Goal: Task Accomplishment & Management: Manage account settings

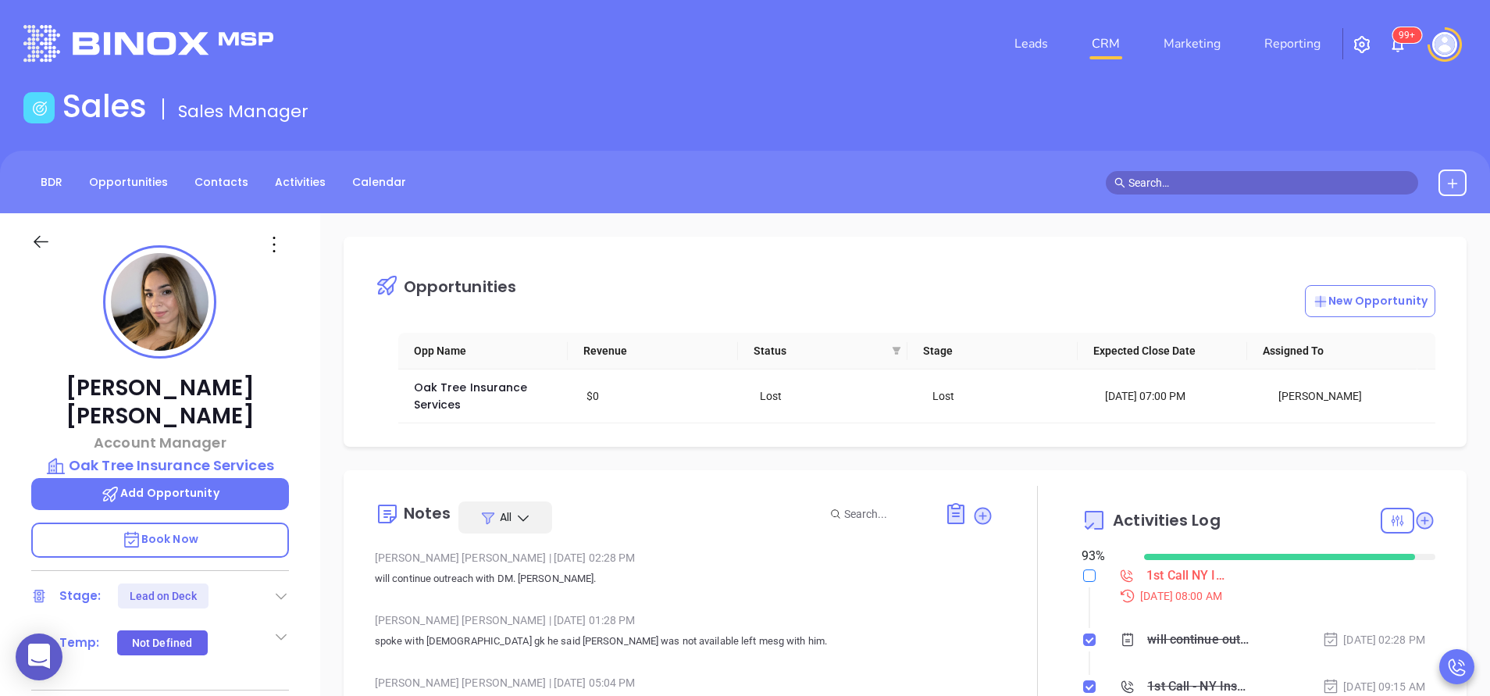
click at [1083, 573] on input "checkbox" at bounding box center [1089, 575] width 12 height 12
checkbox input "true"
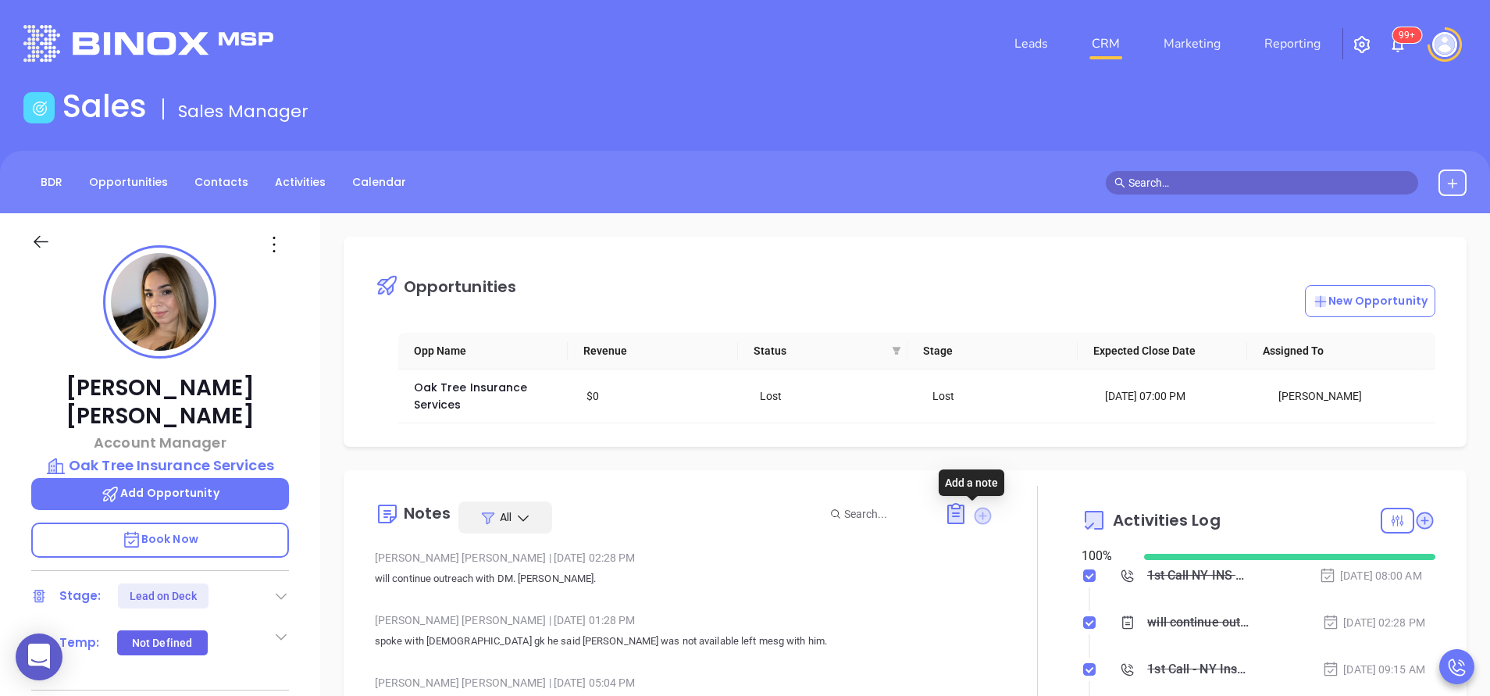
click at [980, 515] on icon at bounding box center [983, 515] width 17 height 17
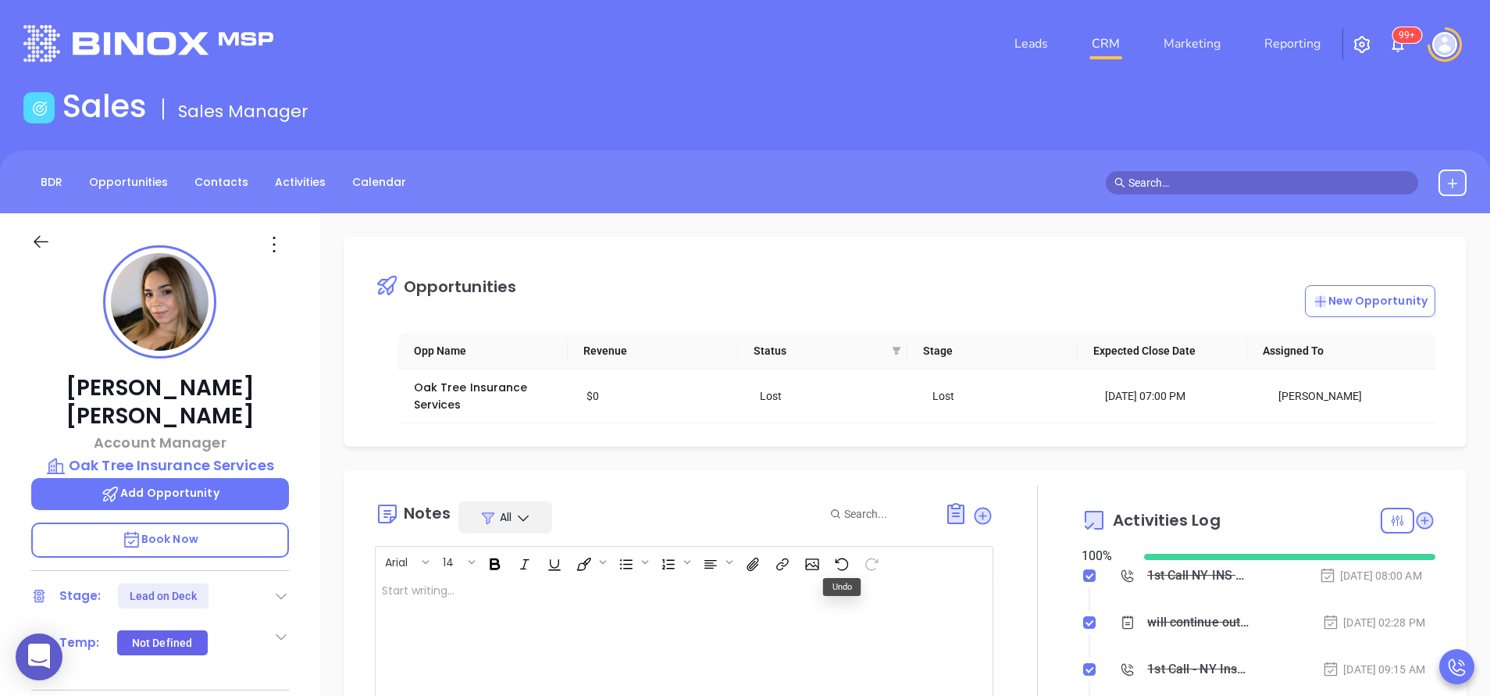
drag, startPoint x: 809, startPoint y: 636, endPoint x: 807, endPoint y: 612, distance: 23.6
click at [808, 635] on div at bounding box center [663, 669] width 574 height 187
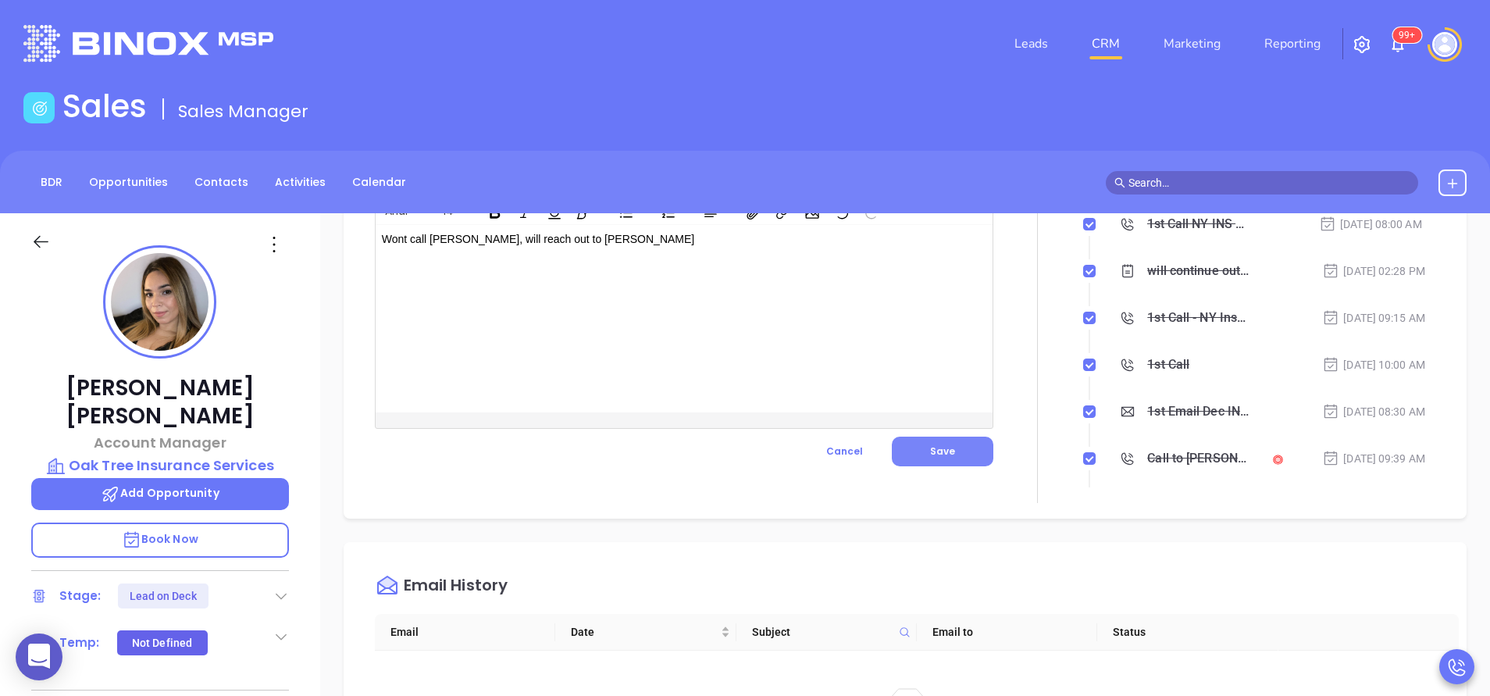
click at [937, 454] on span "Save" at bounding box center [942, 450] width 25 height 13
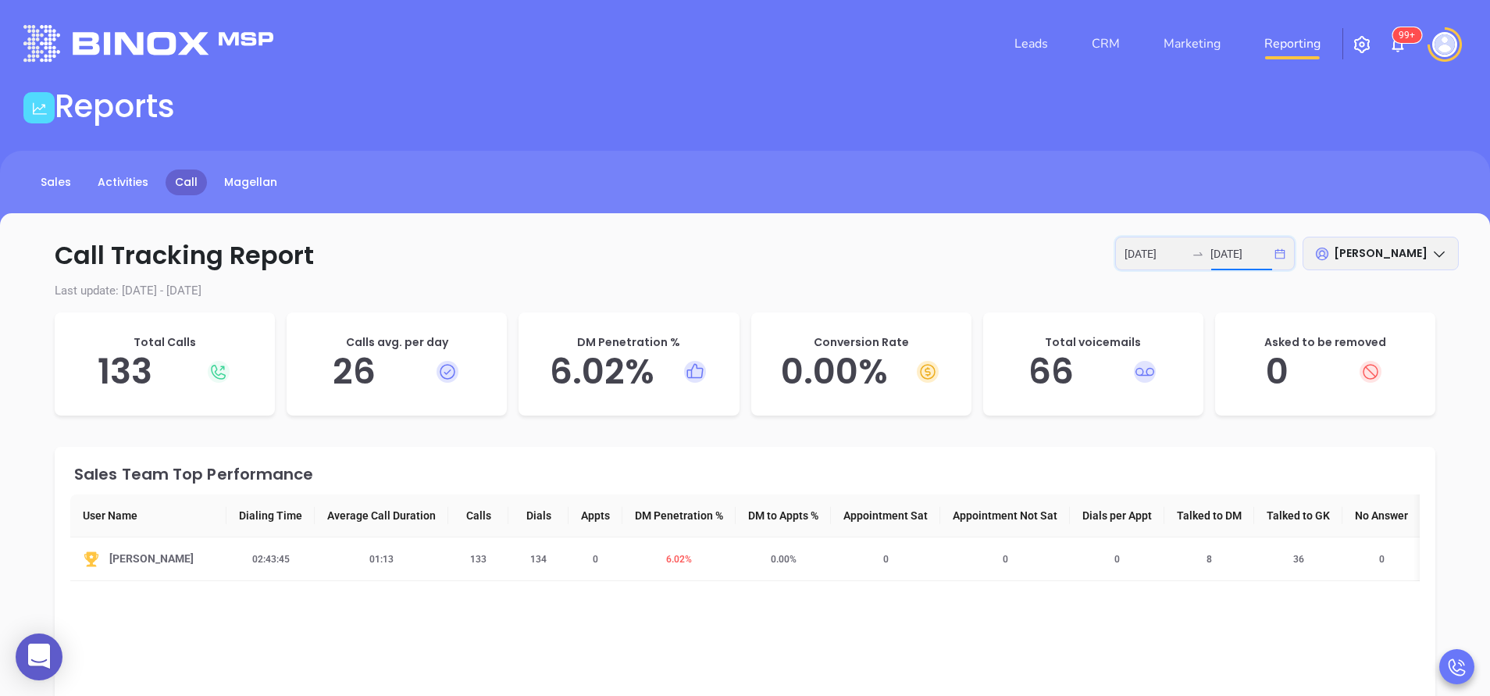
click at [1244, 246] on input "2025-09-12" at bounding box center [1241, 253] width 61 height 17
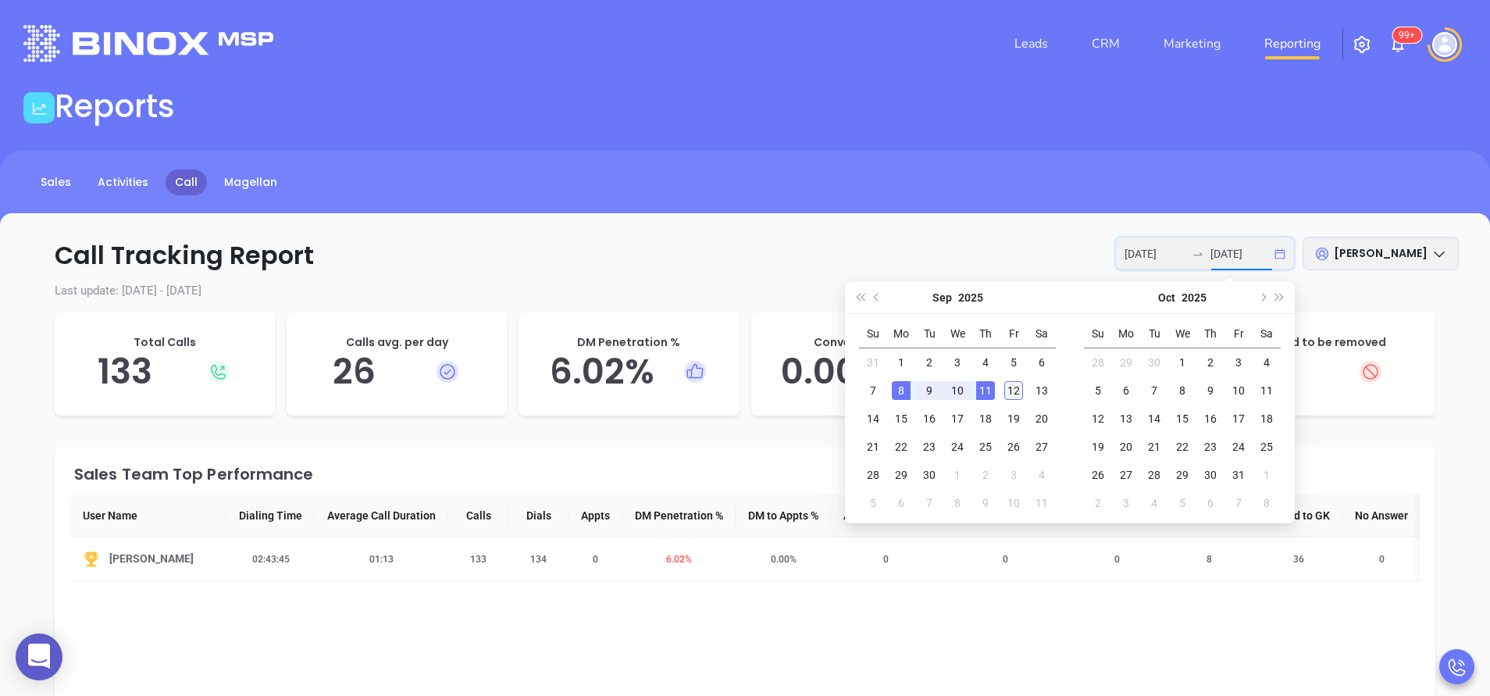
type input "2025-09-12"
click at [1013, 391] on div "12" at bounding box center [1014, 390] width 19 height 19
type input "2025-09-12"
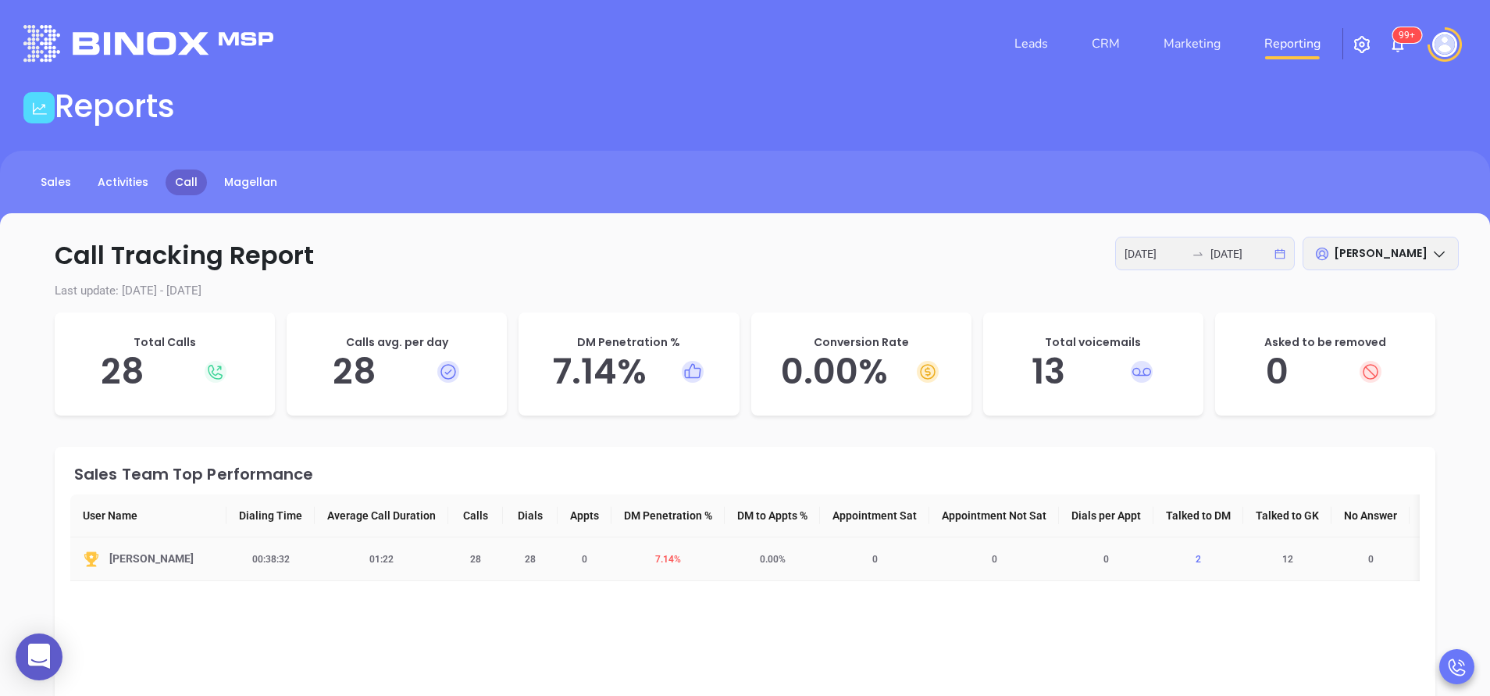
click at [1208, 560] on span "2" at bounding box center [1199, 559] width 24 height 11
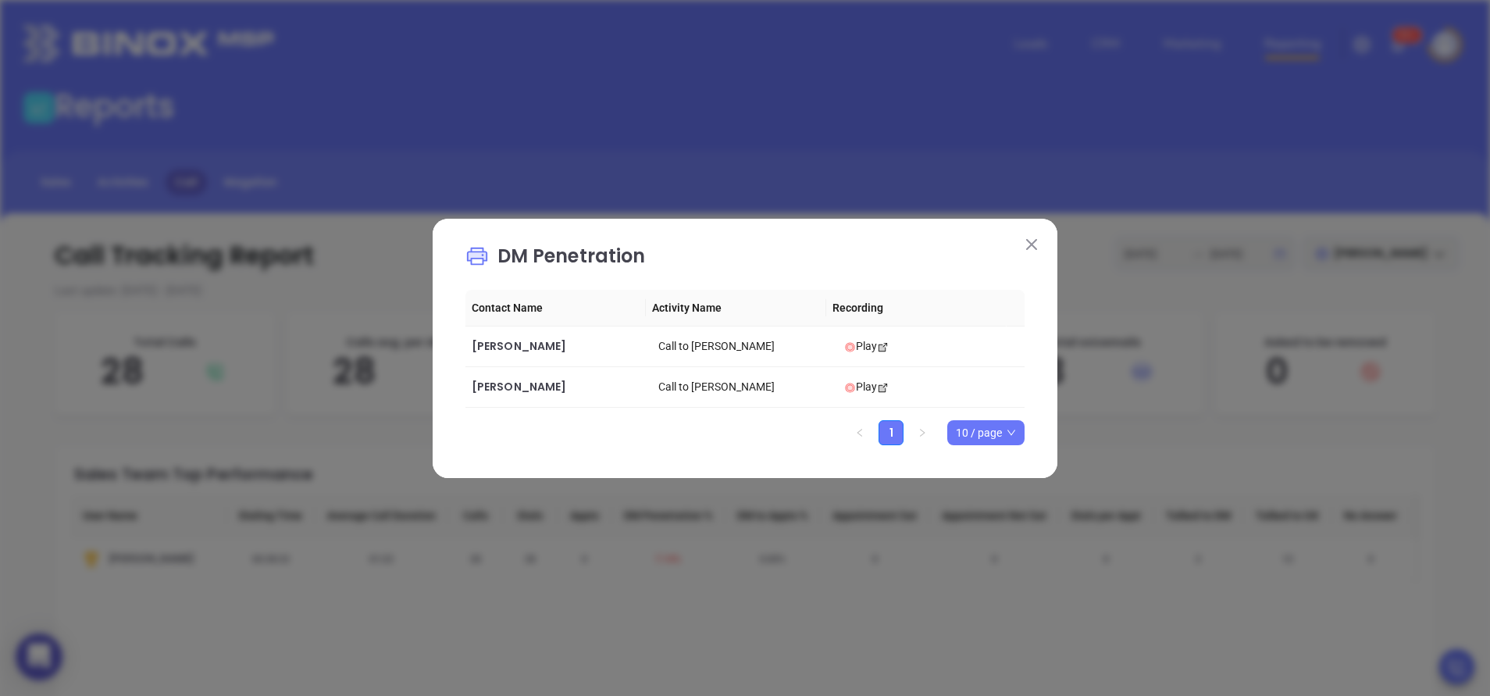
click at [1037, 241] on img at bounding box center [1031, 244] width 11 height 11
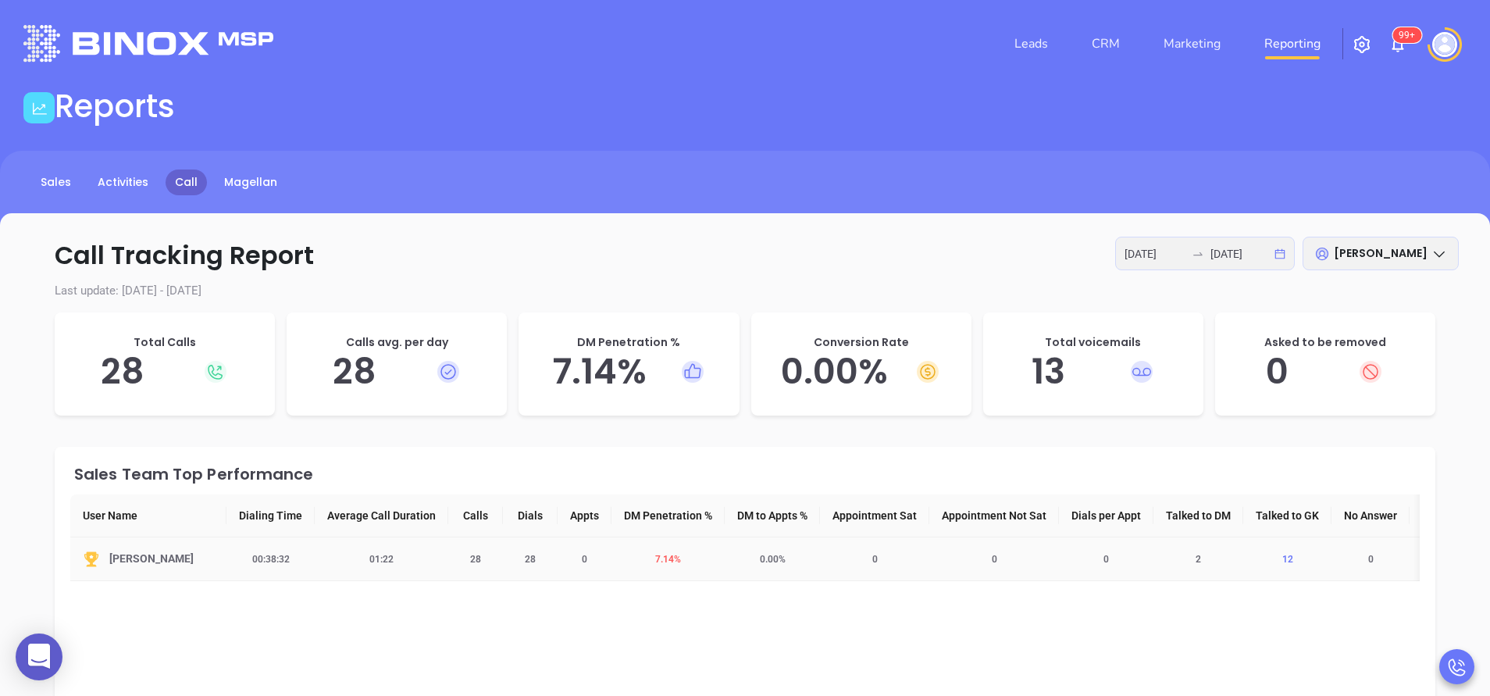
click at [1301, 562] on span "12" at bounding box center [1288, 559] width 30 height 11
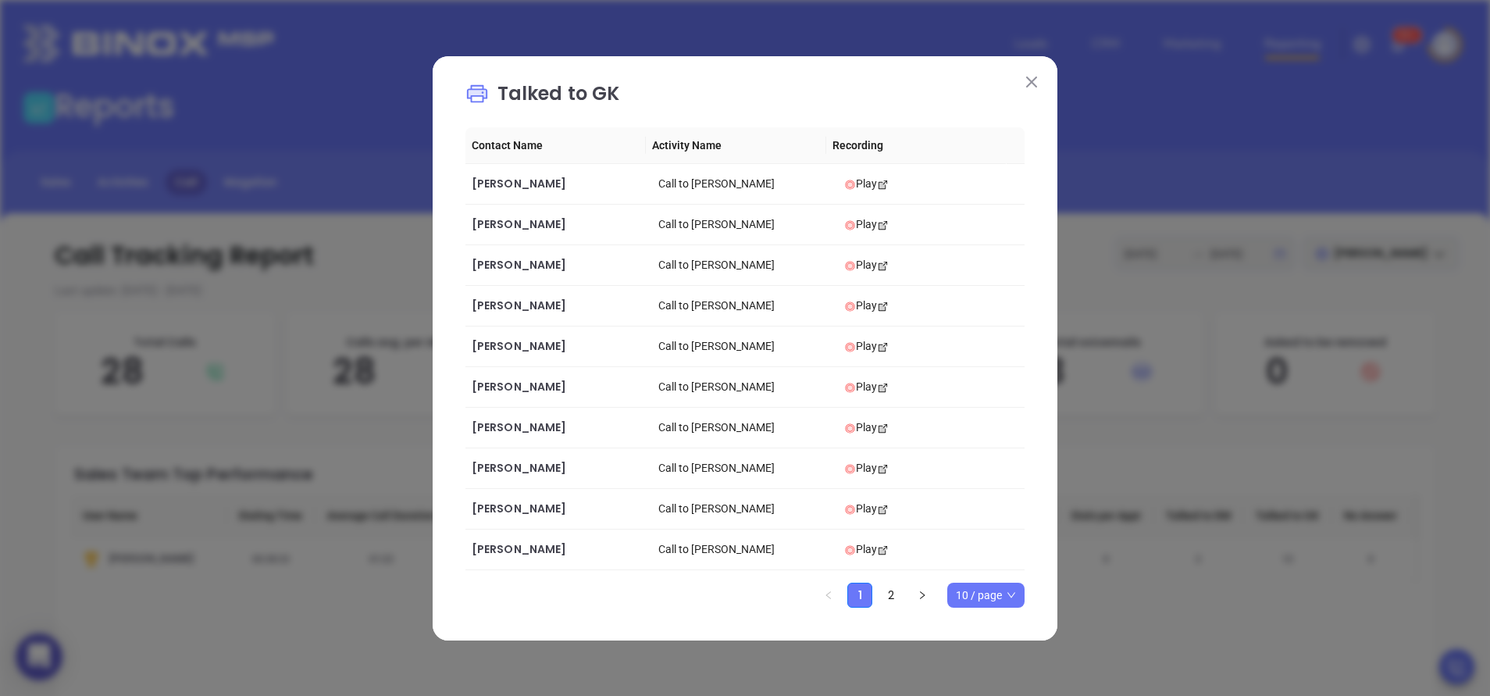
click at [1029, 74] on button at bounding box center [1032, 82] width 20 height 20
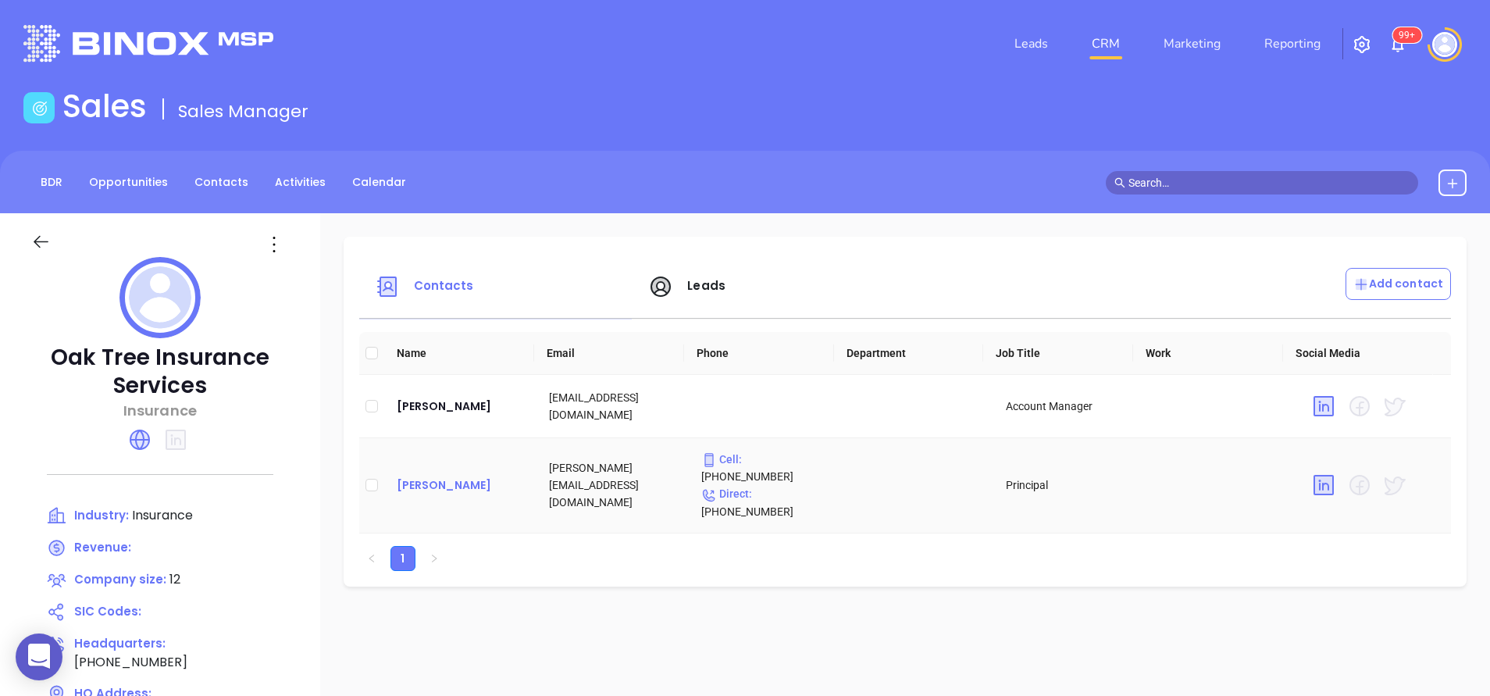
click at [446, 476] on div "Chesky Klein" at bounding box center [460, 485] width 127 height 19
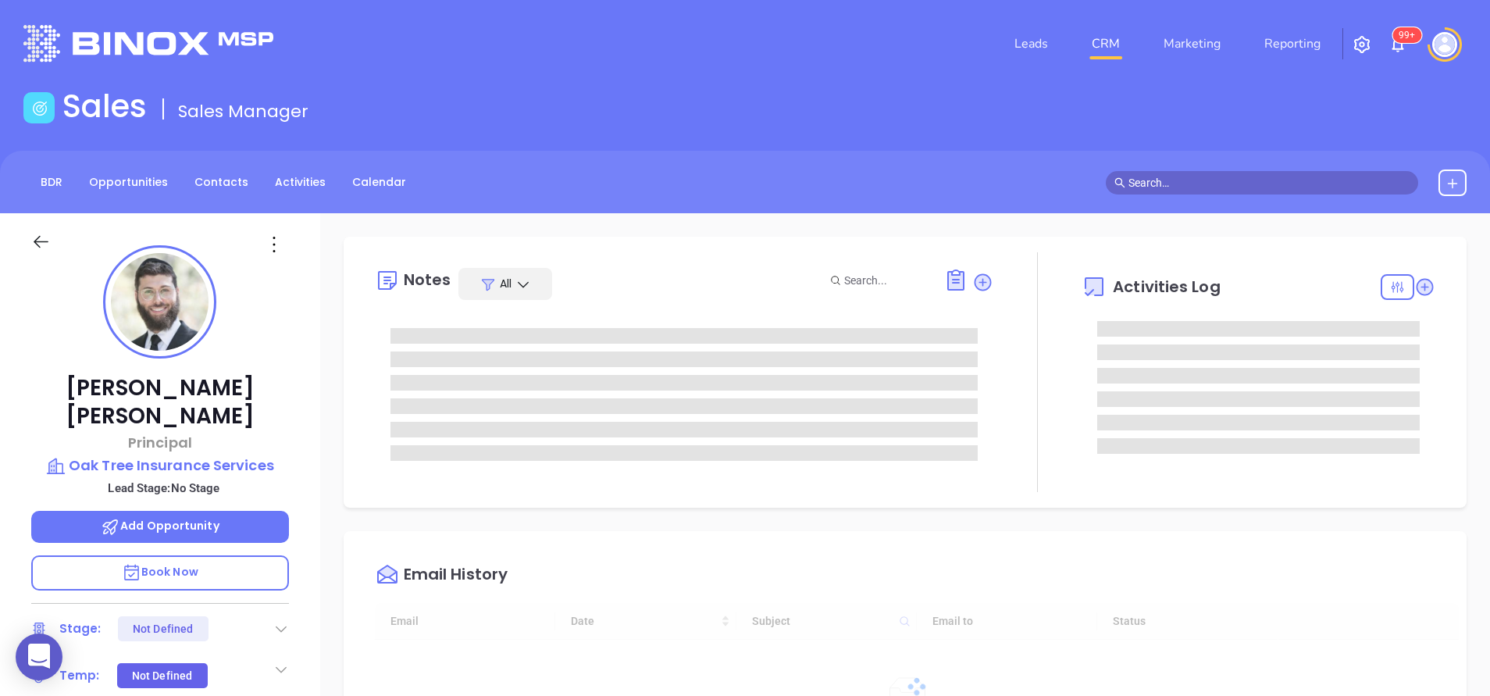
type input "[DATE]"
type input "[PERSON_NAME]"
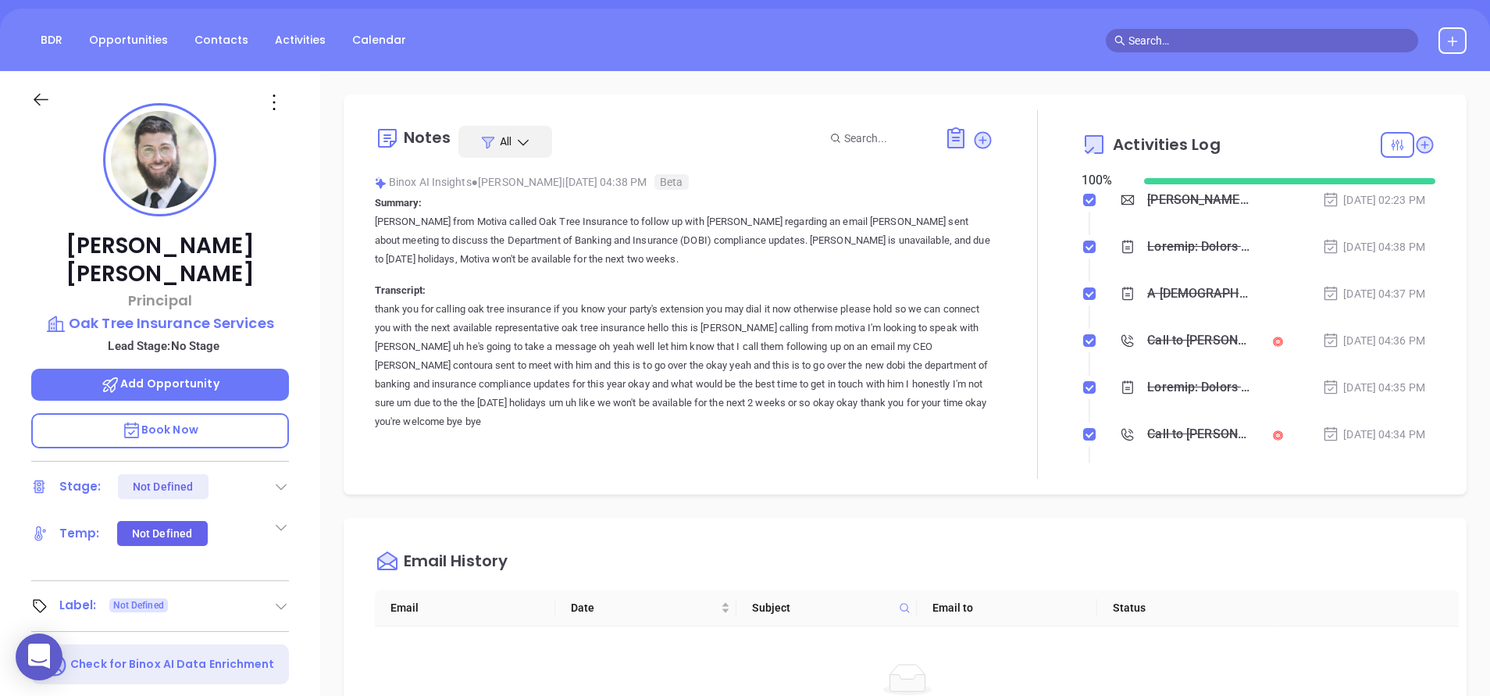
scroll to position [377, 0]
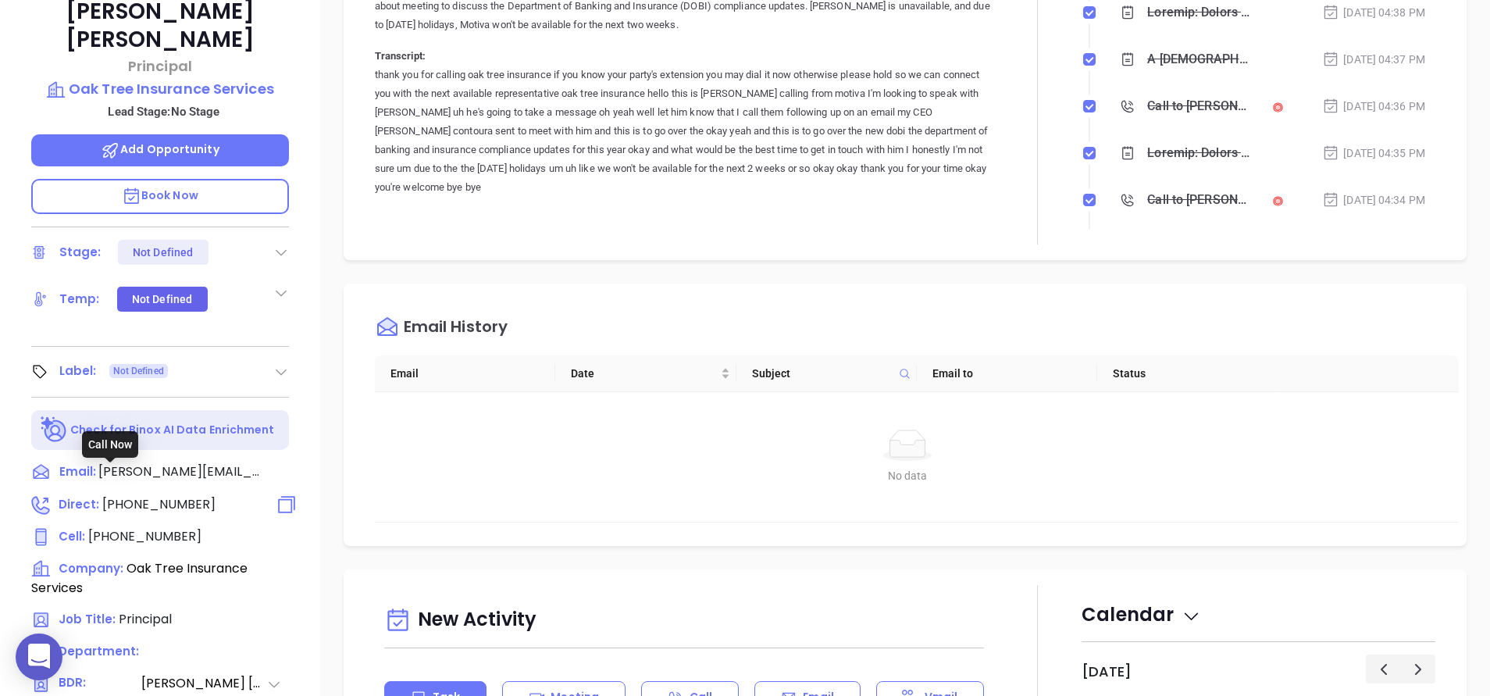
click at [176, 495] on span "[PHONE_NUMBER]" at bounding box center [158, 504] width 113 height 18
click at [165, 495] on span "[PHONE_NUMBER]" at bounding box center [158, 504] width 113 height 18
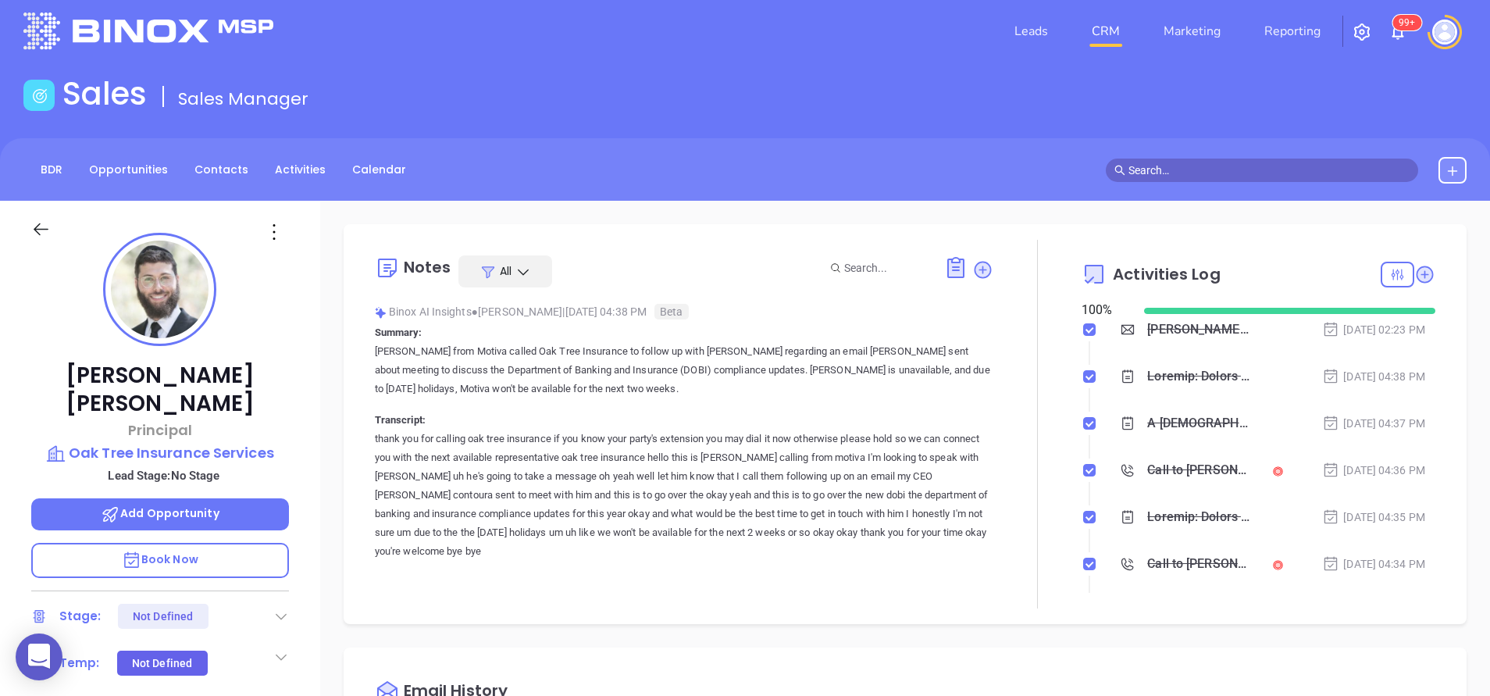
scroll to position [0, 0]
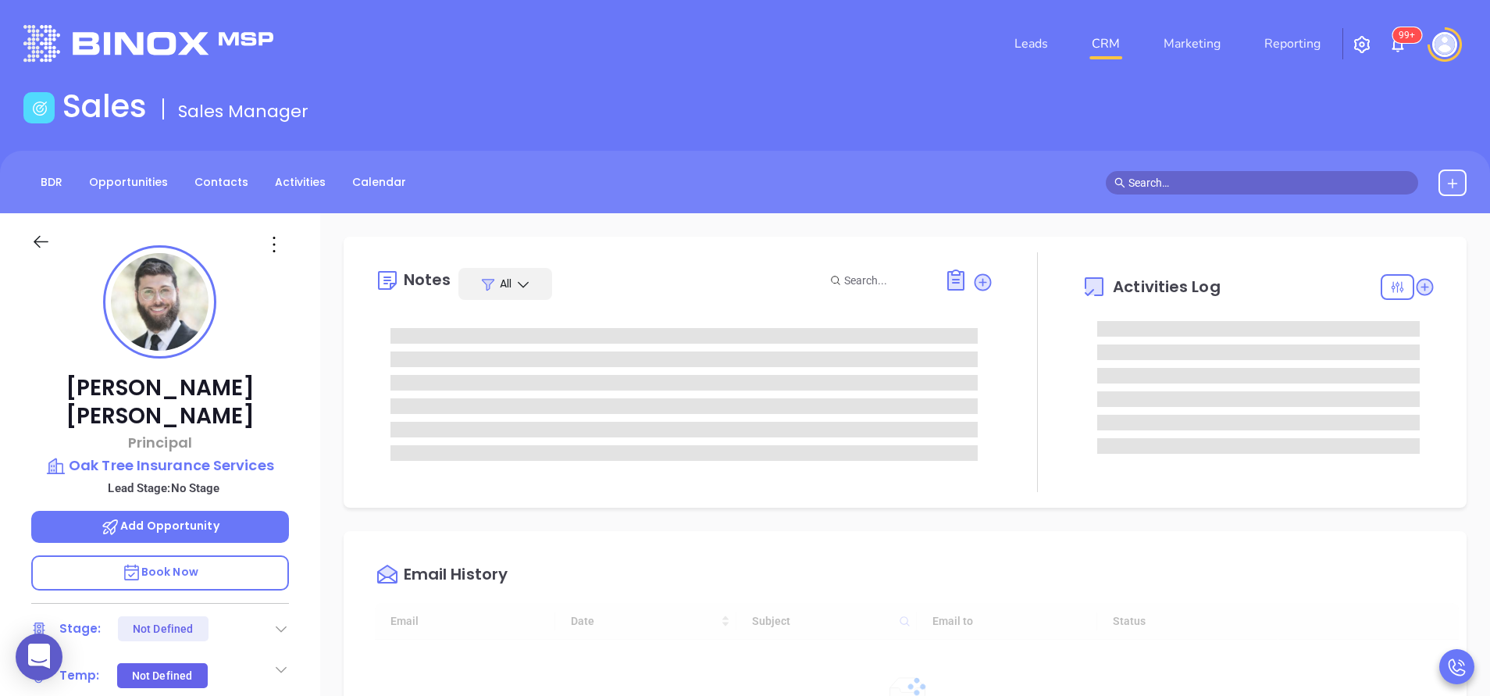
type input "[DATE]"
type input "[PERSON_NAME]"
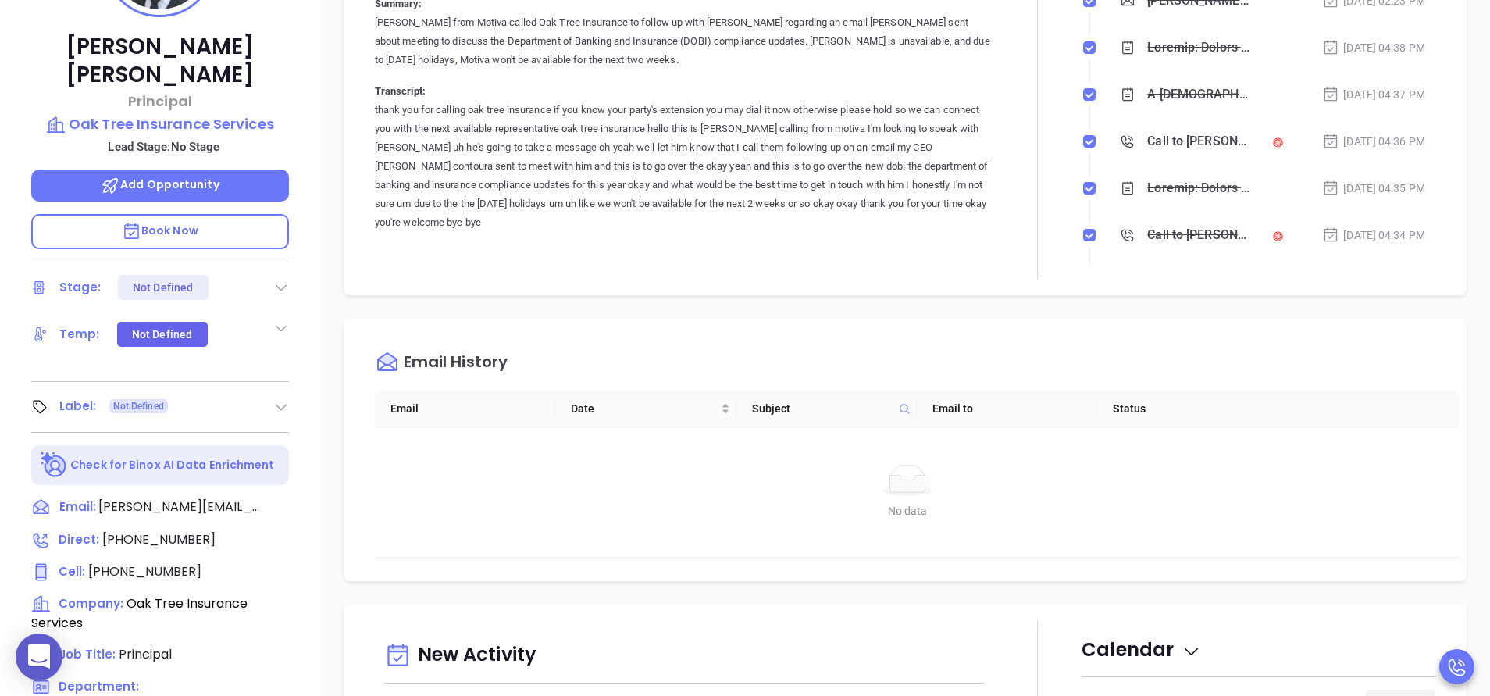
scroll to position [469, 0]
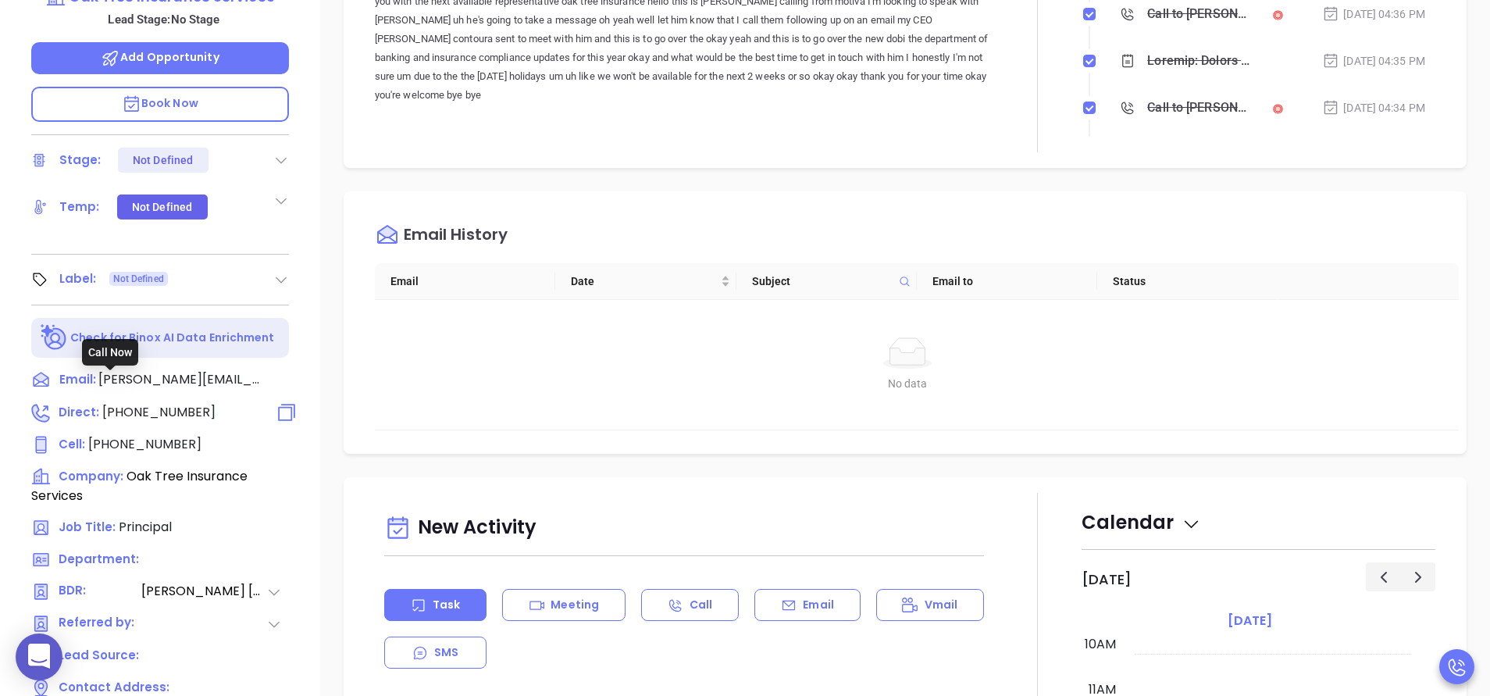
click at [178, 403] on span "[PHONE_NUMBER]" at bounding box center [158, 412] width 113 height 18
type input "[PHONE_NUMBER]"
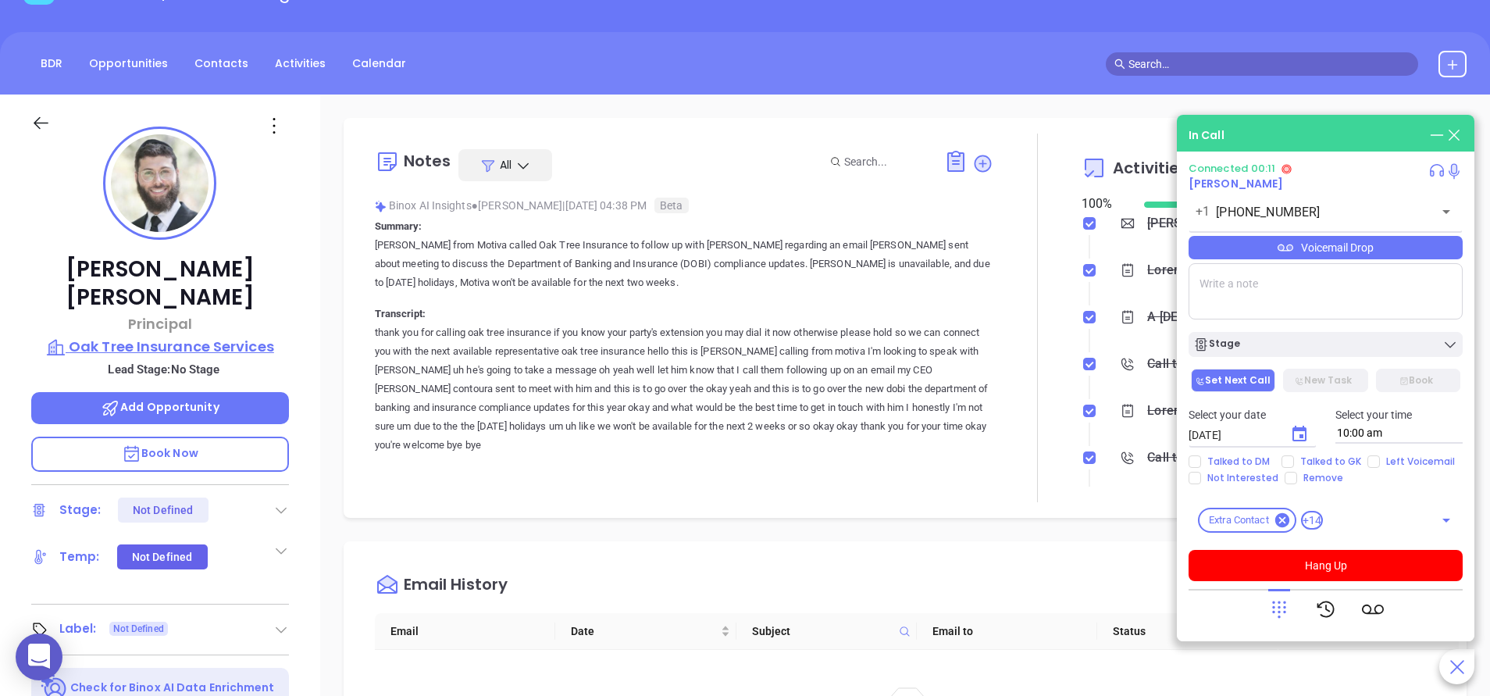
scroll to position [234, 0]
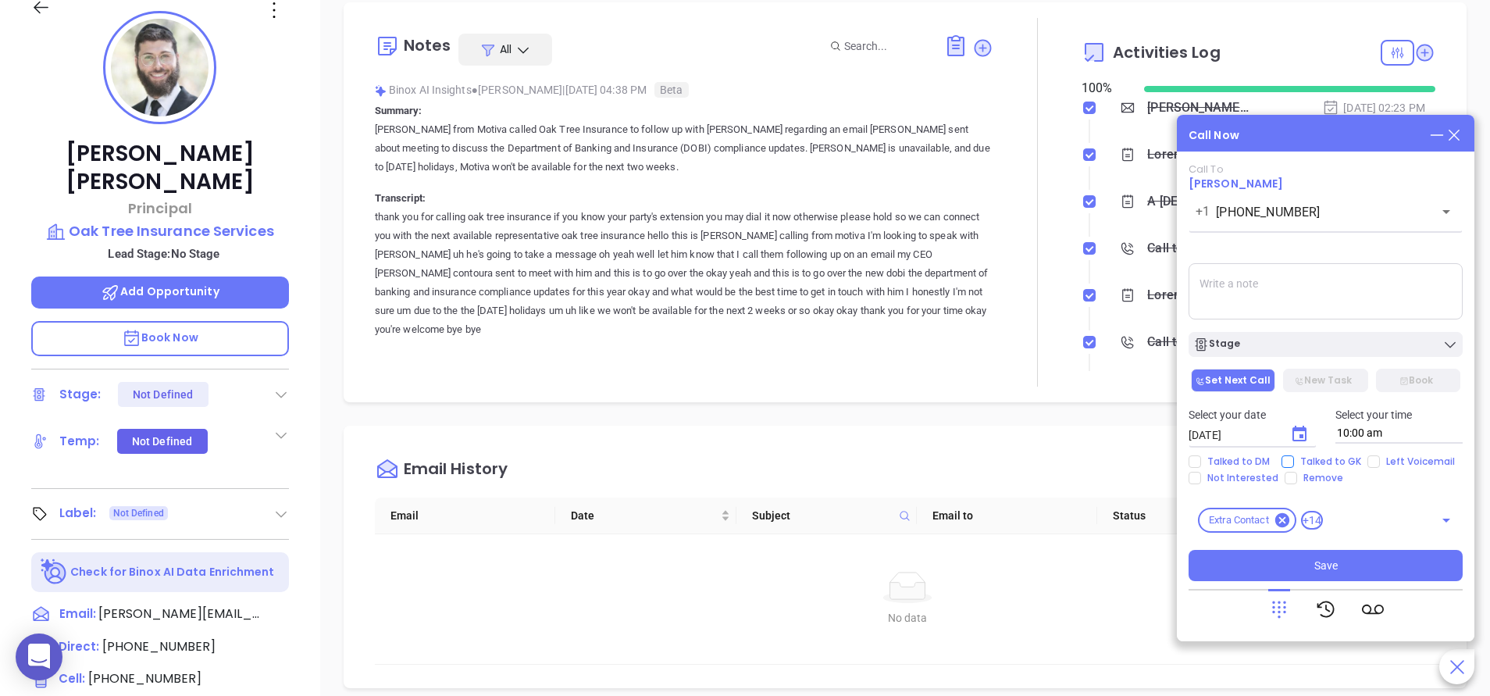
click at [1326, 462] on span "Talked to GK" at bounding box center [1330, 461] width 73 height 12
click at [1294, 462] on input "Talked to GK" at bounding box center [1288, 461] width 12 height 12
checkbox input "true"
click at [1305, 424] on button "Choose date, selected date is Sep 13, 2025" at bounding box center [1299, 434] width 31 height 31
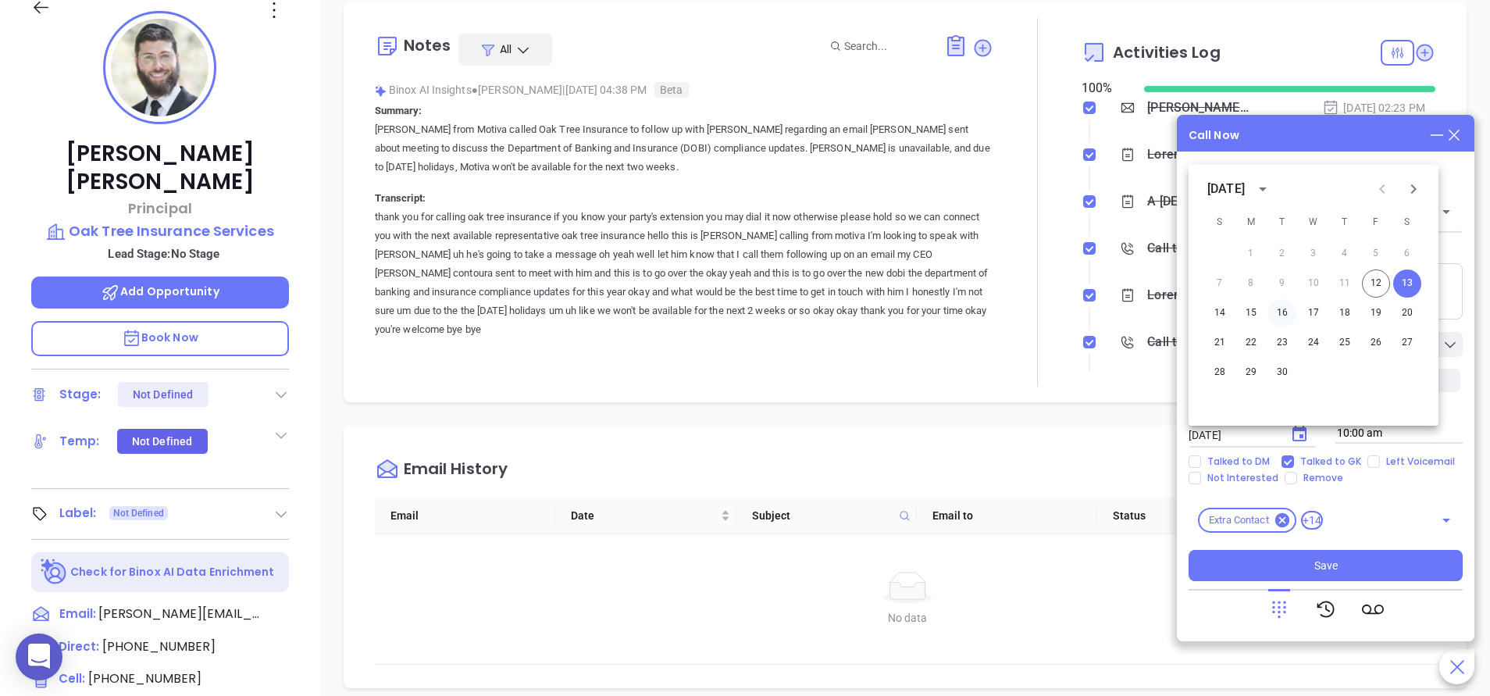
click at [1282, 309] on button "16" at bounding box center [1283, 313] width 28 height 28
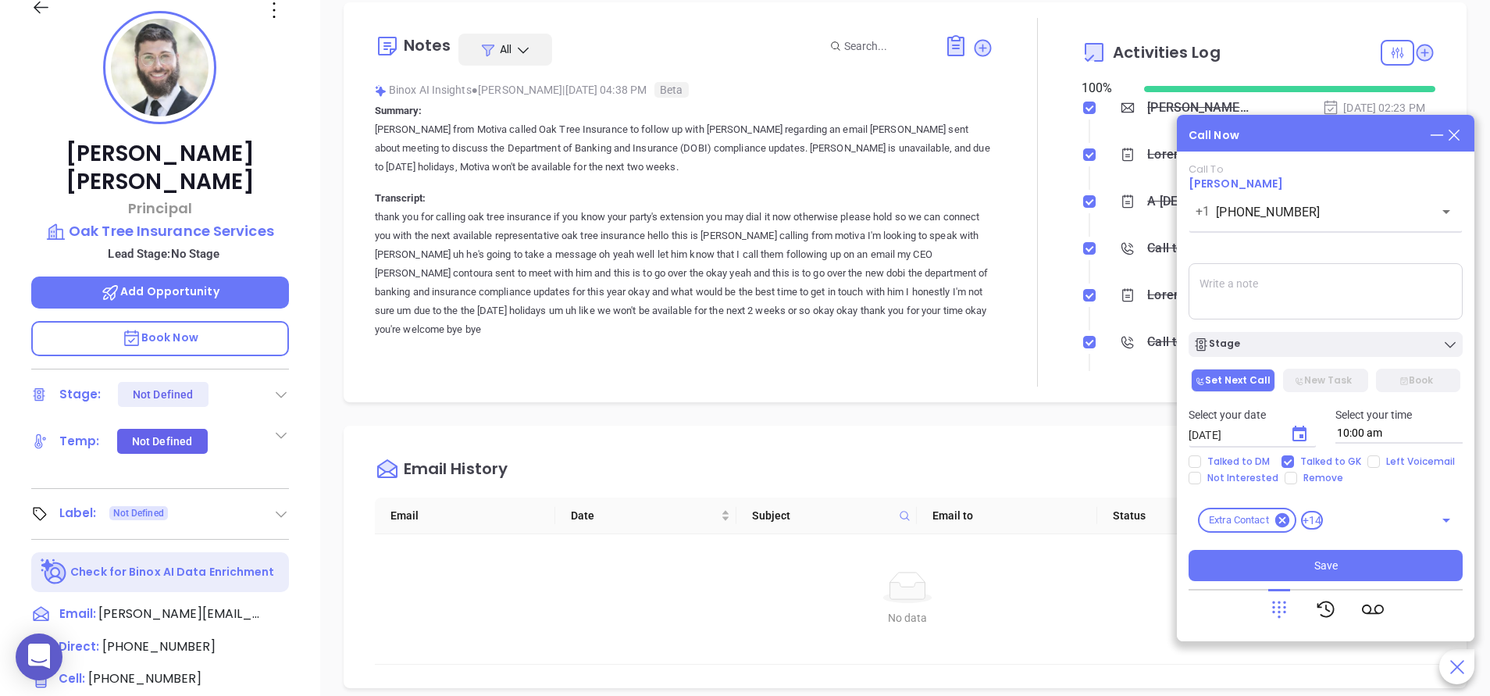
type input "09/16/2025"
click at [1295, 340] on div "Stage" at bounding box center [1326, 345] width 265 height 16
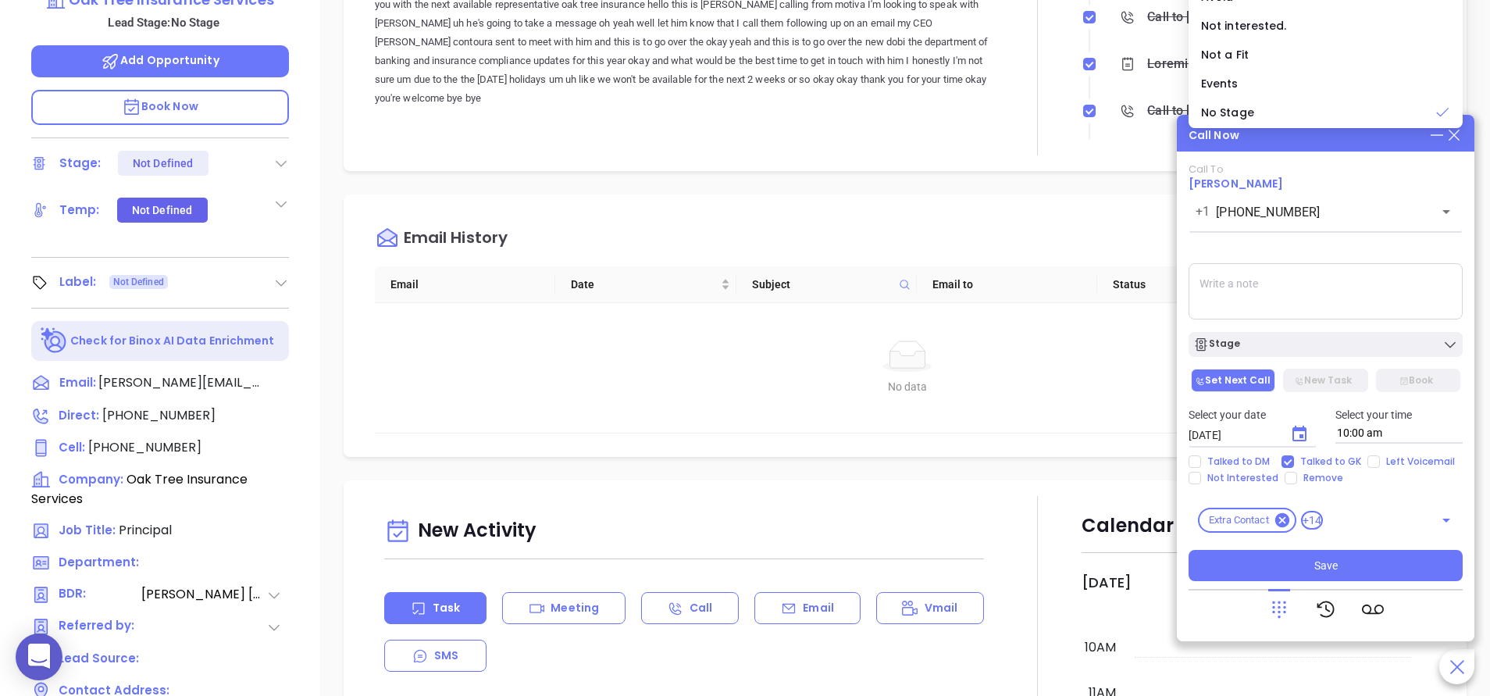
scroll to position [611, 0]
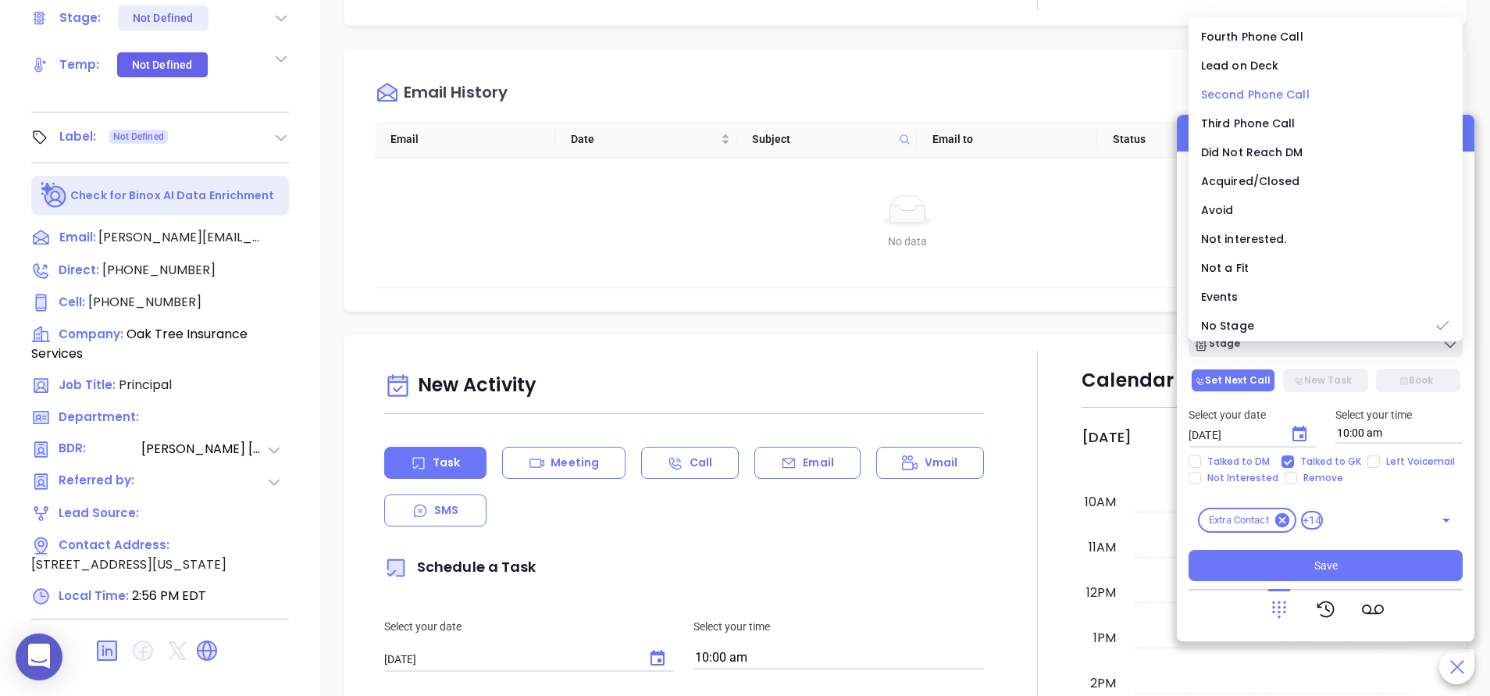
click at [1297, 95] on span "Second Phone Call" at bounding box center [1255, 95] width 109 height 16
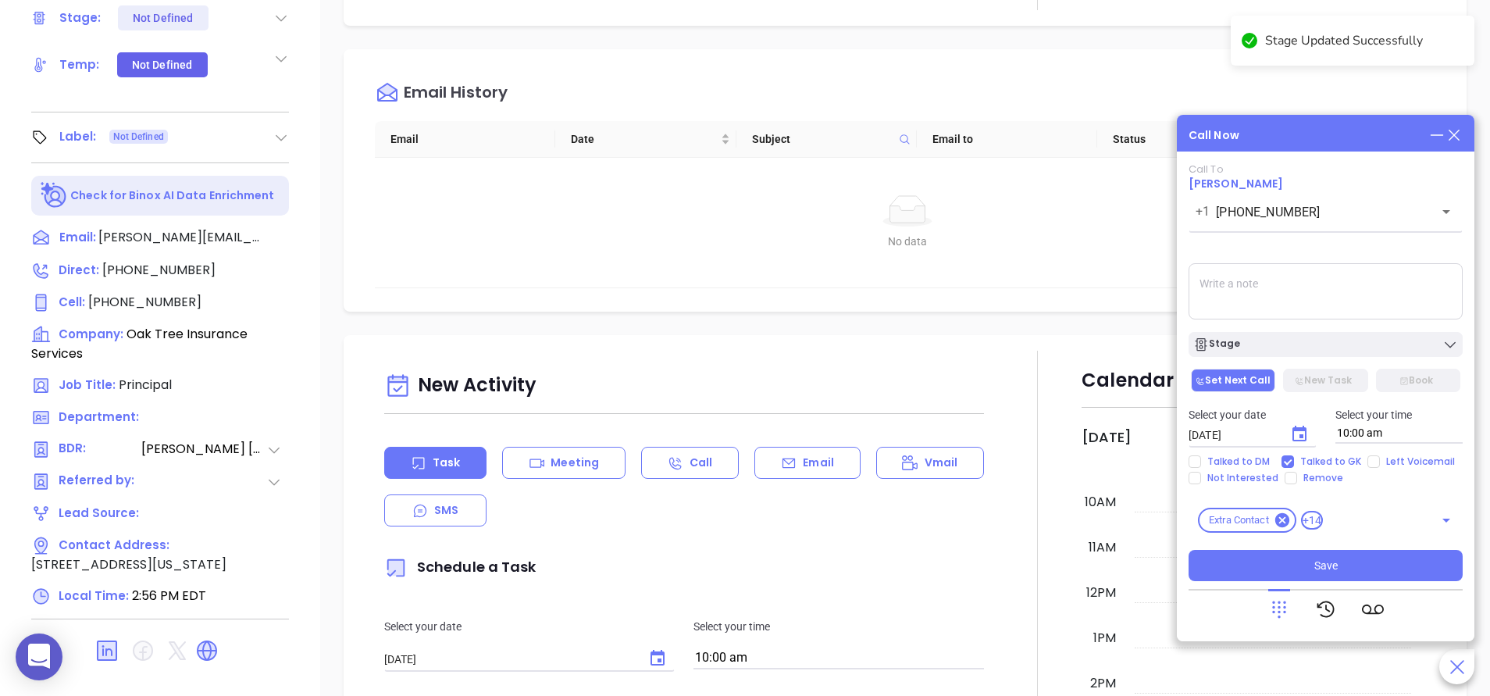
click at [271, 442] on icon at bounding box center [274, 450] width 16 height 16
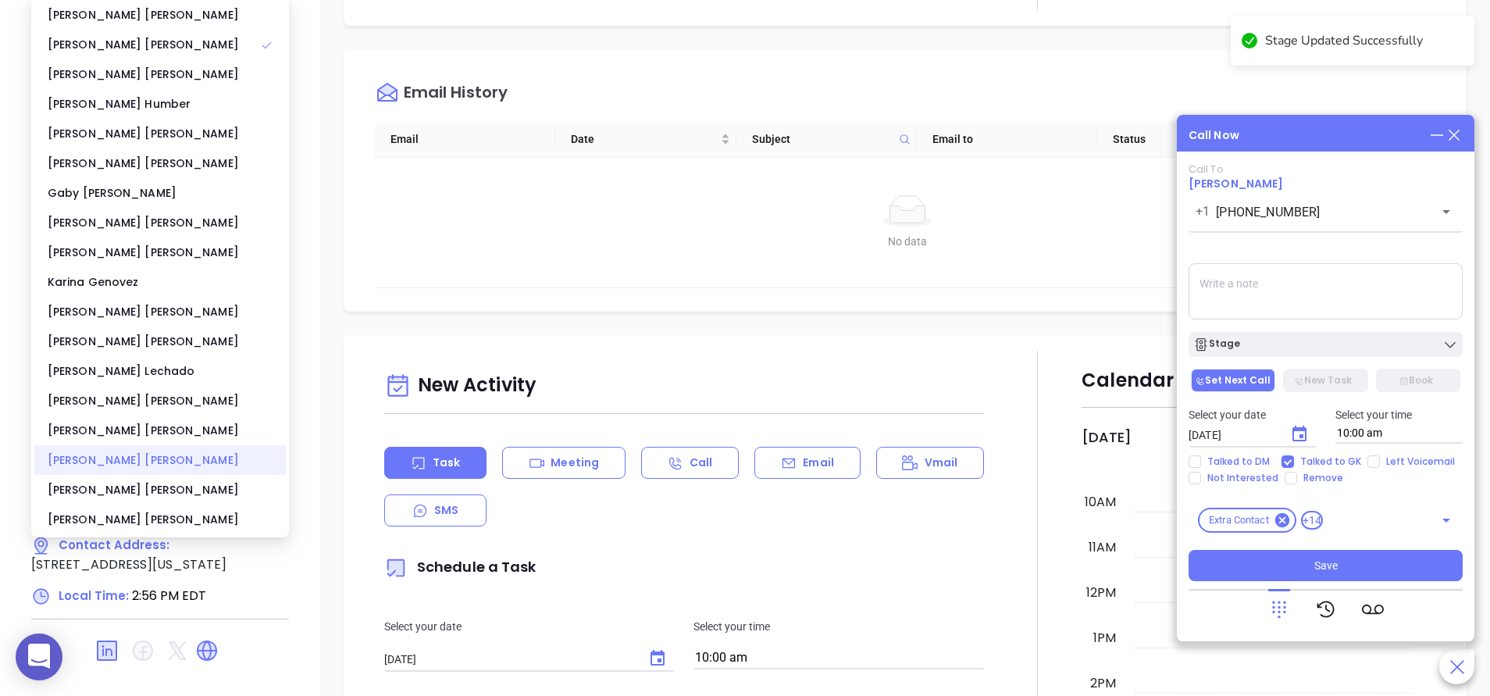
click at [198, 462] on div "[PERSON_NAME]" at bounding box center [160, 460] width 252 height 30
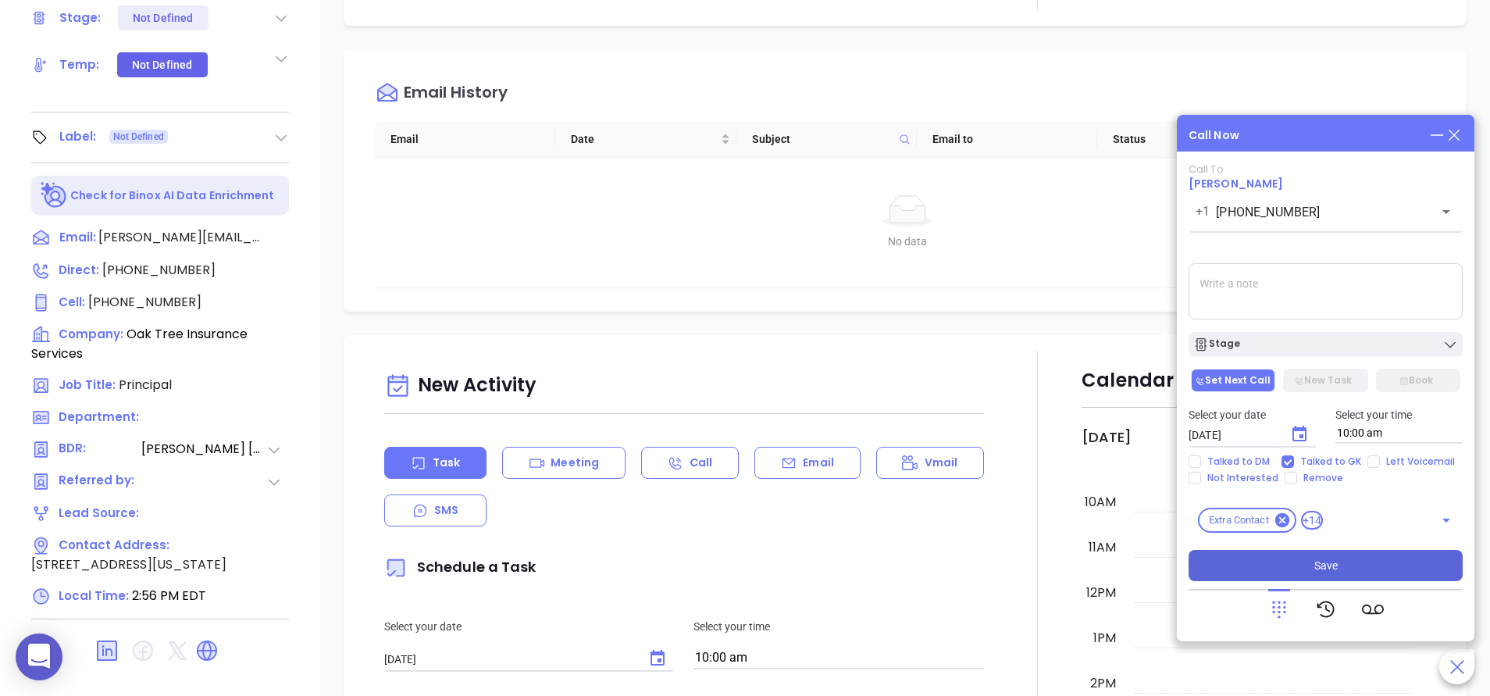
click at [1362, 571] on button "Save" at bounding box center [1326, 565] width 274 height 31
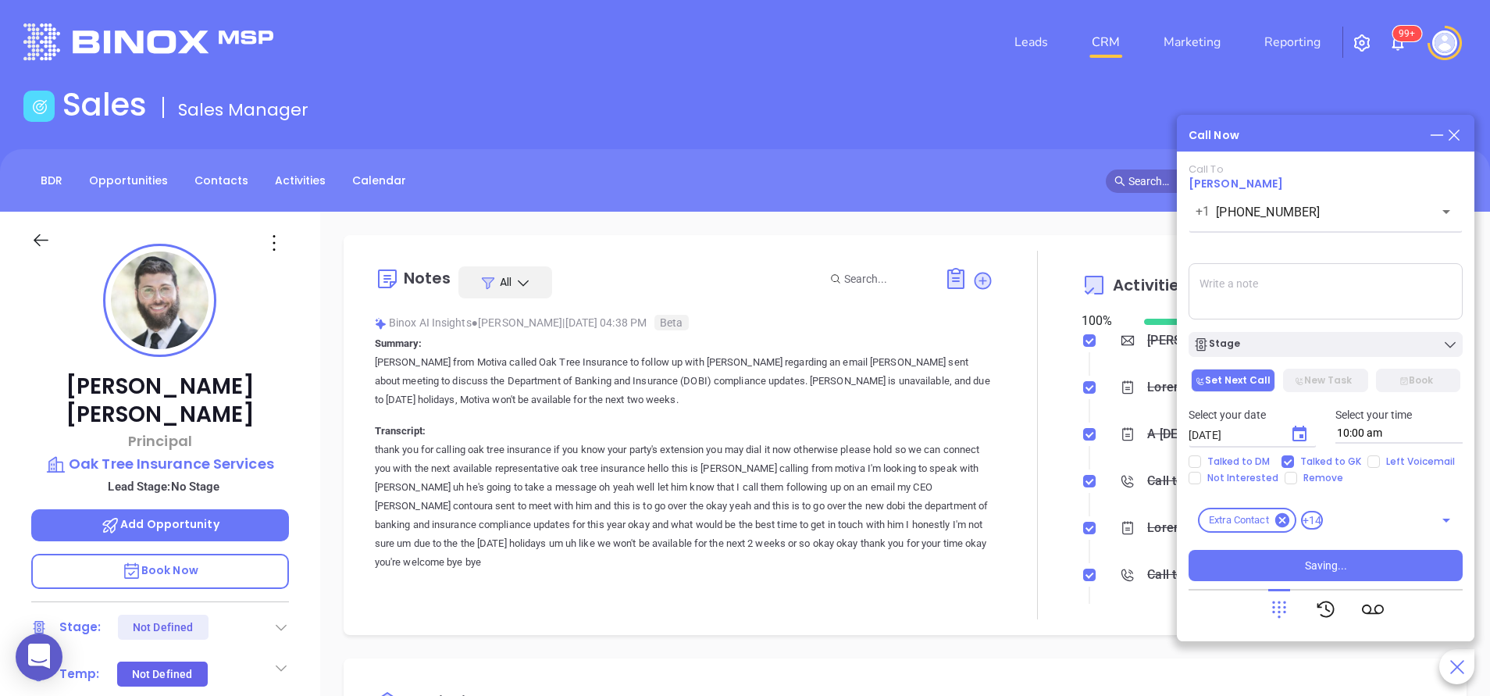
scroll to position [0, 0]
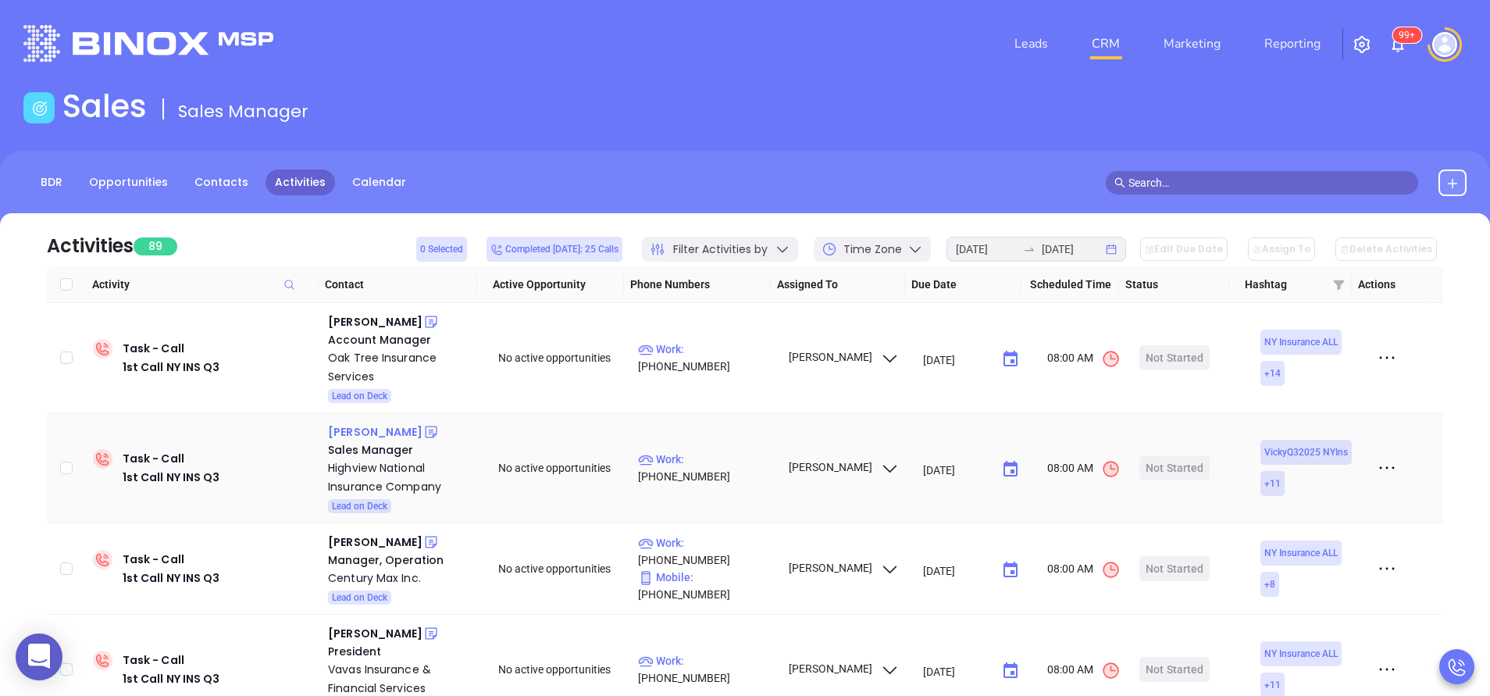
click at [381, 437] on div "[PERSON_NAME]" at bounding box center [375, 432] width 95 height 19
click at [369, 545] on div "Bella Zhao" at bounding box center [375, 542] width 95 height 19
click at [724, 559] on p "Work : (718) 886-7070" at bounding box center [706, 551] width 136 height 34
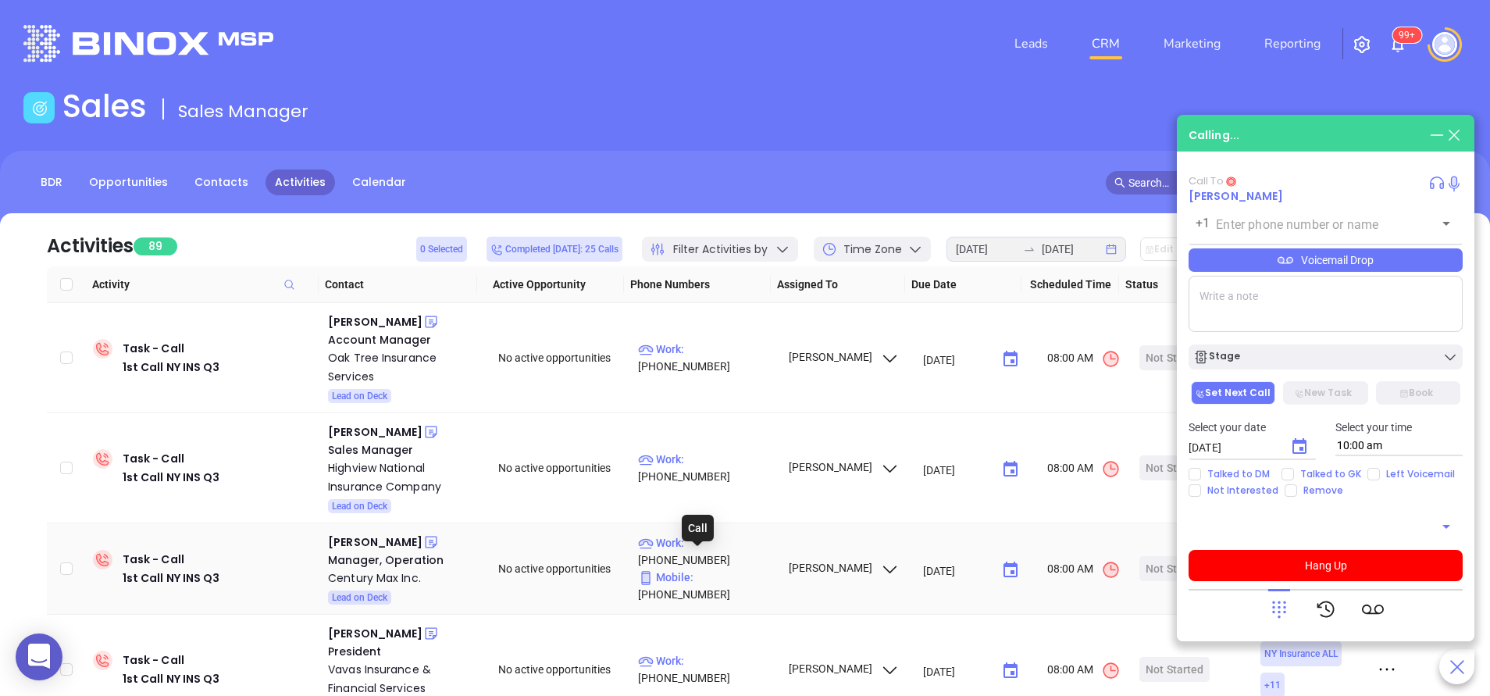
type input "(718) 886-7070"
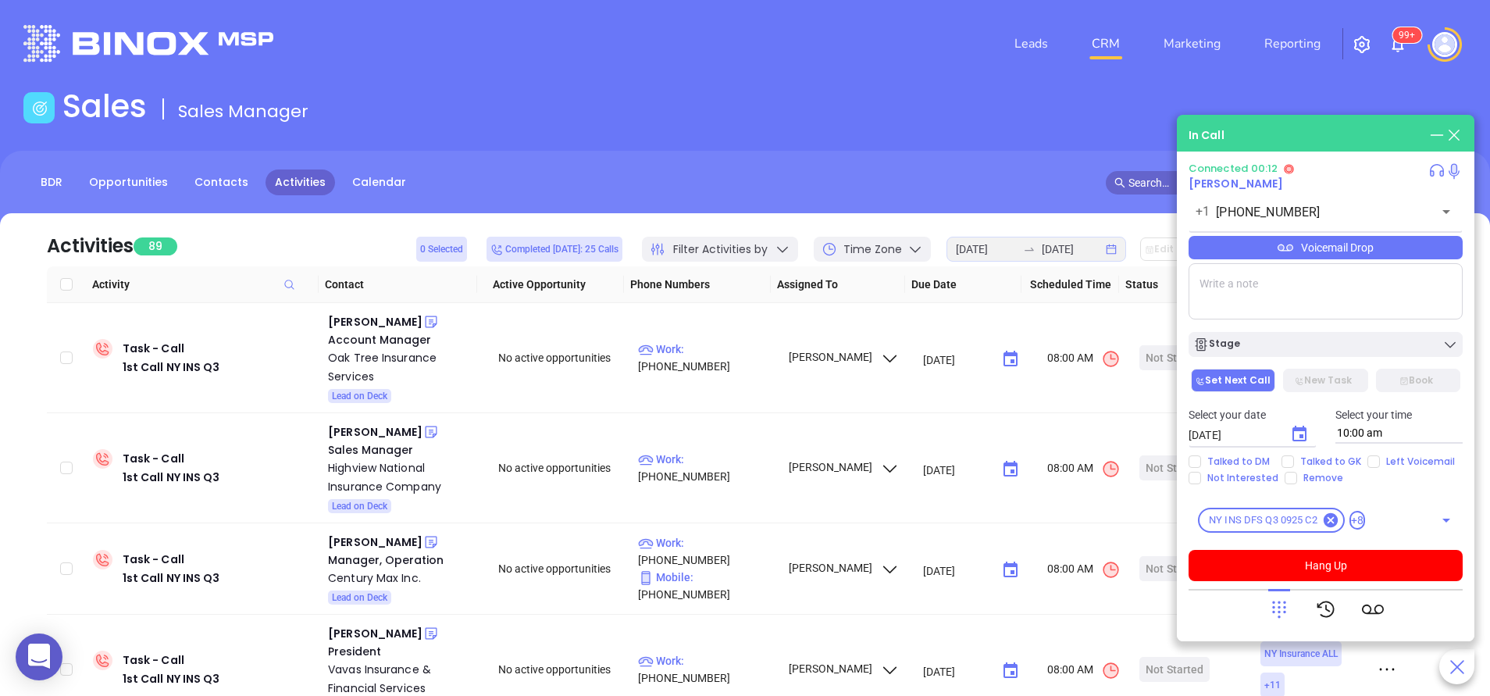
click at [1277, 610] on icon at bounding box center [1280, 609] width 22 height 22
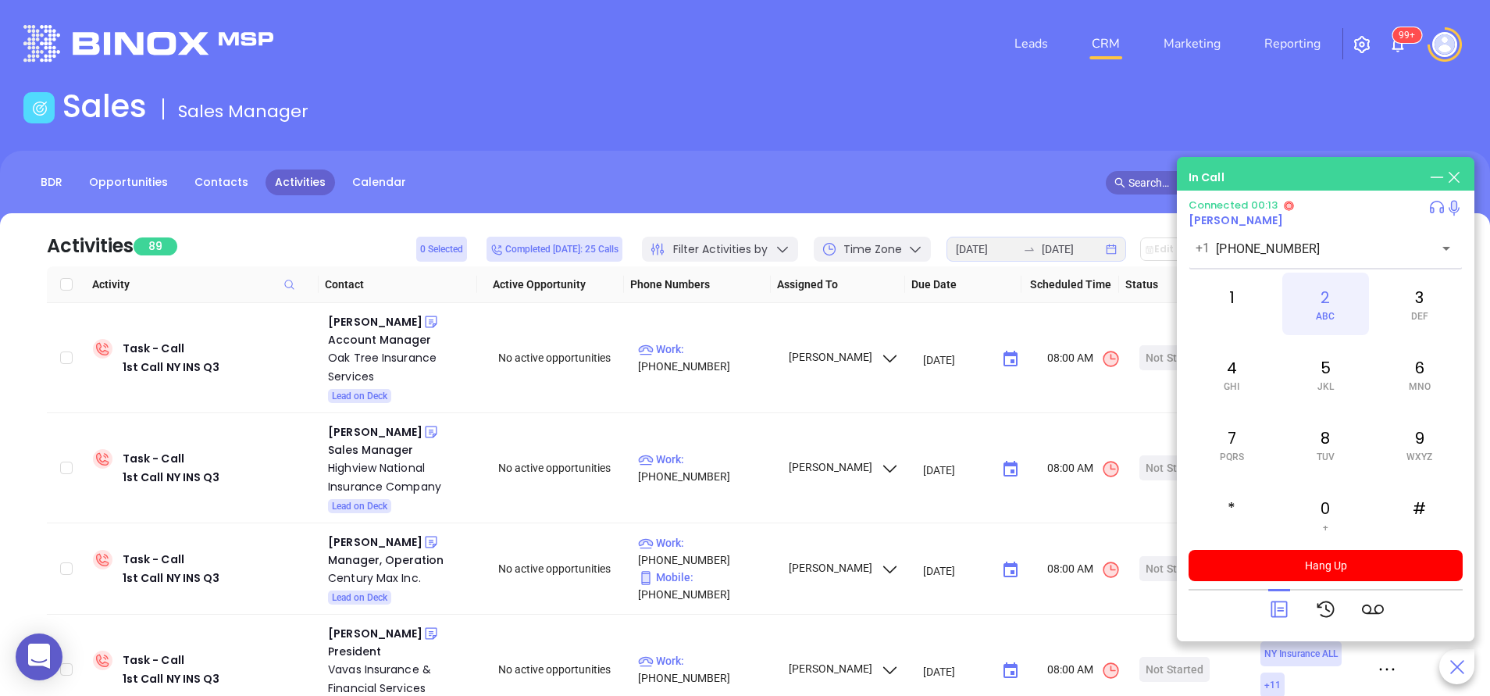
click at [1334, 318] on span "ABC" at bounding box center [1325, 316] width 19 height 11
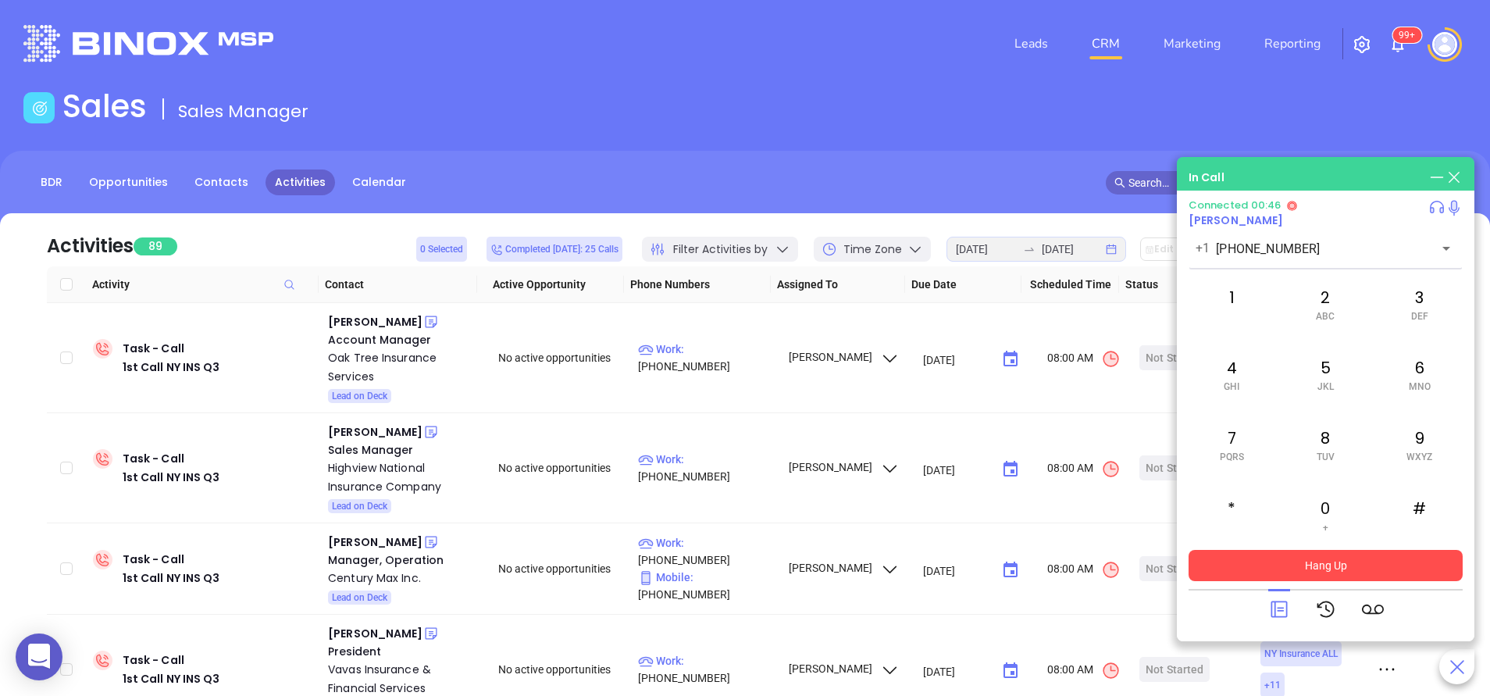
click at [1353, 571] on button "Hang Up" at bounding box center [1326, 565] width 274 height 31
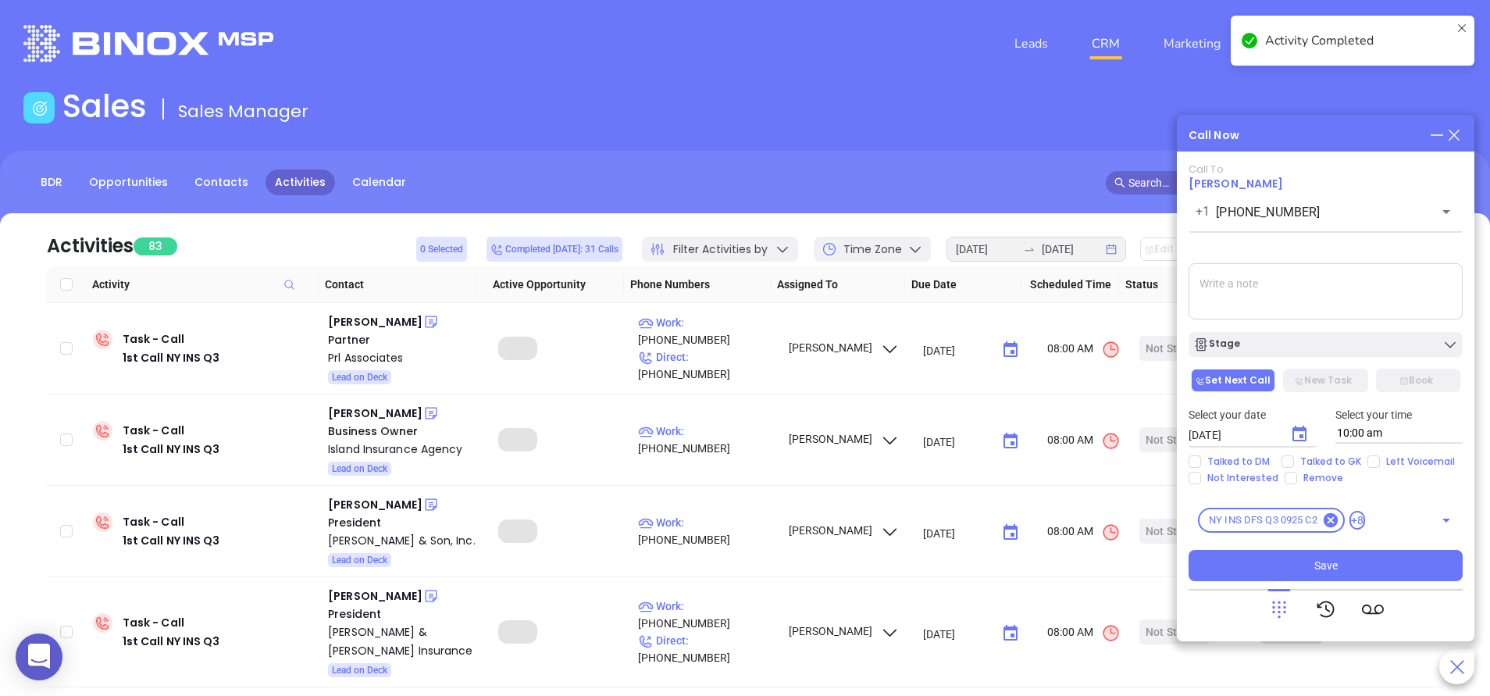
drag, startPoint x: 1371, startPoint y: 461, endPoint x: 1359, endPoint y: 453, distance: 14.1
click at [1370, 461] on input "Left Voicemail" at bounding box center [1374, 461] width 12 height 12
checkbox input "true"
click at [1321, 337] on div "Stage" at bounding box center [1326, 345] width 265 height 16
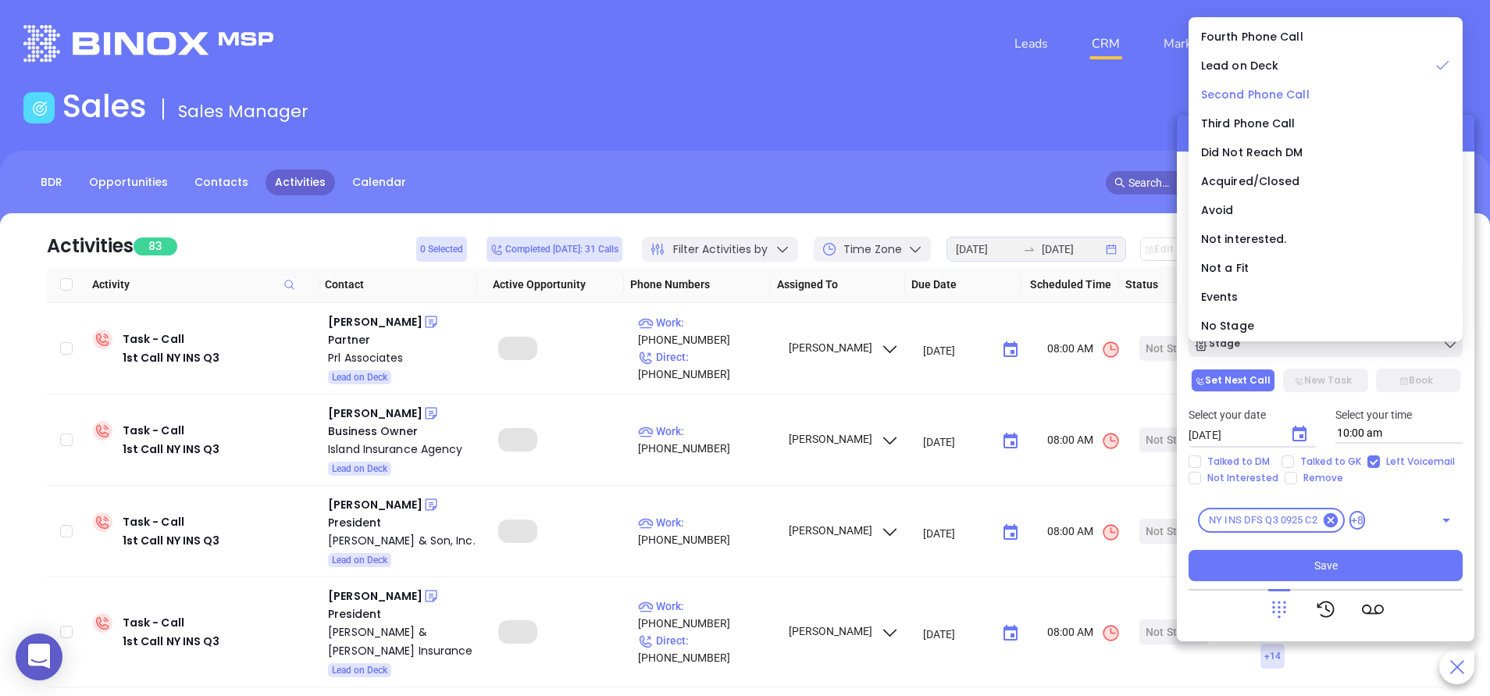
click at [1222, 89] on span "Second Phone Call" at bounding box center [1255, 95] width 109 height 16
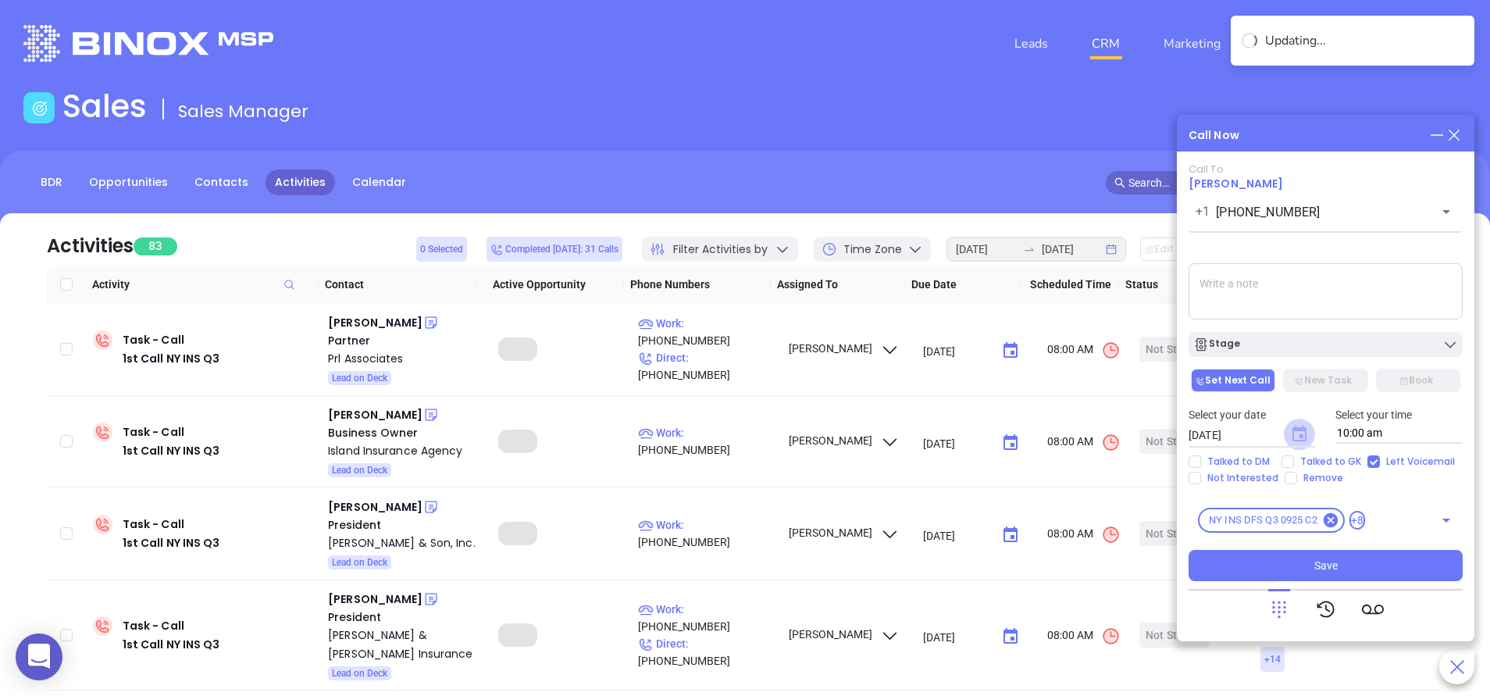
click at [1295, 430] on icon "Choose date, selected date is Sep 13, 2025" at bounding box center [1300, 434] width 14 height 16
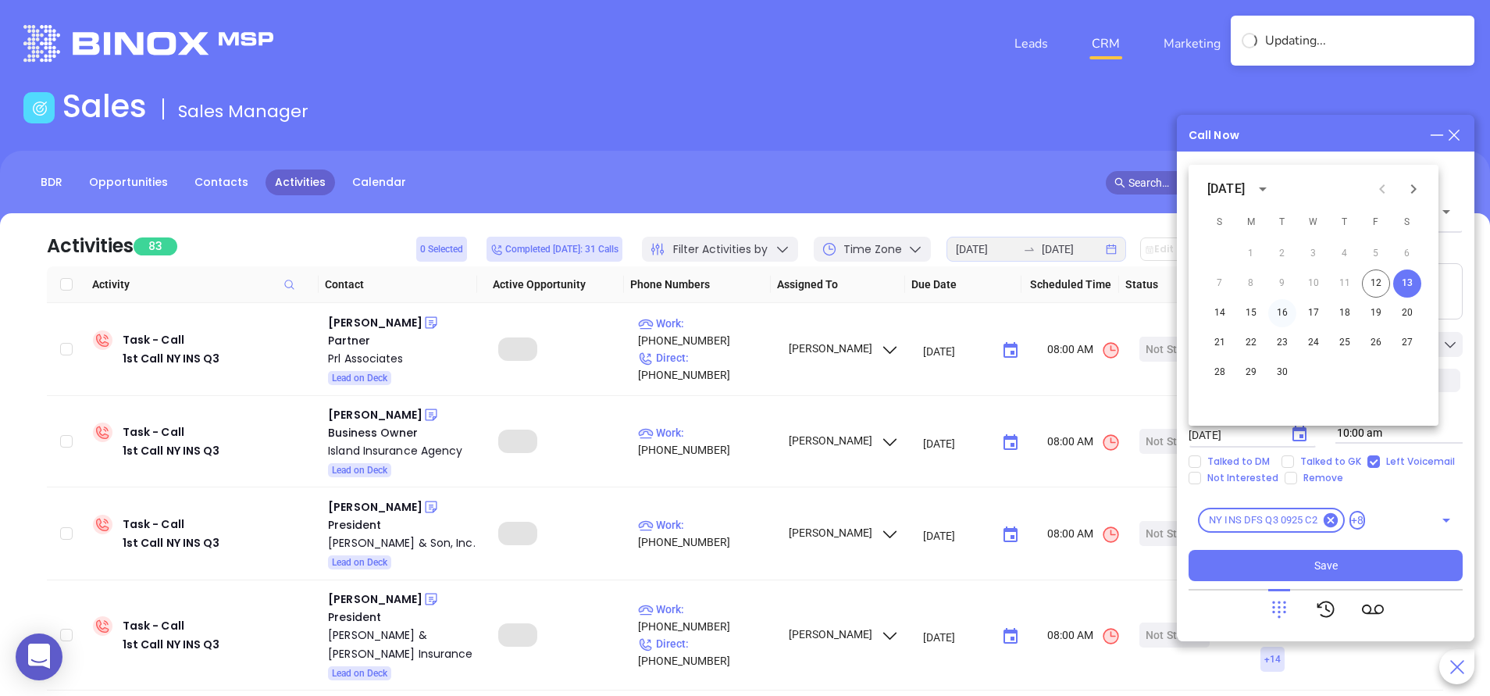
click at [1283, 312] on button "16" at bounding box center [1283, 313] width 28 height 28
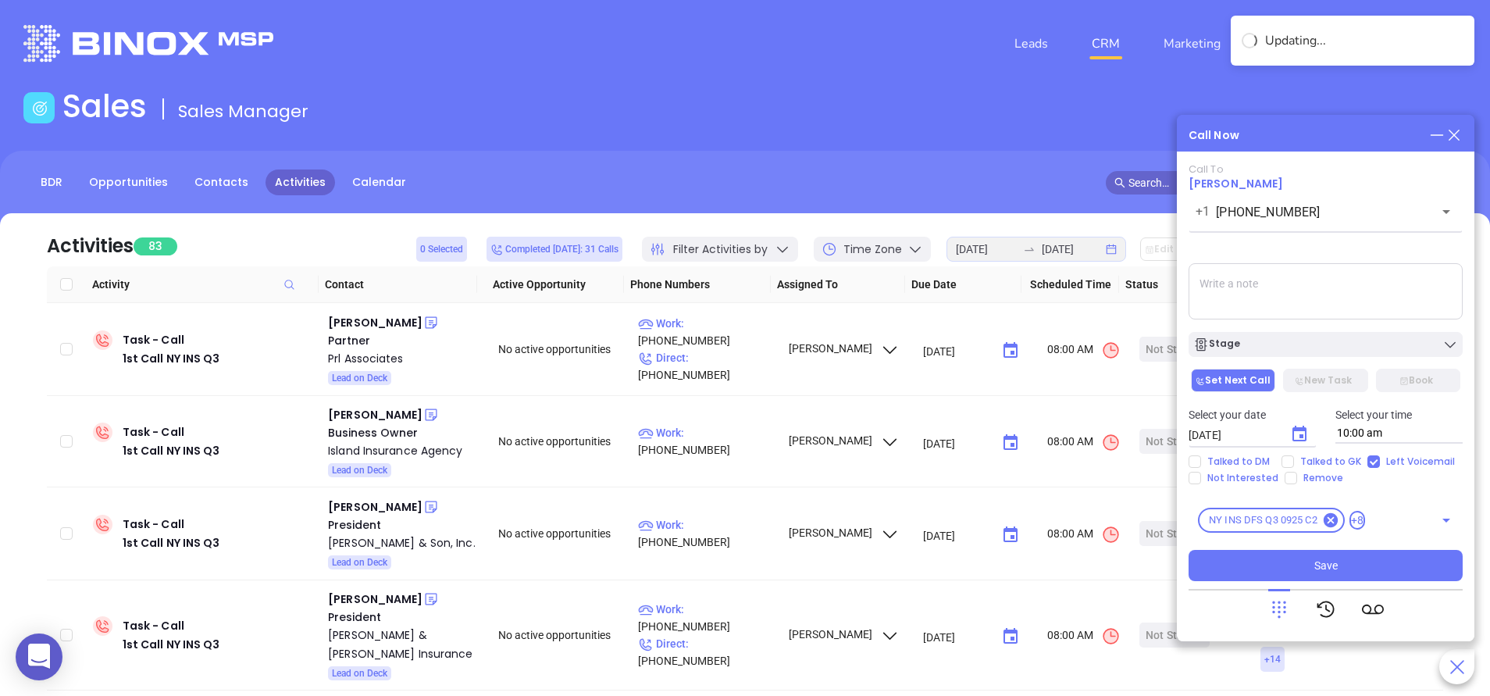
type input "09/16/2025"
click at [1368, 572] on button "Save" at bounding box center [1326, 565] width 274 height 31
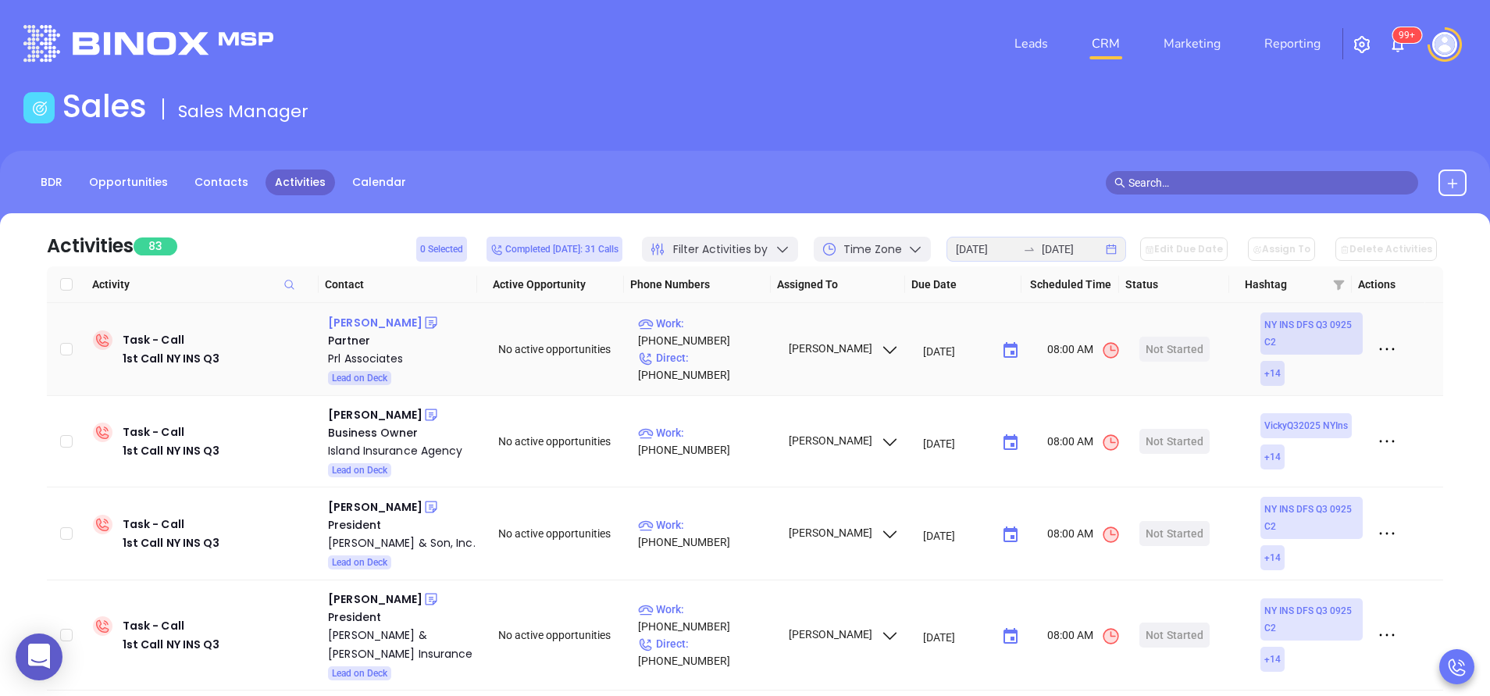
click at [370, 320] on div "John Lavo" at bounding box center [375, 322] width 95 height 19
click at [724, 344] on p "Work : (607) 785-8381" at bounding box center [706, 332] width 136 height 34
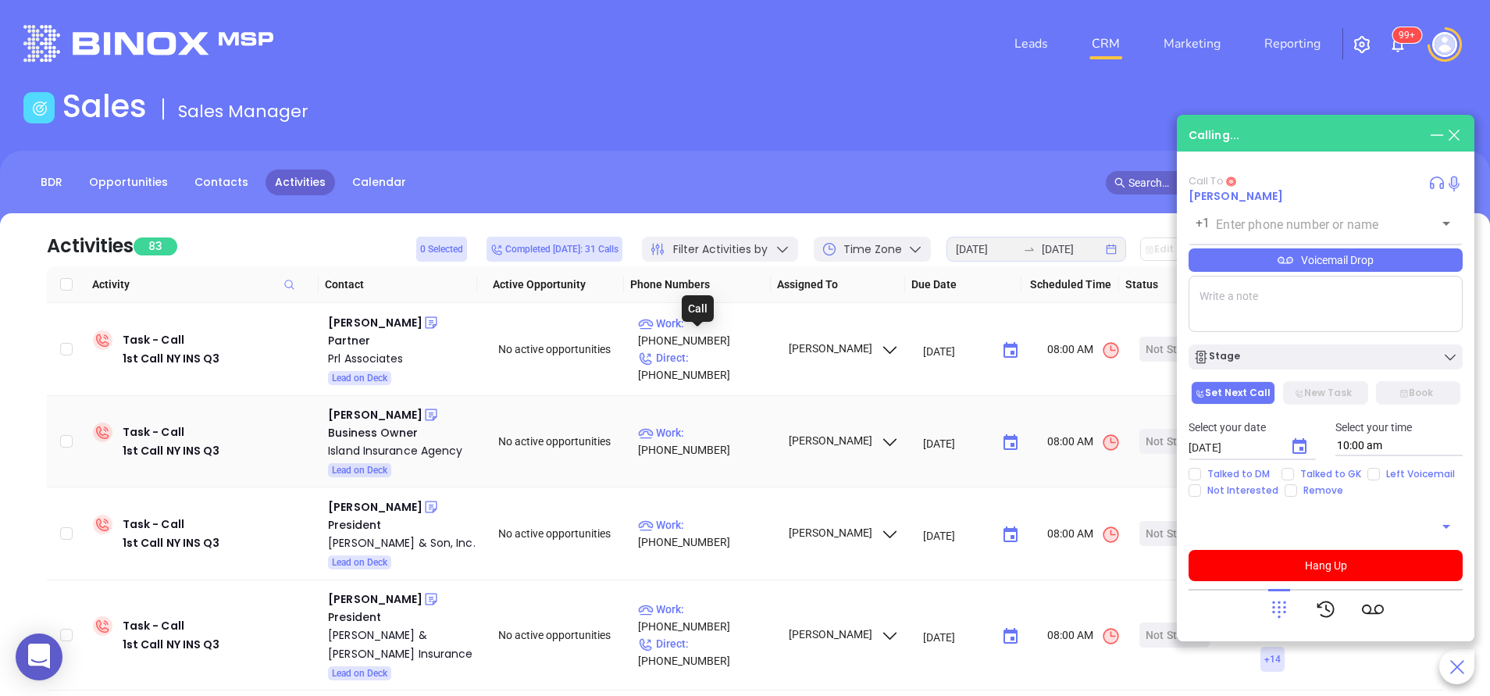
type input "(607) 785-8381"
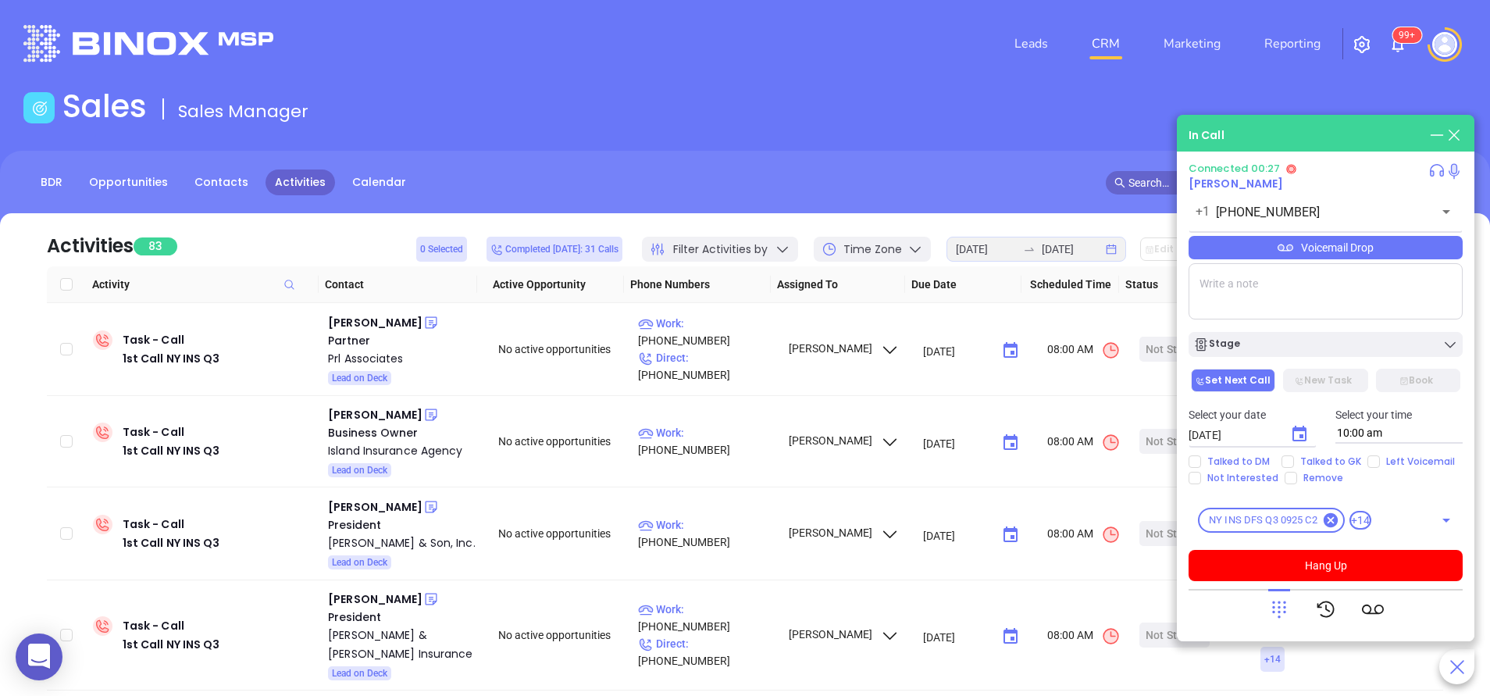
click at [1281, 609] on icon at bounding box center [1280, 609] width 22 height 22
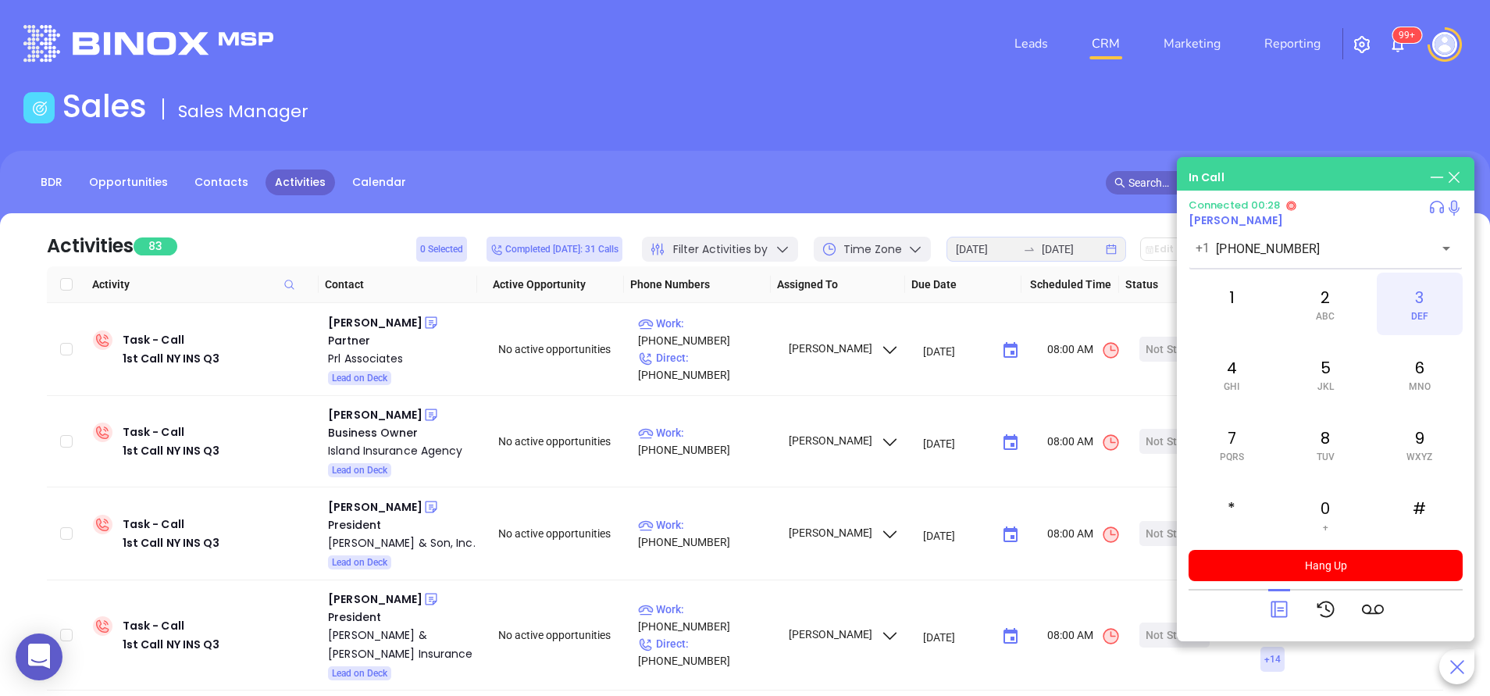
click at [1429, 294] on div "3 DEF" at bounding box center [1420, 304] width 86 height 62
click at [1276, 604] on icon at bounding box center [1280, 609] width 22 height 22
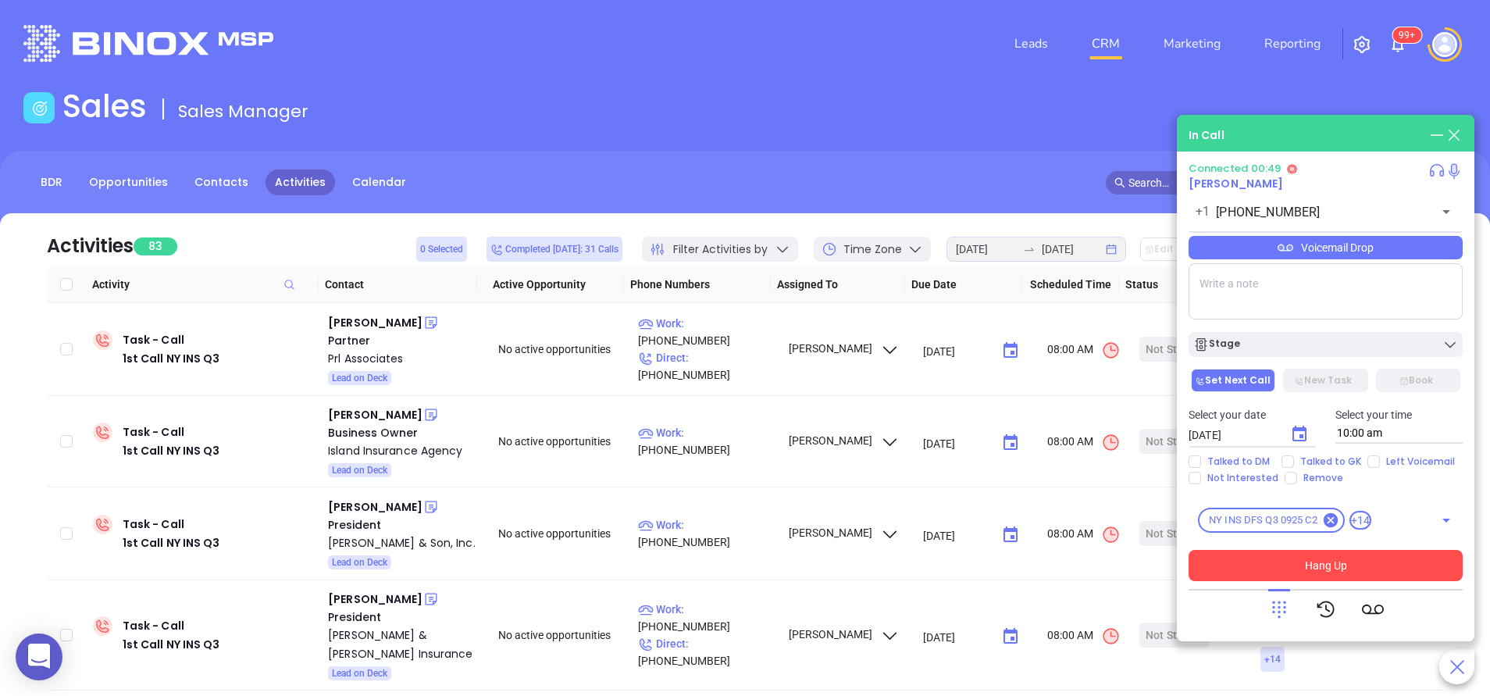
click at [1401, 562] on button "Hang Up" at bounding box center [1326, 565] width 274 height 31
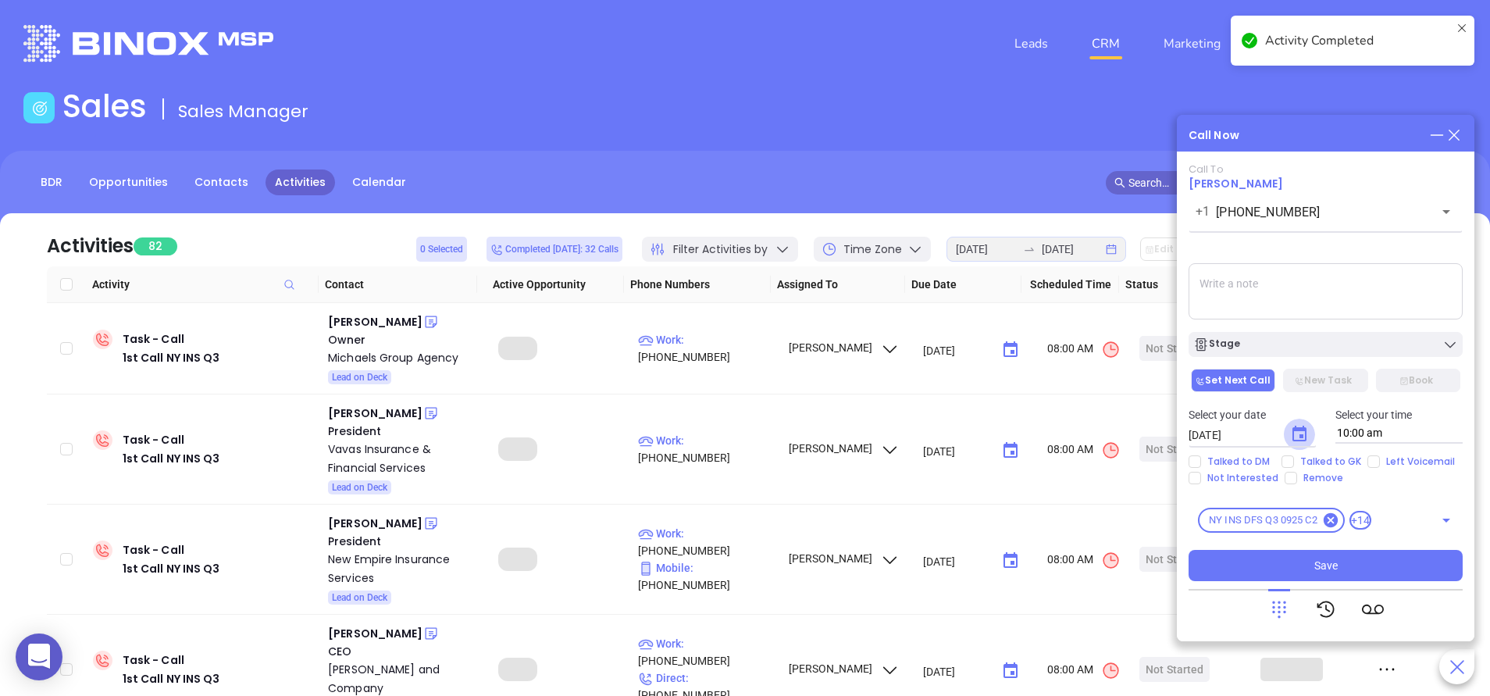
click at [1301, 434] on icon "Choose date, selected date is Sep 13, 2025" at bounding box center [1299, 434] width 19 height 19
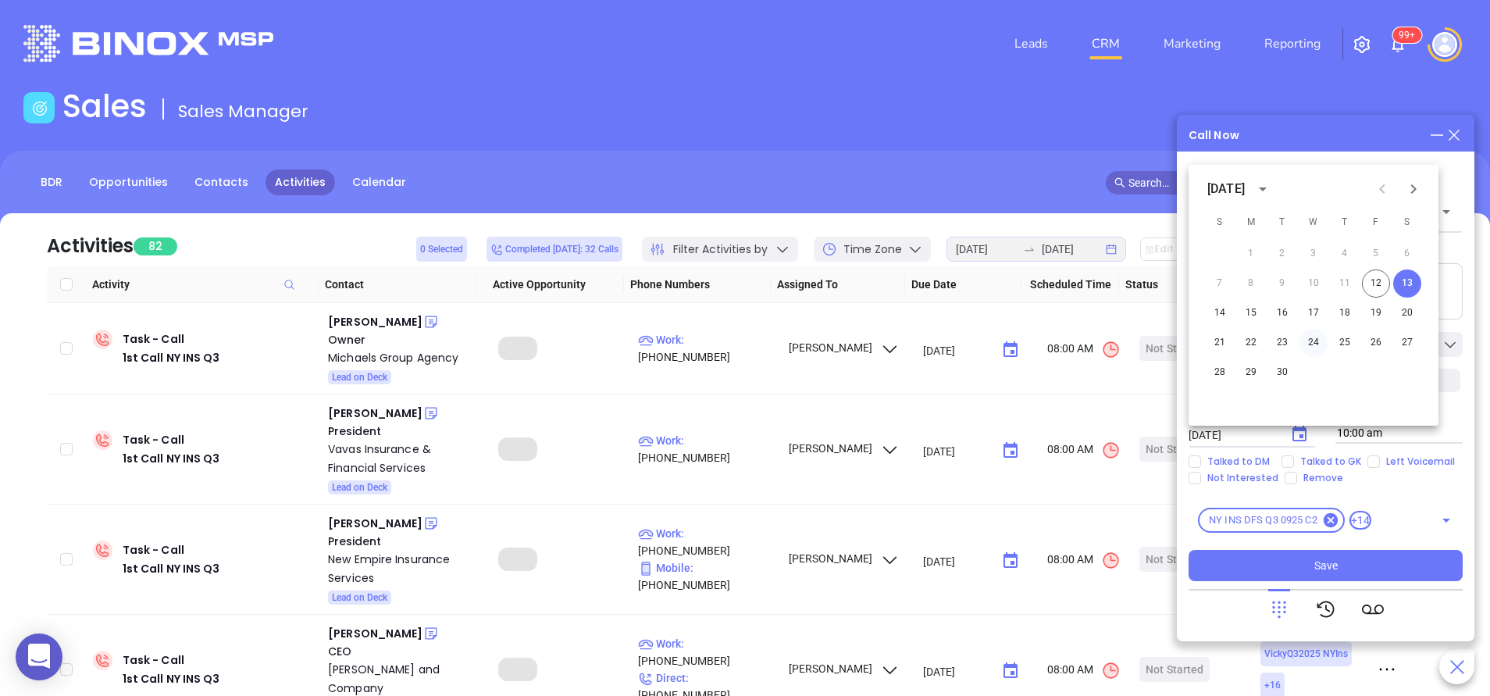
click at [1312, 342] on button "24" at bounding box center [1314, 343] width 28 height 28
type input "09/24/2025"
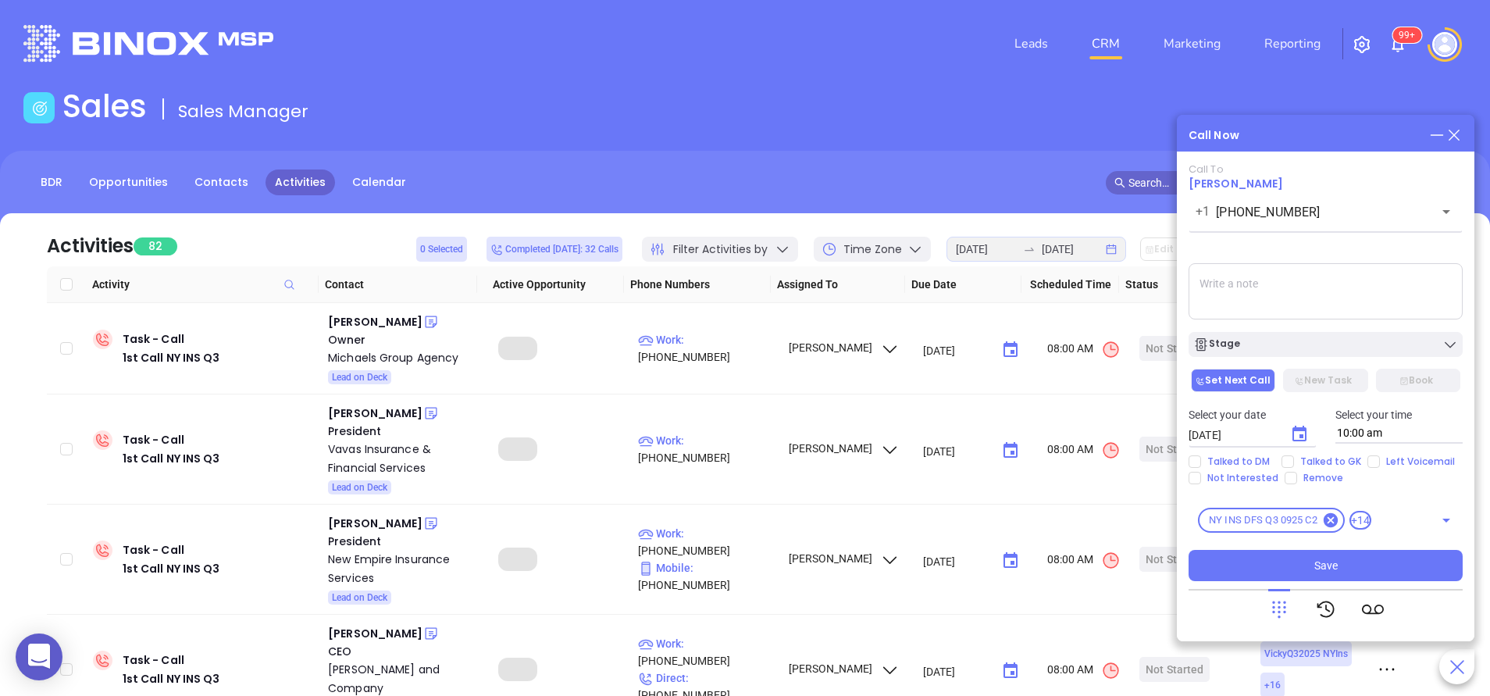
click at [1328, 283] on textarea at bounding box center [1326, 291] width 274 height 56
type textarea "on vacation until end of September"
click at [1301, 435] on icon "Choose date, selected date is Sep 24, 2025" at bounding box center [1300, 434] width 14 height 16
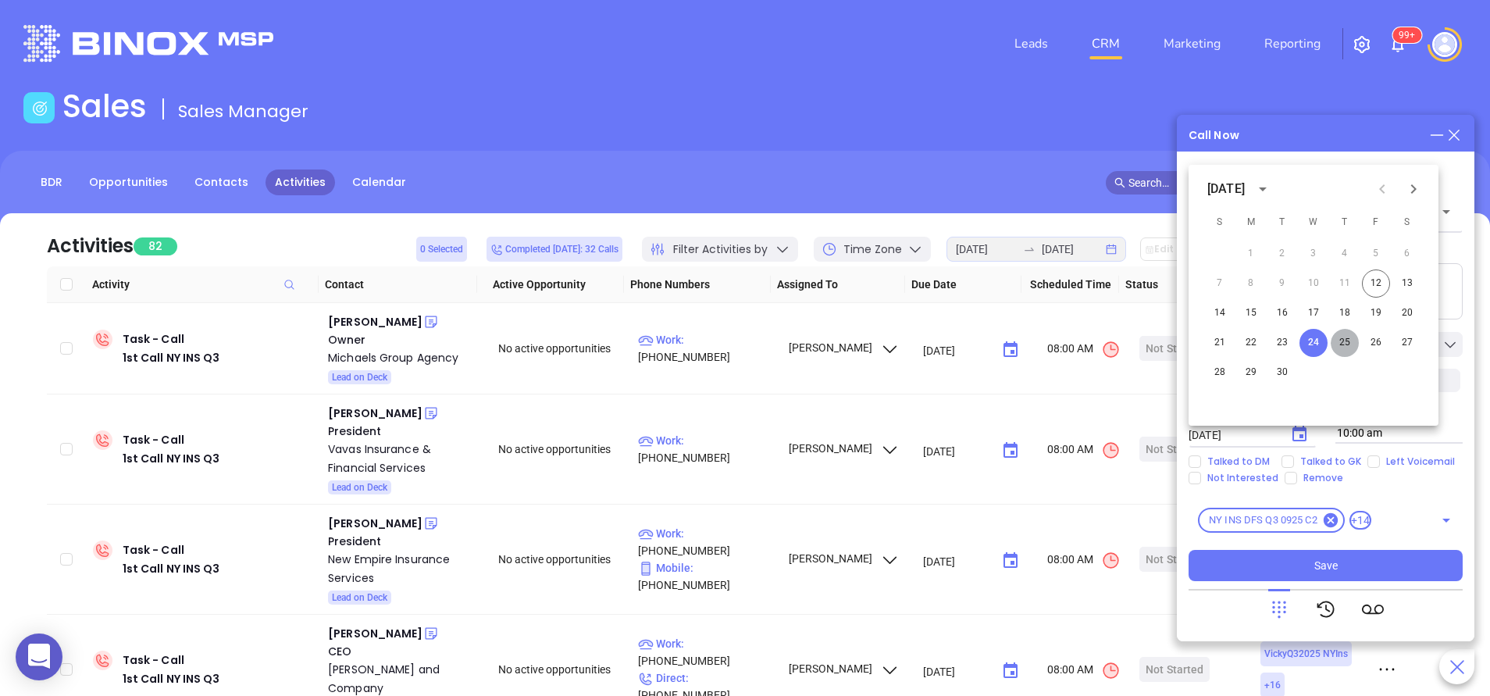
click at [1349, 339] on button "25" at bounding box center [1345, 343] width 28 height 28
type input "09/25/2025"
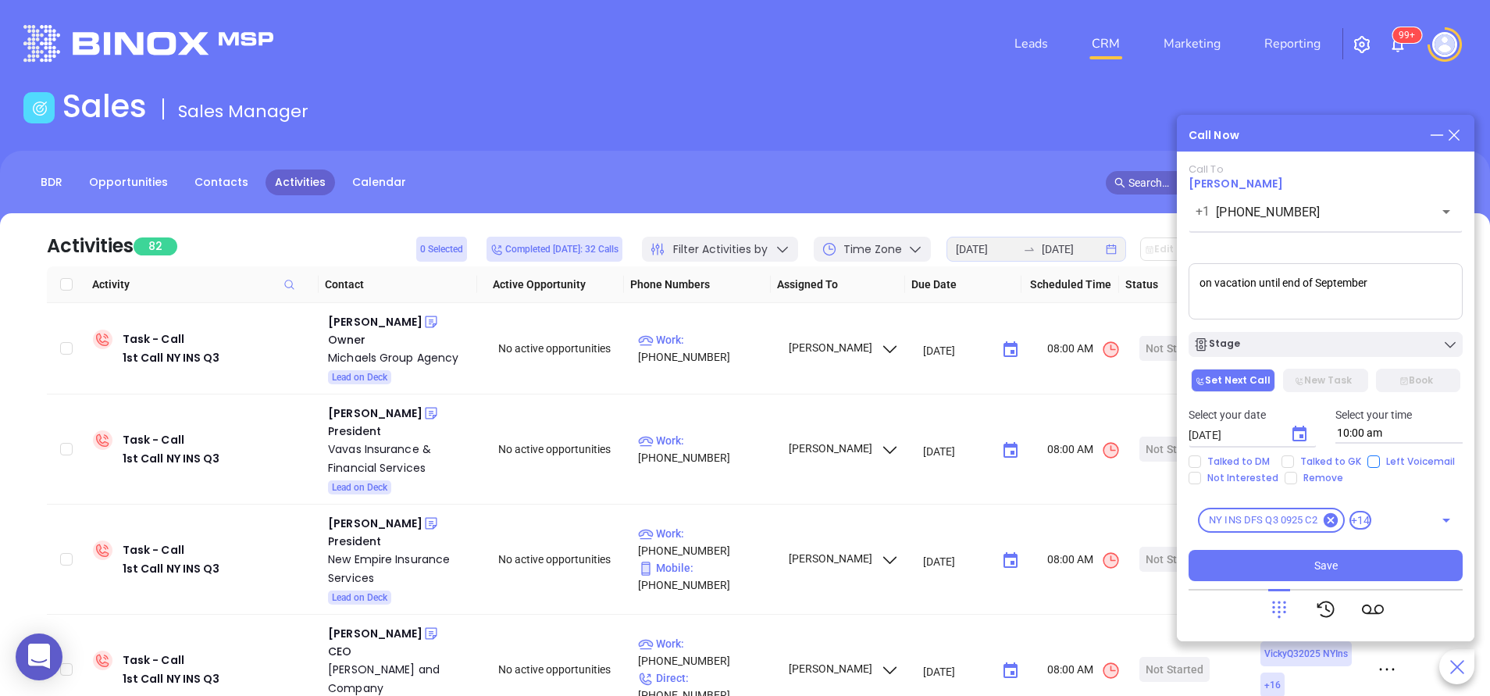
click at [1370, 461] on input "Left Voicemail" at bounding box center [1374, 461] width 12 height 12
checkbox input "true"
click at [1303, 352] on div "Stage" at bounding box center [1326, 345] width 265 height 16
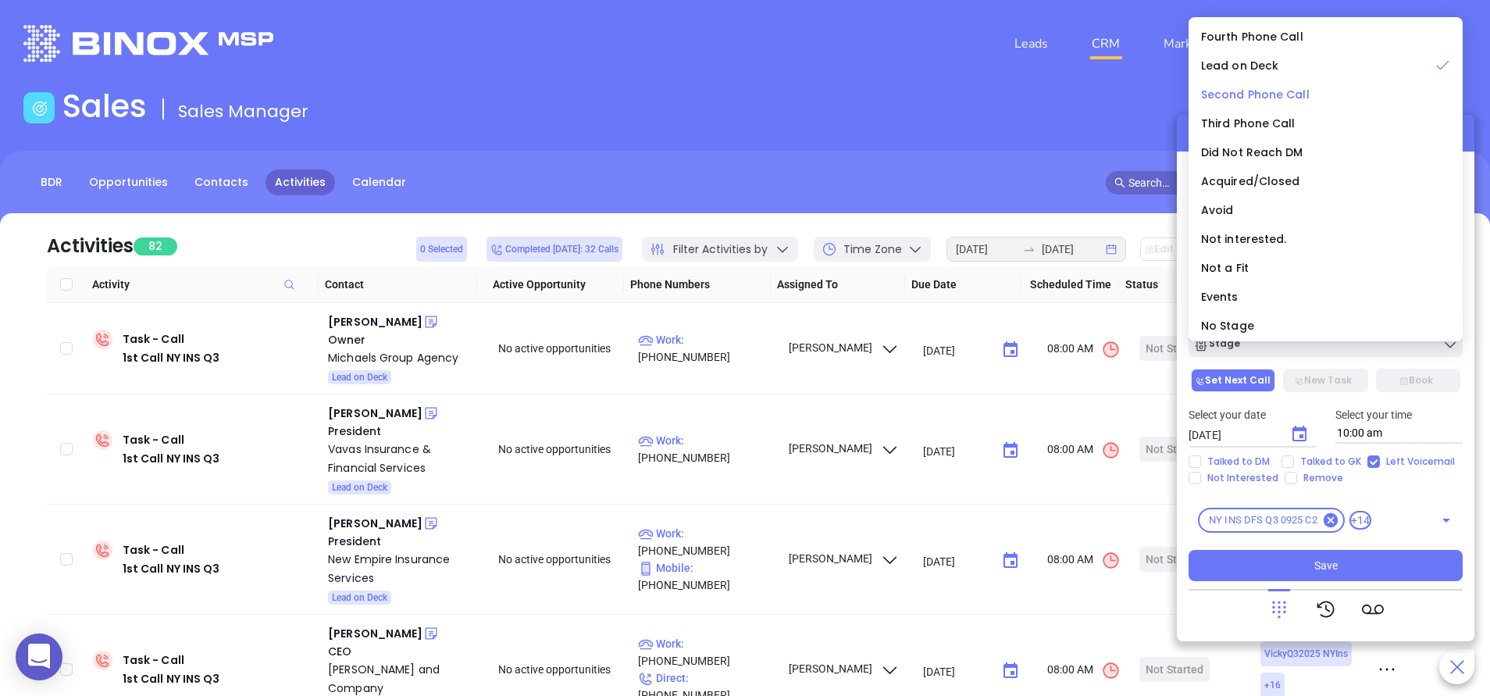
click at [1261, 93] on span "Second Phone Call" at bounding box center [1255, 95] width 109 height 16
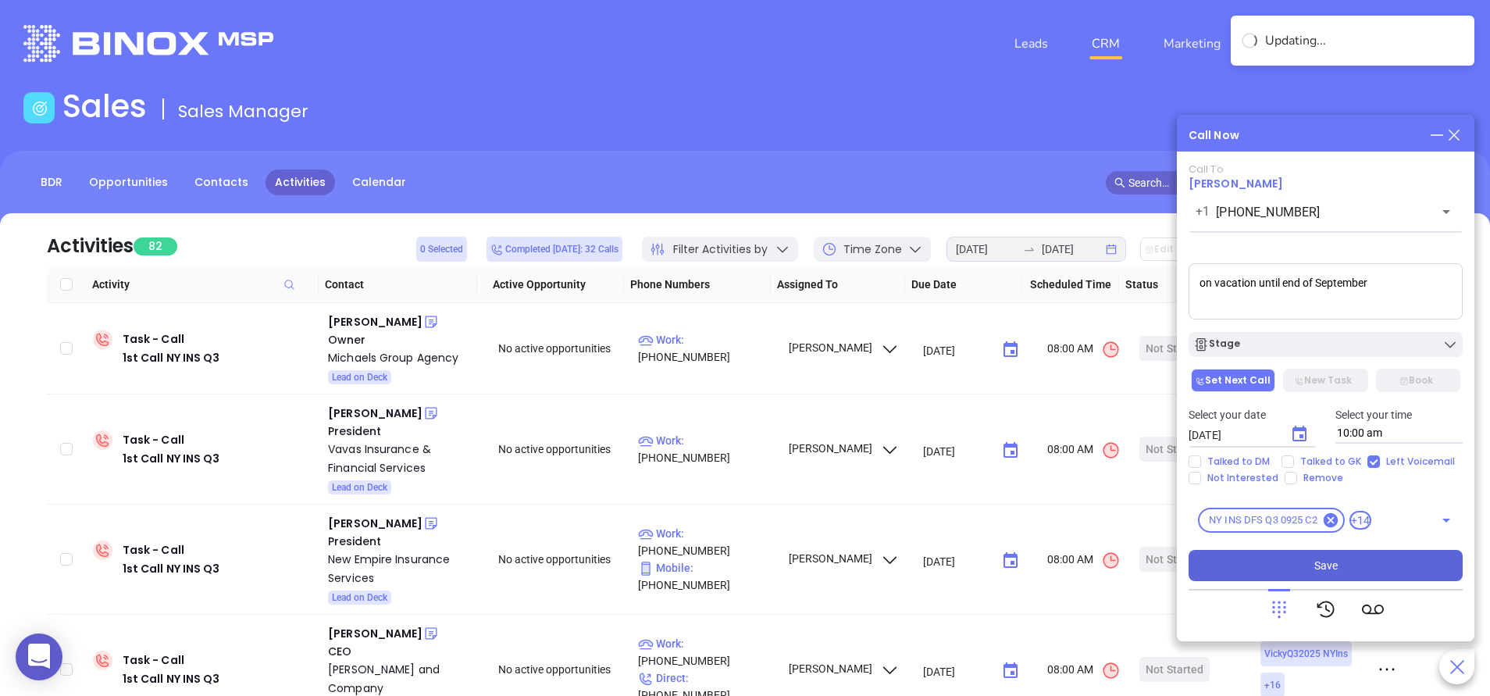
click at [1354, 569] on button "Save" at bounding box center [1326, 565] width 274 height 31
click at [374, 319] on div "Jesse Michaels" at bounding box center [375, 321] width 95 height 19
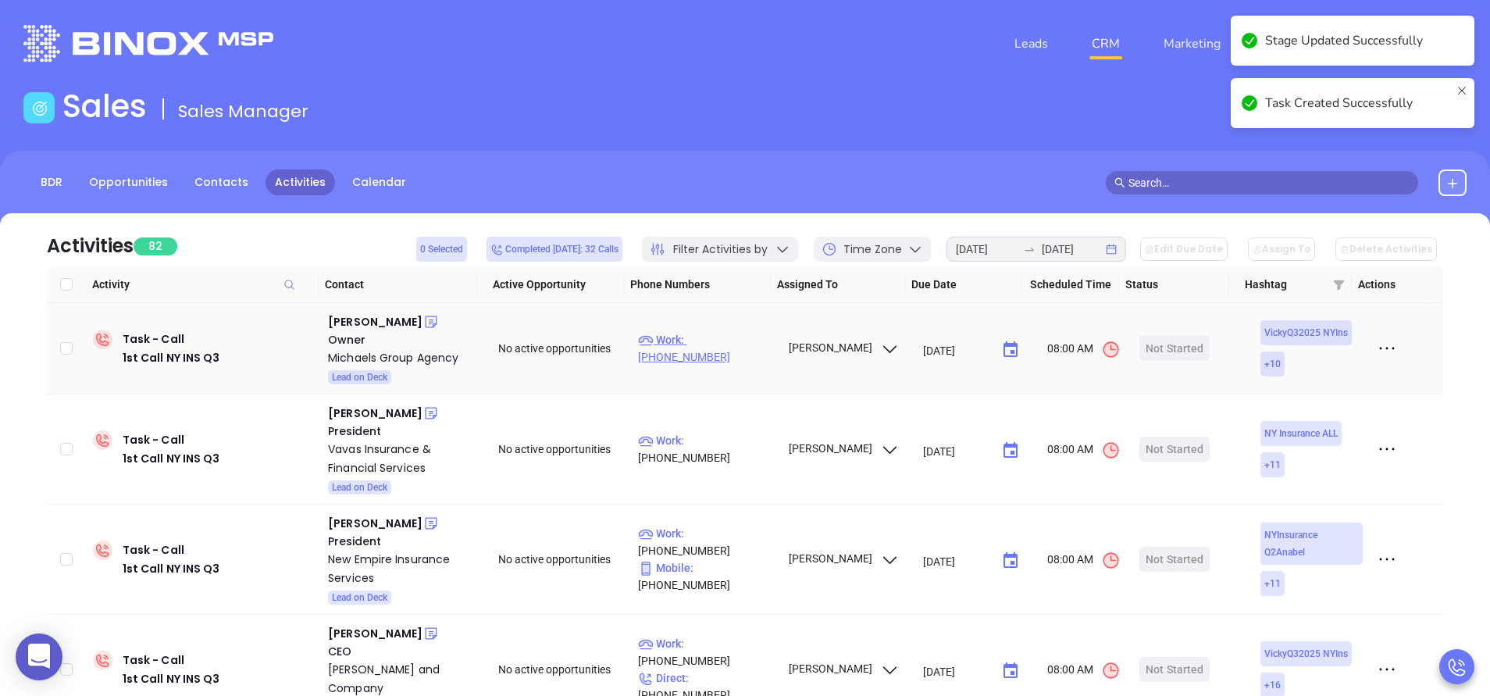
click at [703, 348] on p "Work : (631) 629-2233" at bounding box center [706, 348] width 136 height 34
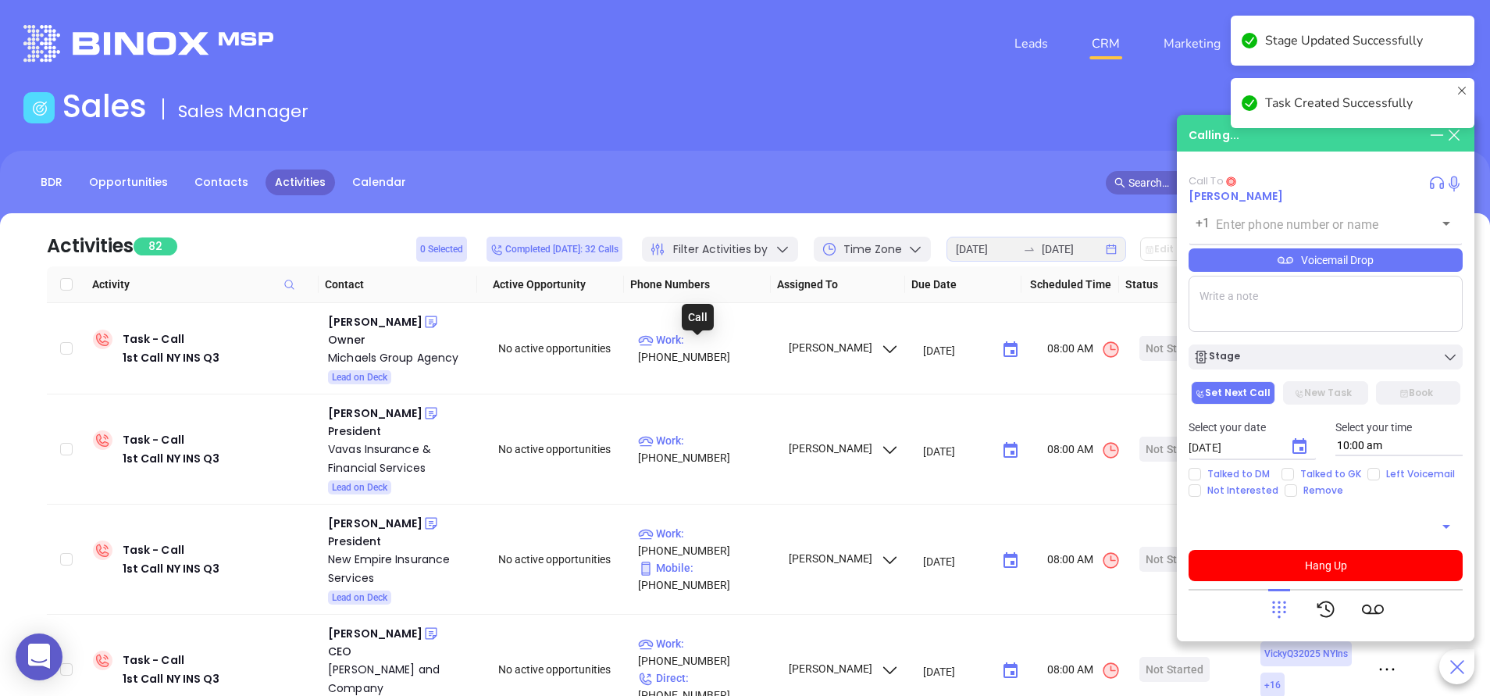
type input "(631) 629-2233"
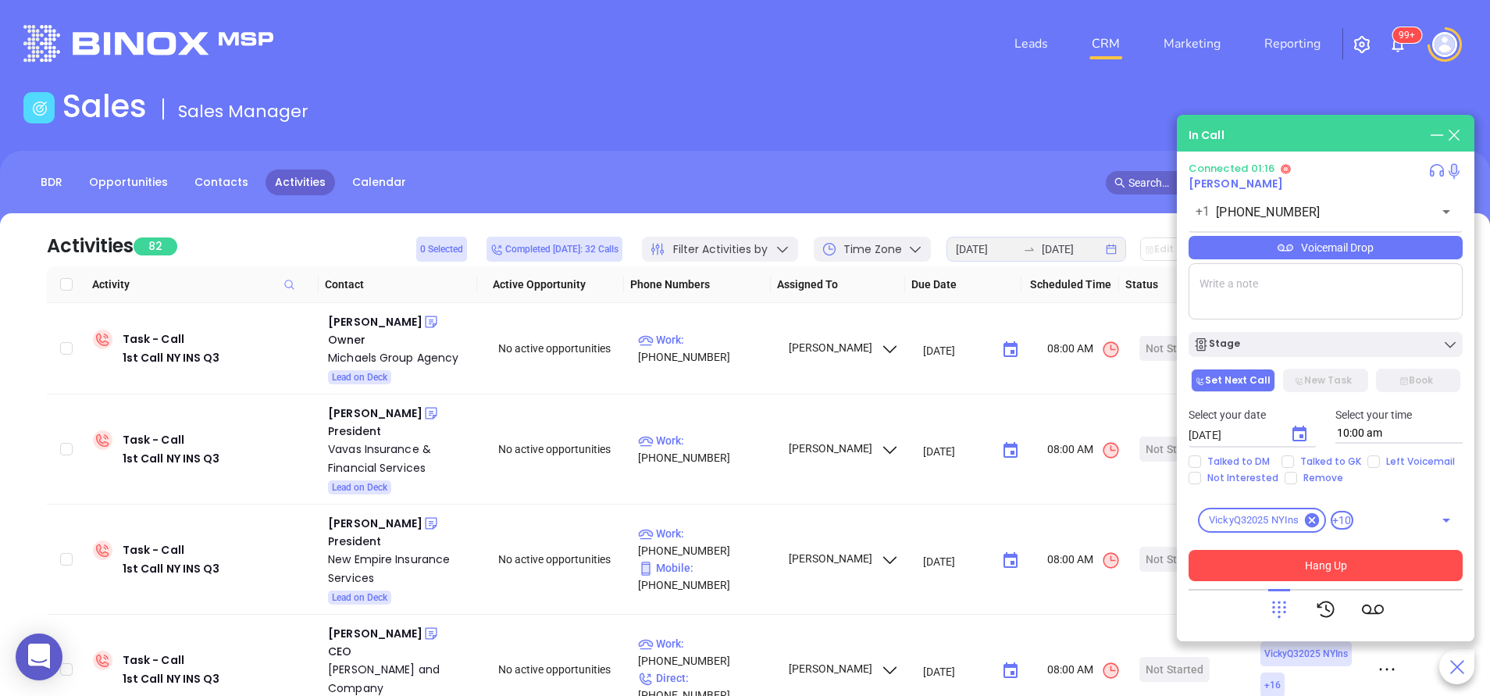
click at [1349, 568] on button "Hang Up" at bounding box center [1326, 565] width 274 height 31
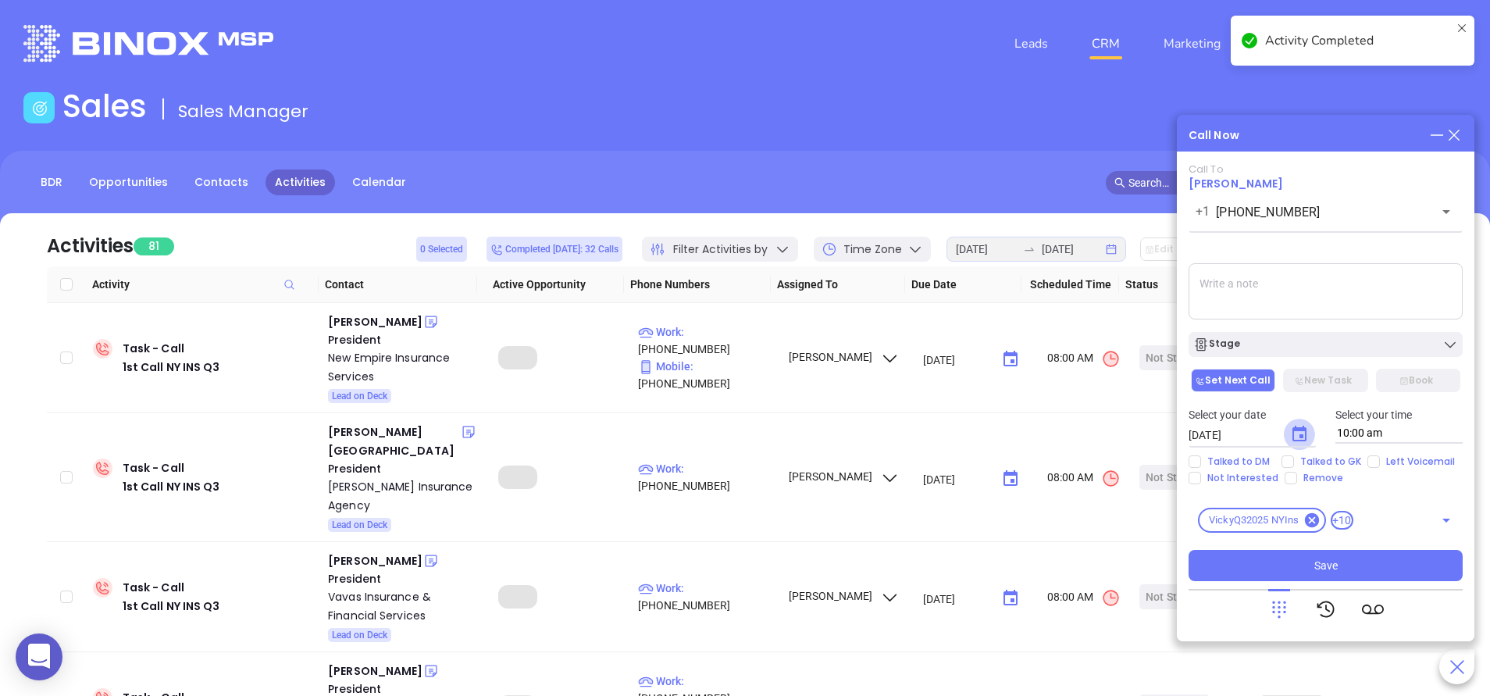
click at [1303, 432] on icon "Choose date, selected date is Sep 13, 2025" at bounding box center [1299, 434] width 19 height 19
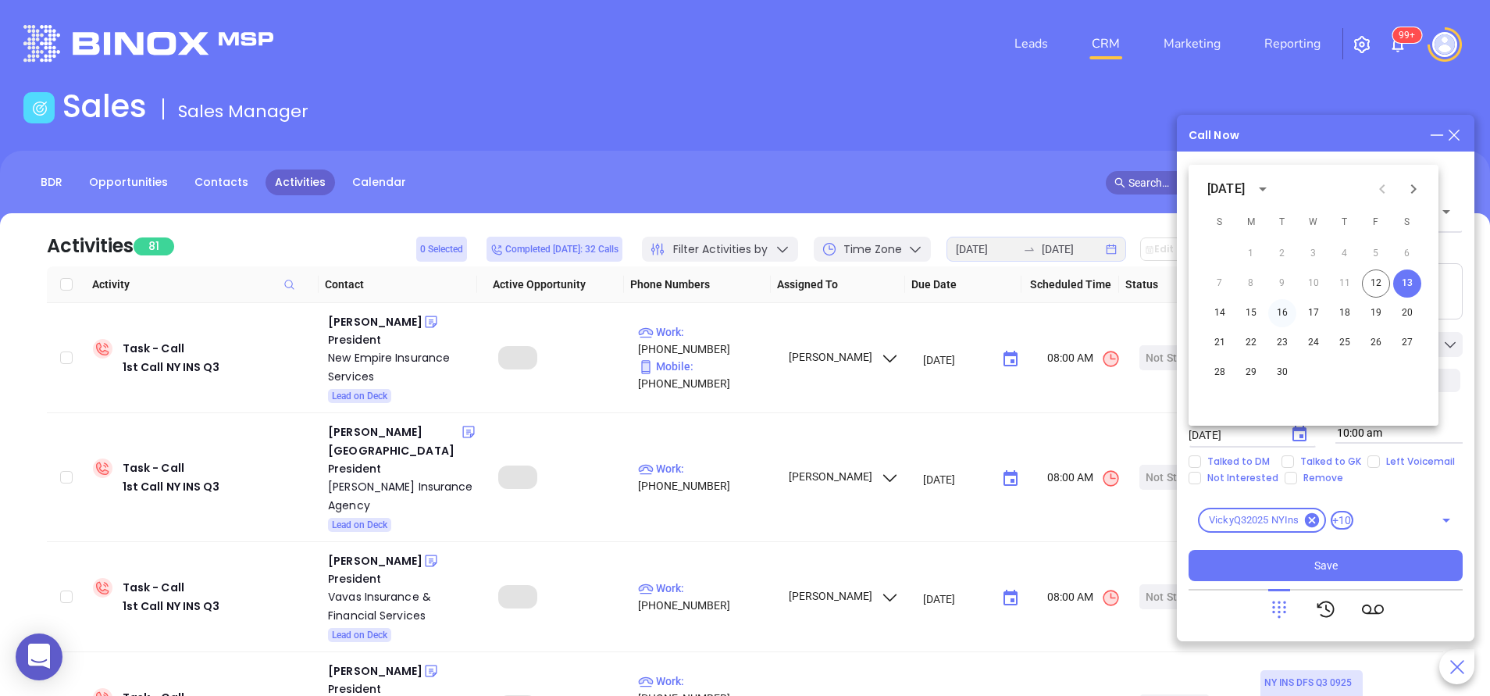
click at [1285, 312] on button "16" at bounding box center [1283, 313] width 28 height 28
type input "09/16/2025"
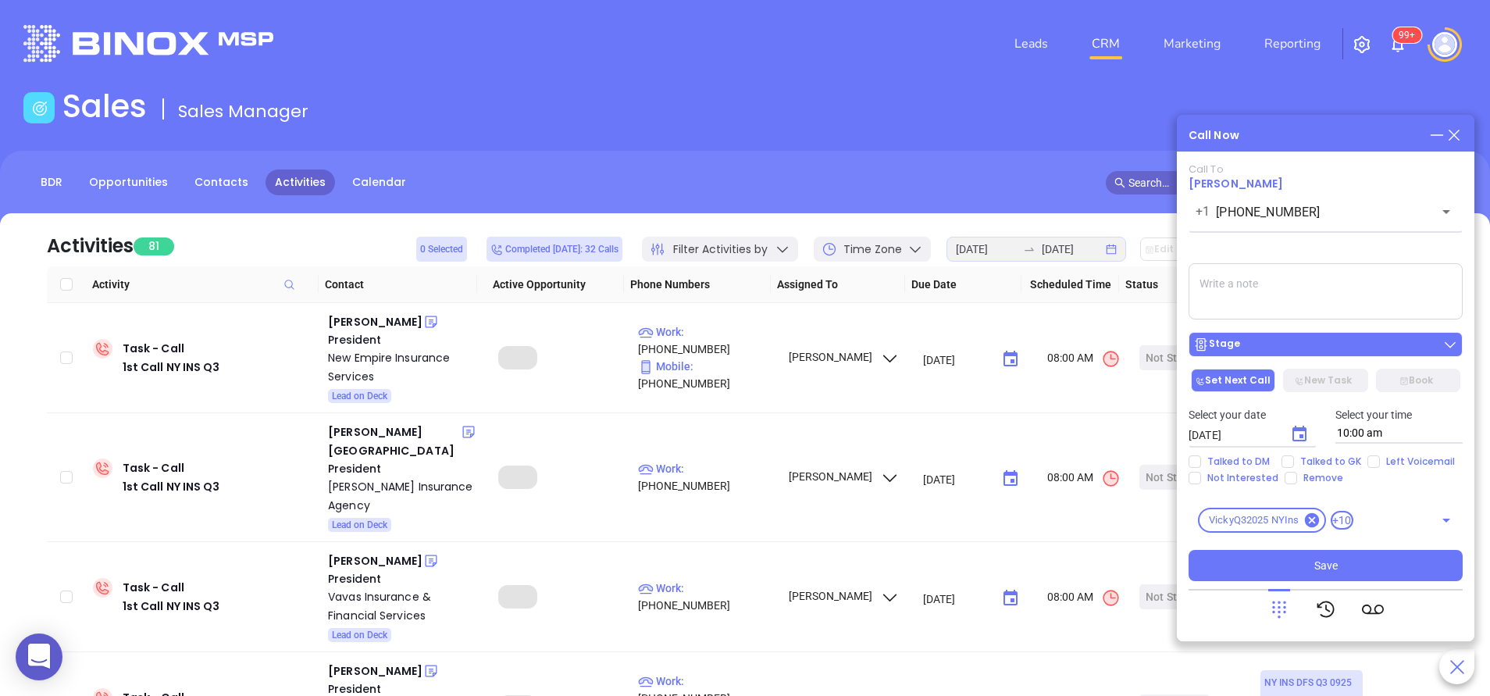
click at [1298, 335] on button "Stage" at bounding box center [1326, 344] width 274 height 25
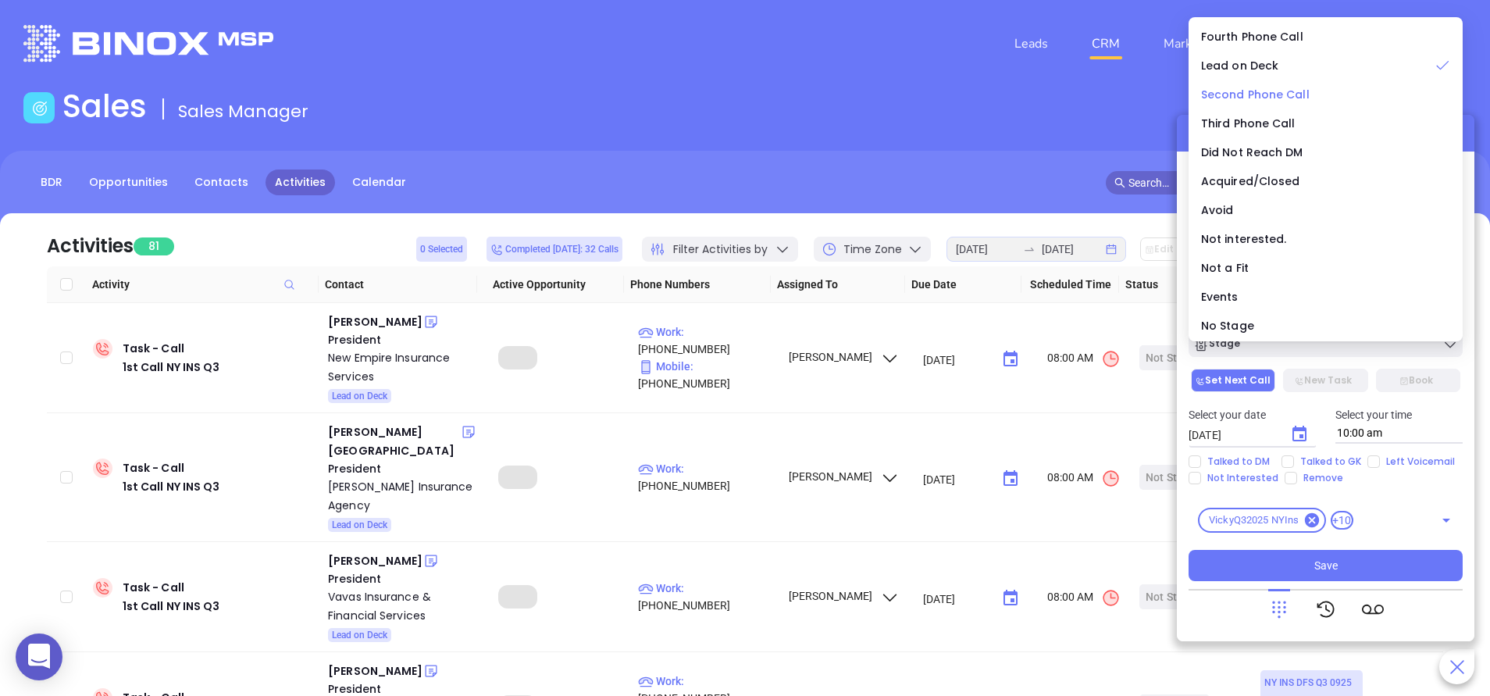
click at [1263, 100] on span "Second Phone Call" at bounding box center [1255, 95] width 109 height 16
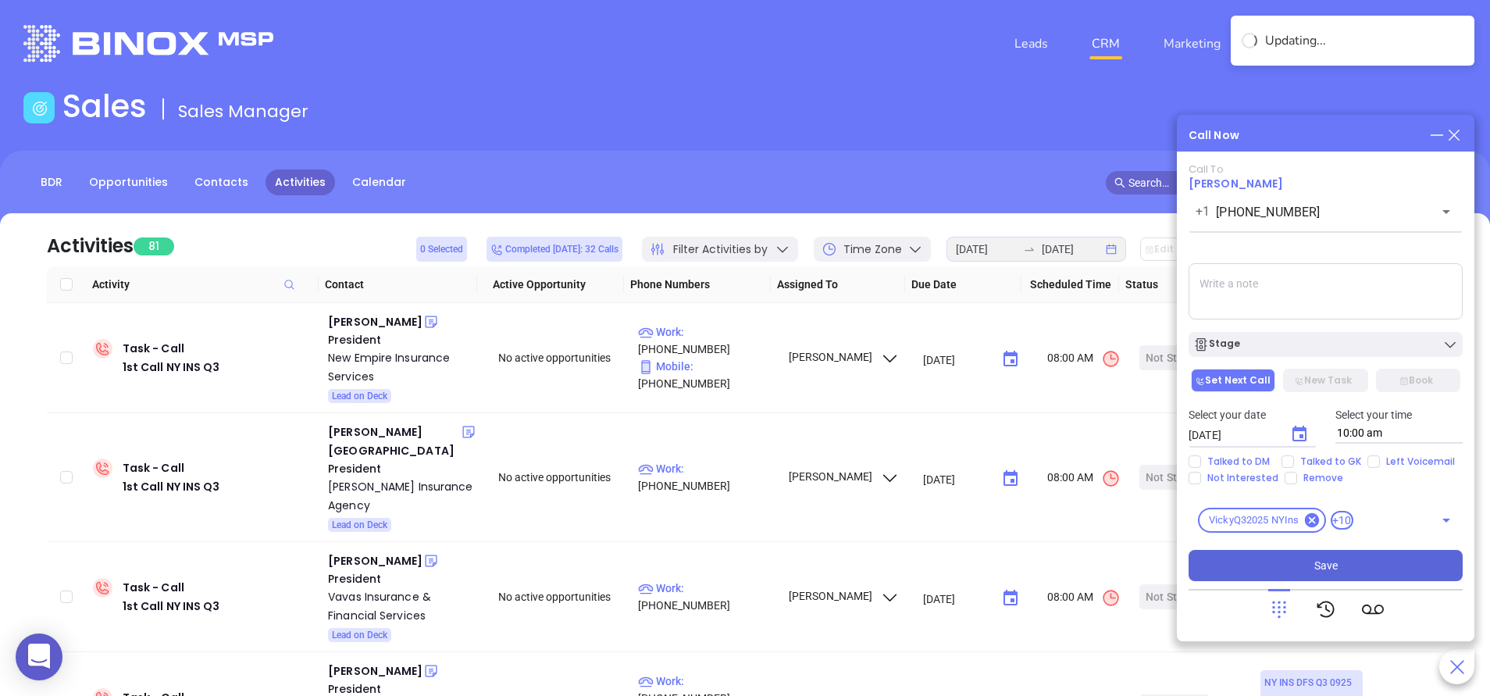
drag, startPoint x: 1368, startPoint y: 561, endPoint x: 1358, endPoint y: 557, distance: 10.9
click at [1366, 560] on button "Save" at bounding box center [1326, 565] width 274 height 31
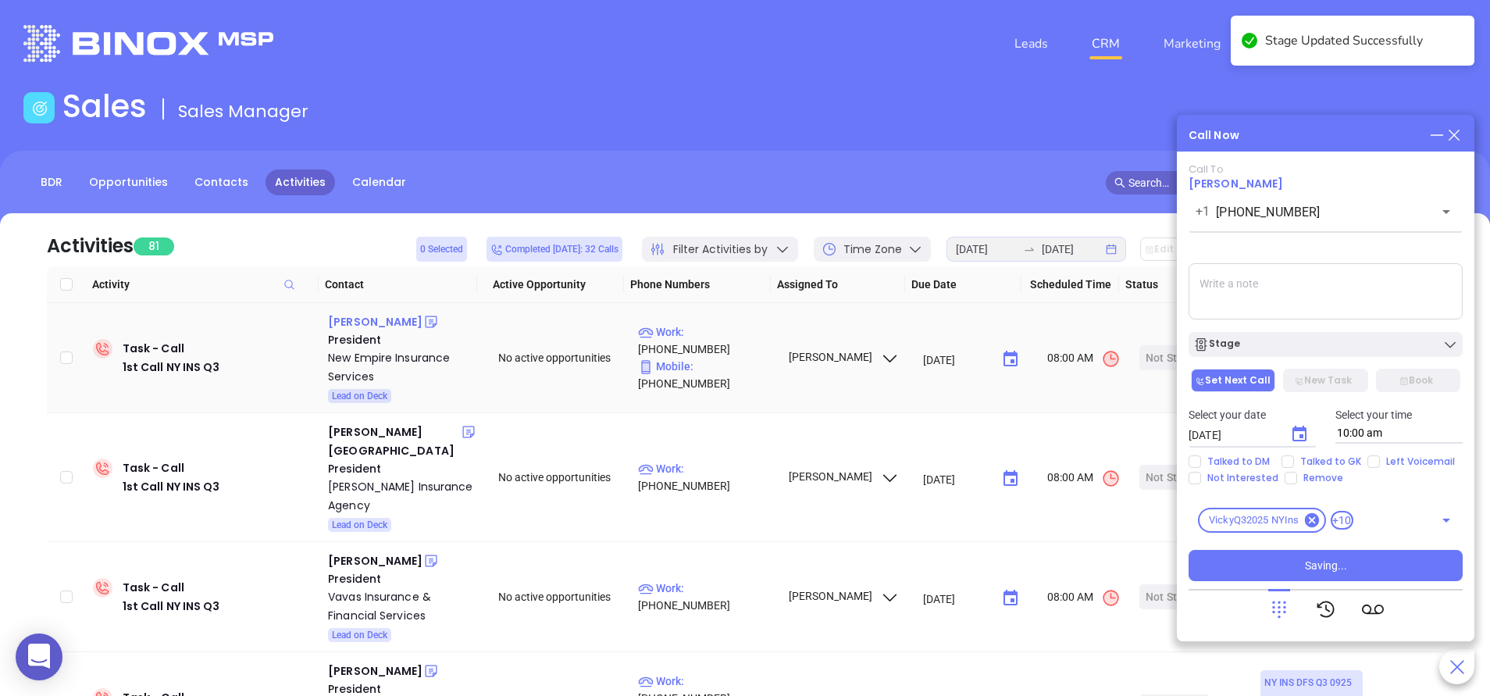
click at [412, 322] on div "Deborah K Mackoul" at bounding box center [375, 321] width 95 height 19
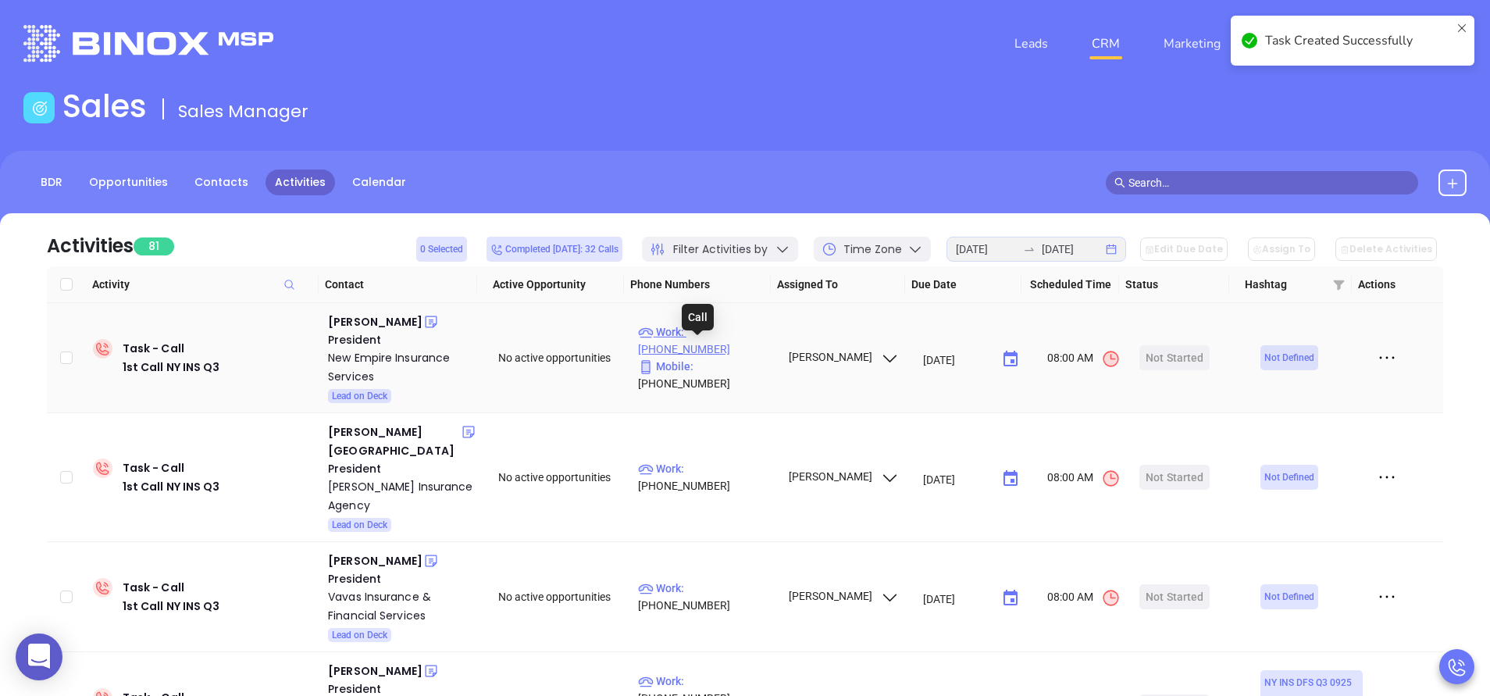
click at [737, 351] on p "Work : (866) 431-8100" at bounding box center [706, 340] width 136 height 34
type input "(866) 431-8100"
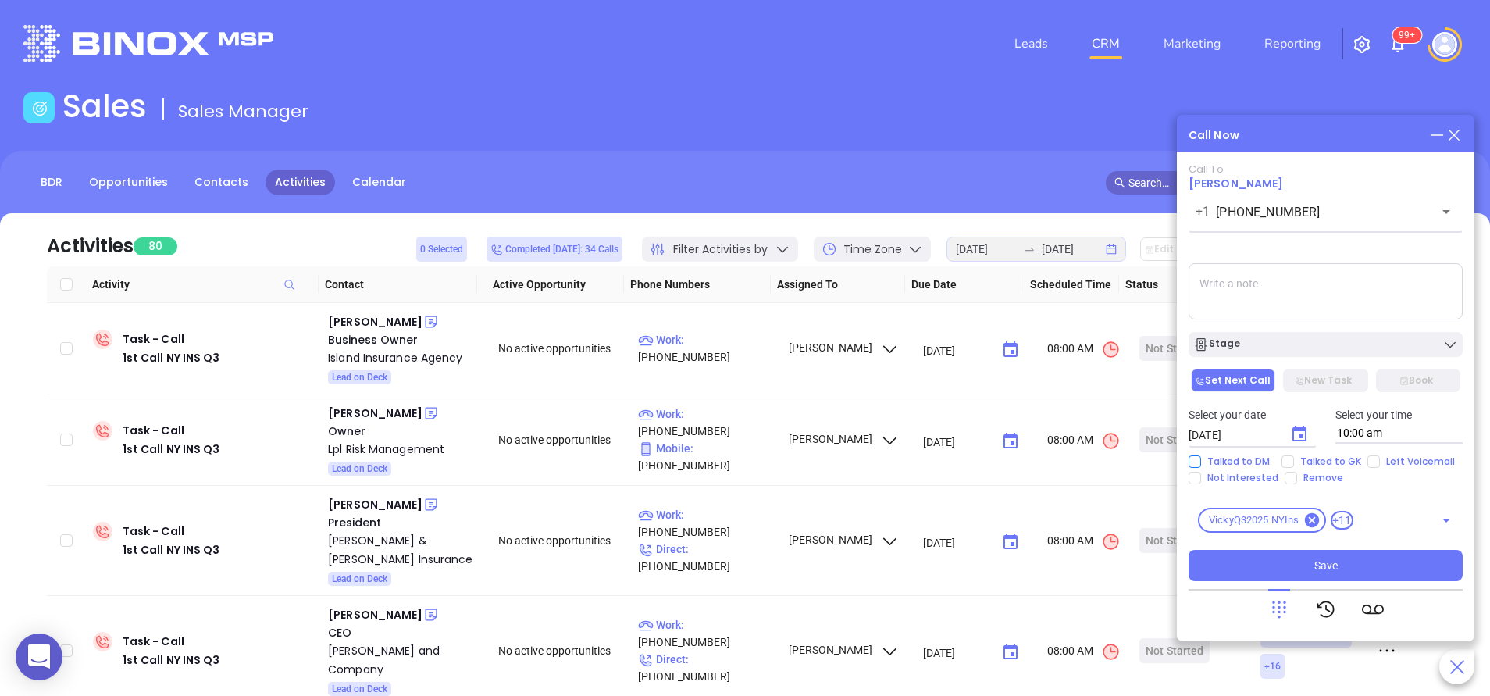
click at [1190, 457] on input "Talked to DM" at bounding box center [1195, 461] width 12 height 12
checkbox input "true"
click at [1198, 476] on input "Not Interested" at bounding box center [1195, 478] width 12 height 12
click at [1266, 336] on button "Stage" at bounding box center [1326, 344] width 274 height 25
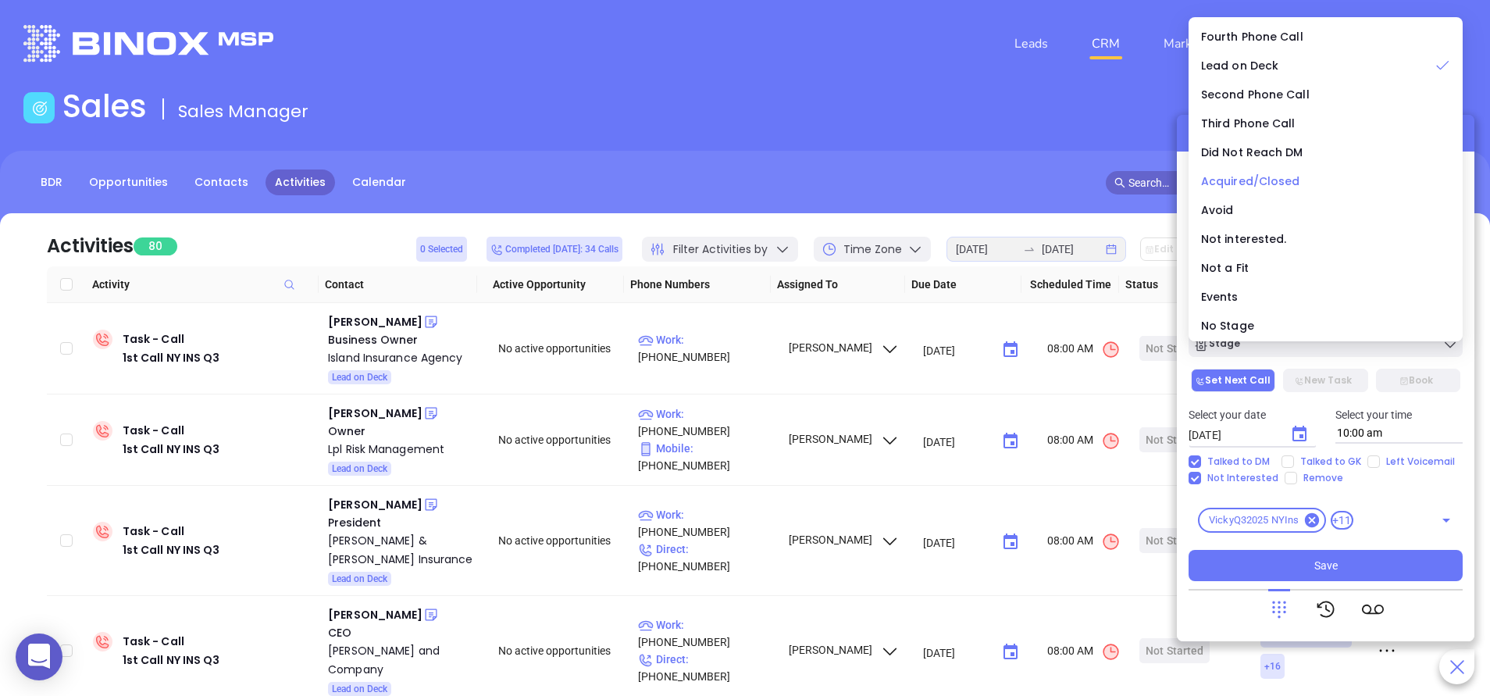
click at [1270, 185] on span "Acquired/Closed" at bounding box center [1250, 181] width 99 height 16
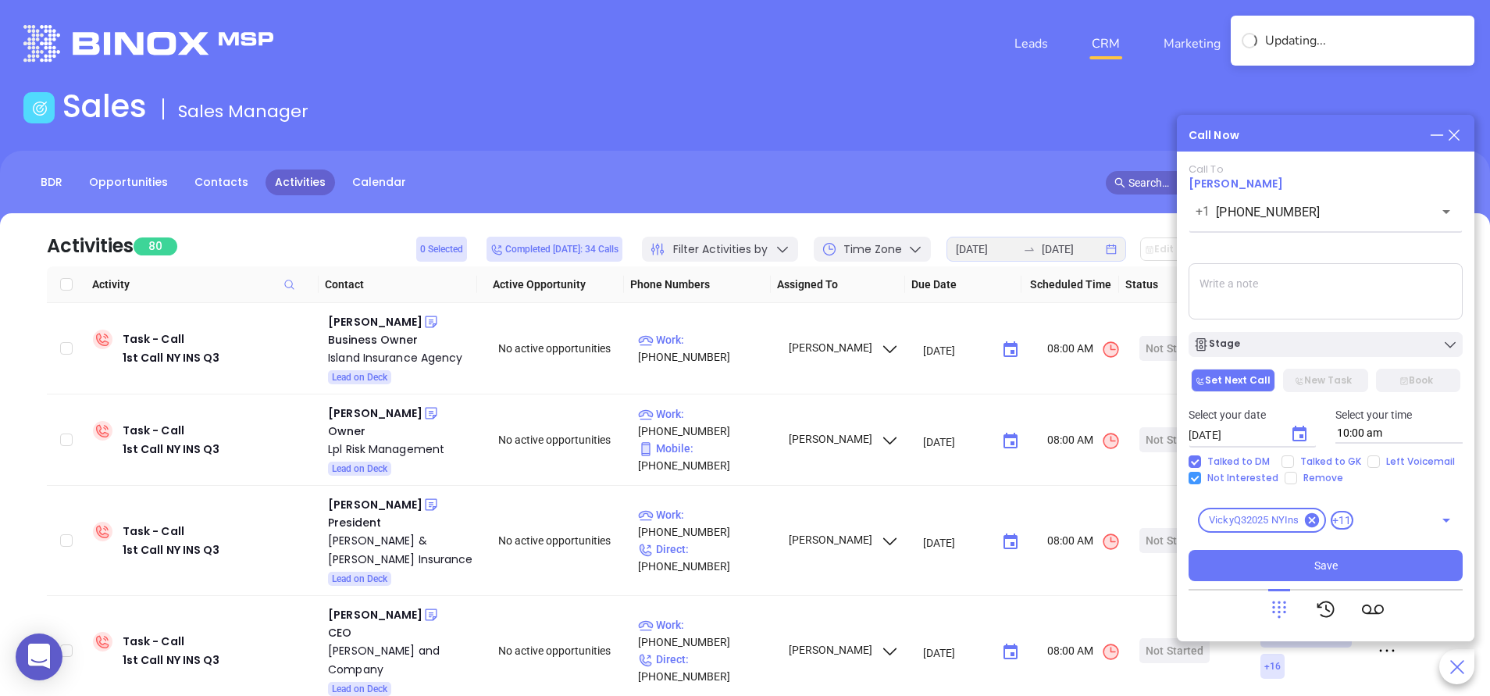
click at [1200, 475] on input "Not Interested" at bounding box center [1195, 478] width 12 height 12
checkbox input "false"
click at [1197, 455] on input "Talked to DM" at bounding box center [1195, 461] width 12 height 12
checkbox input "false"
click at [1284, 459] on input "Talked to GK" at bounding box center [1288, 461] width 12 height 12
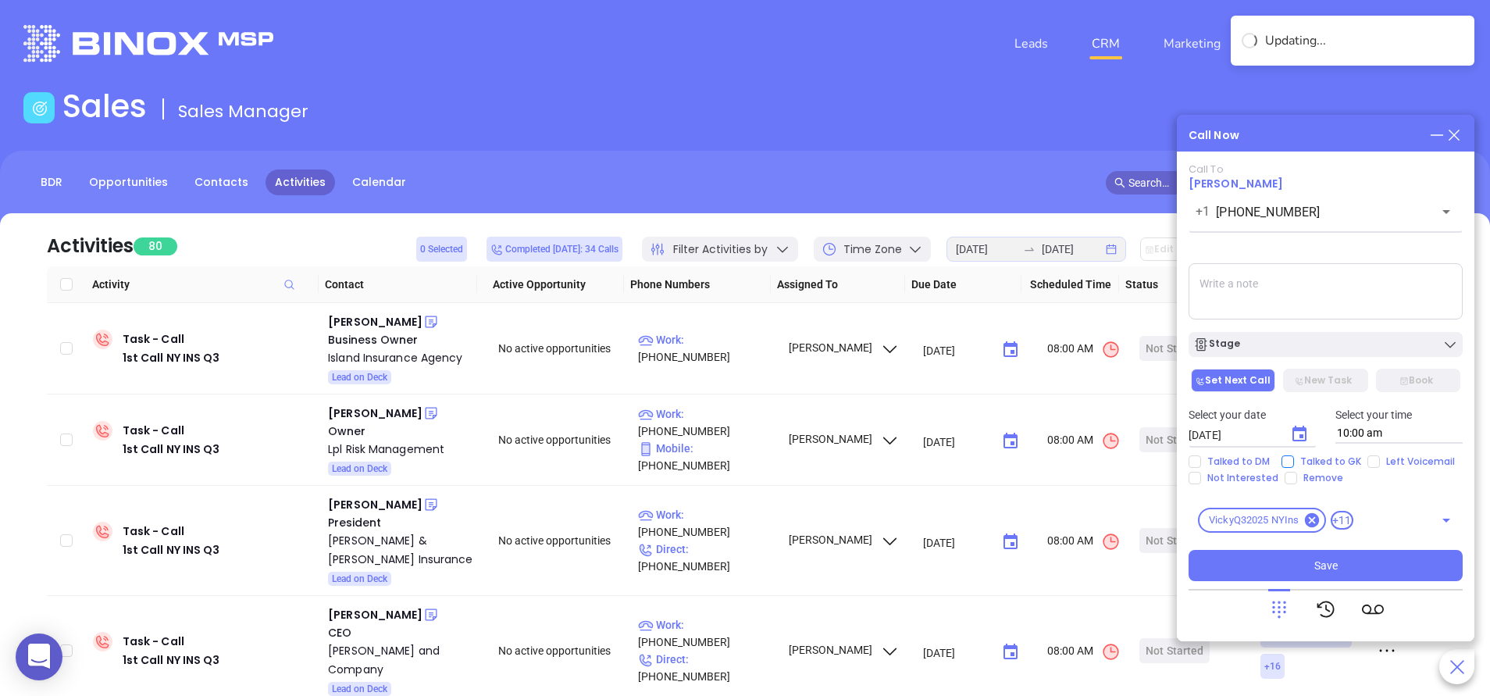
checkbox input "true"
click at [1284, 294] on textarea at bounding box center [1326, 291] width 274 height 56
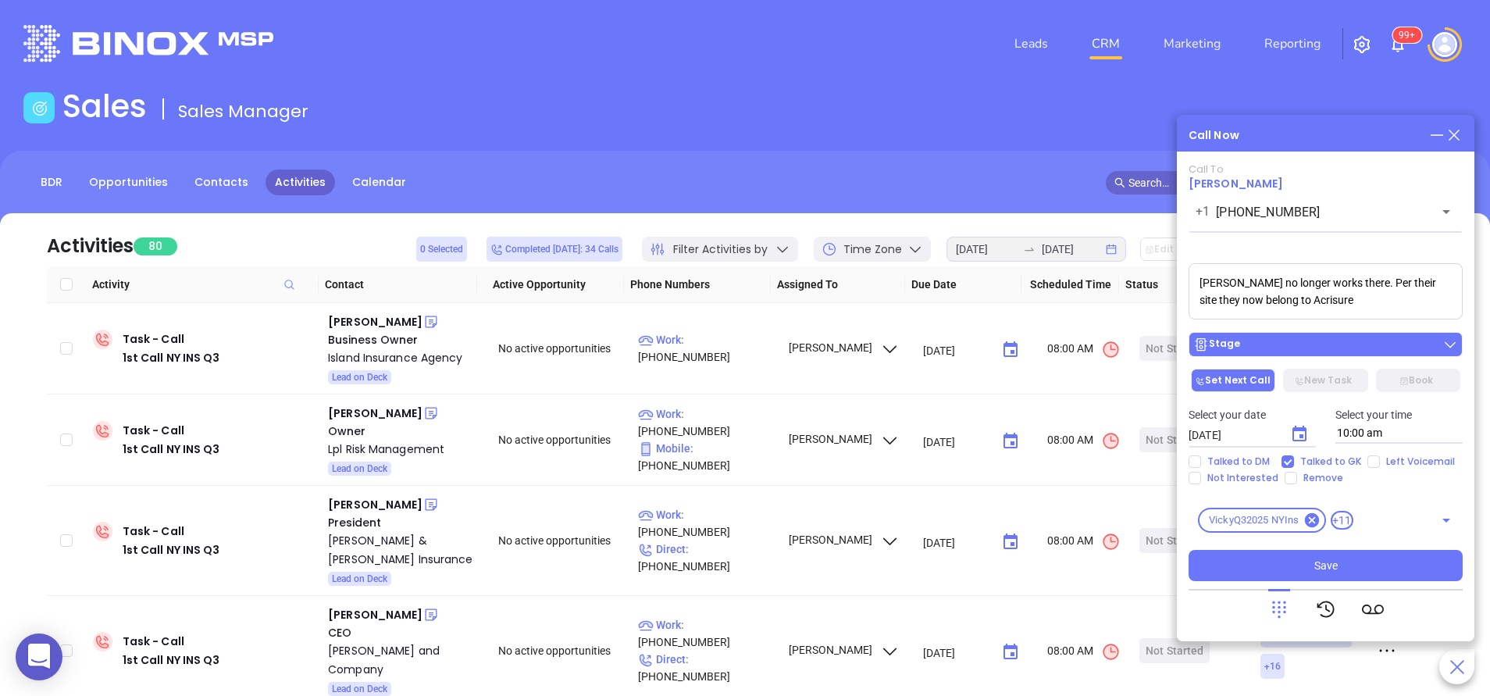
type textarea "Deborah no longer works there. Per their site they now belong to Acrisure"
click at [1290, 339] on div "Stage" at bounding box center [1326, 345] width 265 height 16
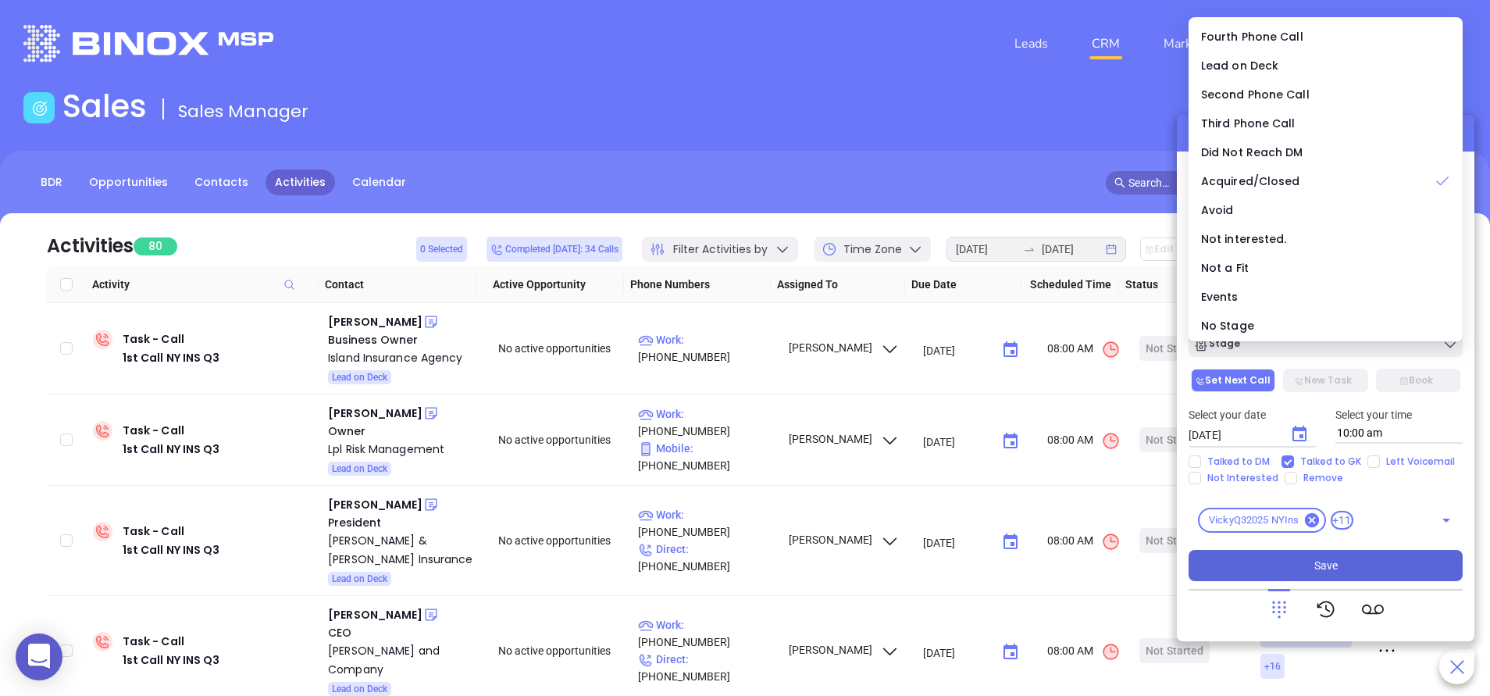
click at [1360, 566] on button "Save" at bounding box center [1326, 565] width 274 height 31
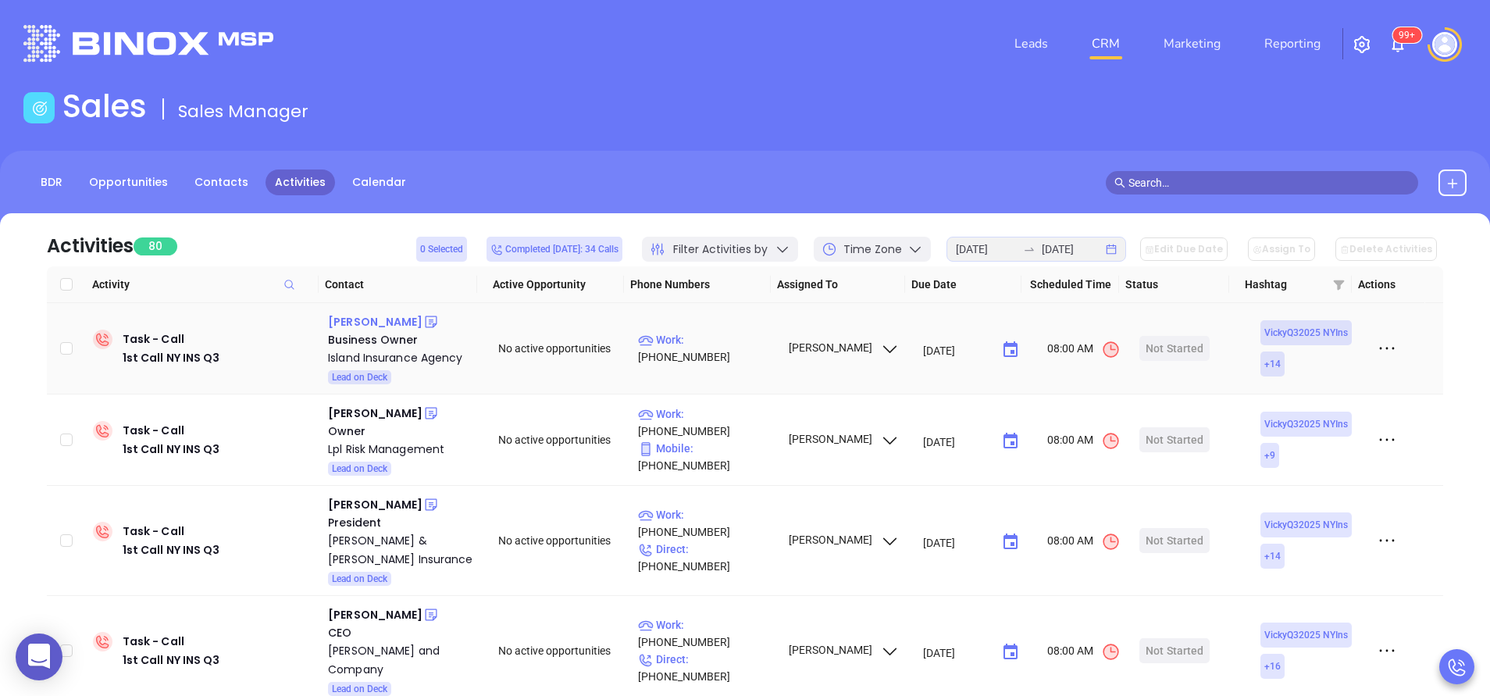
click at [370, 325] on div "Chip Phillips" at bounding box center [375, 321] width 95 height 19
click at [736, 341] on p "Work : (718) 885-1050" at bounding box center [706, 348] width 136 height 34
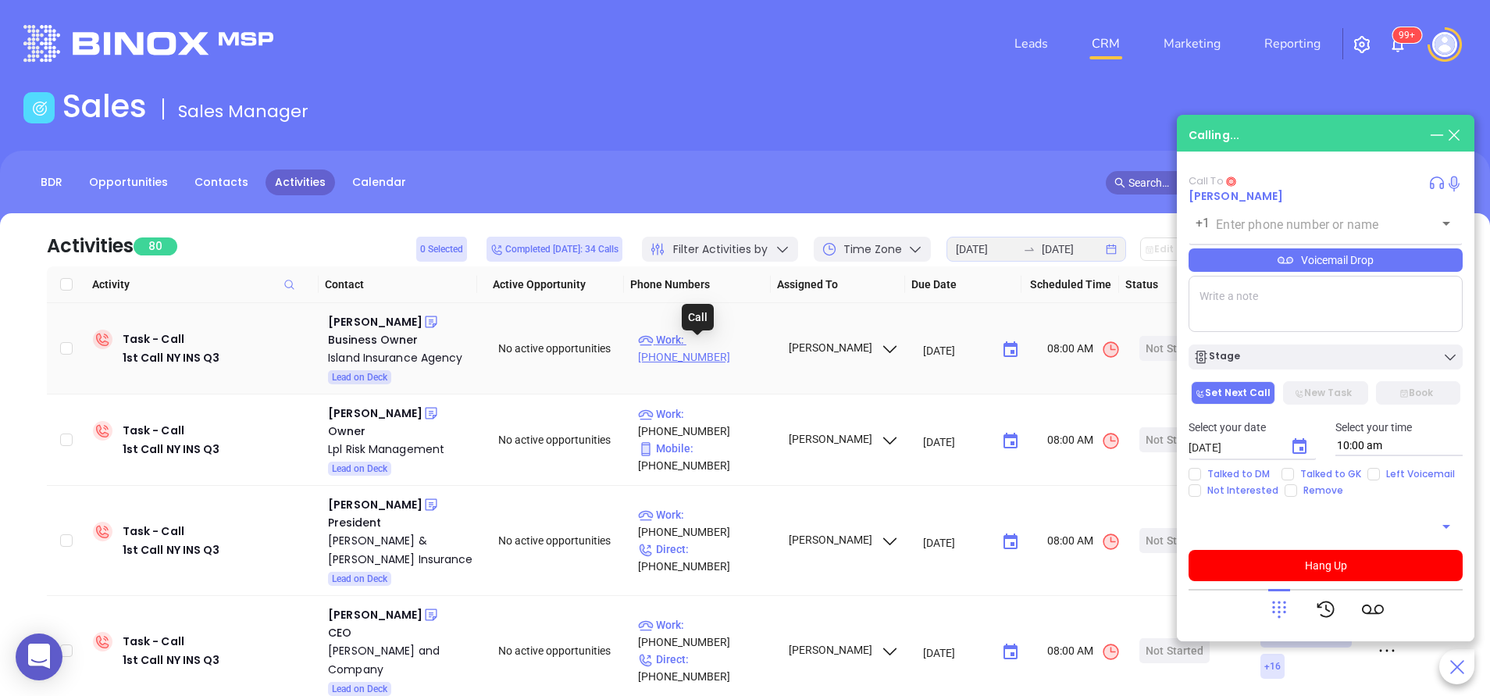
type input "[PHONE_NUMBER]"
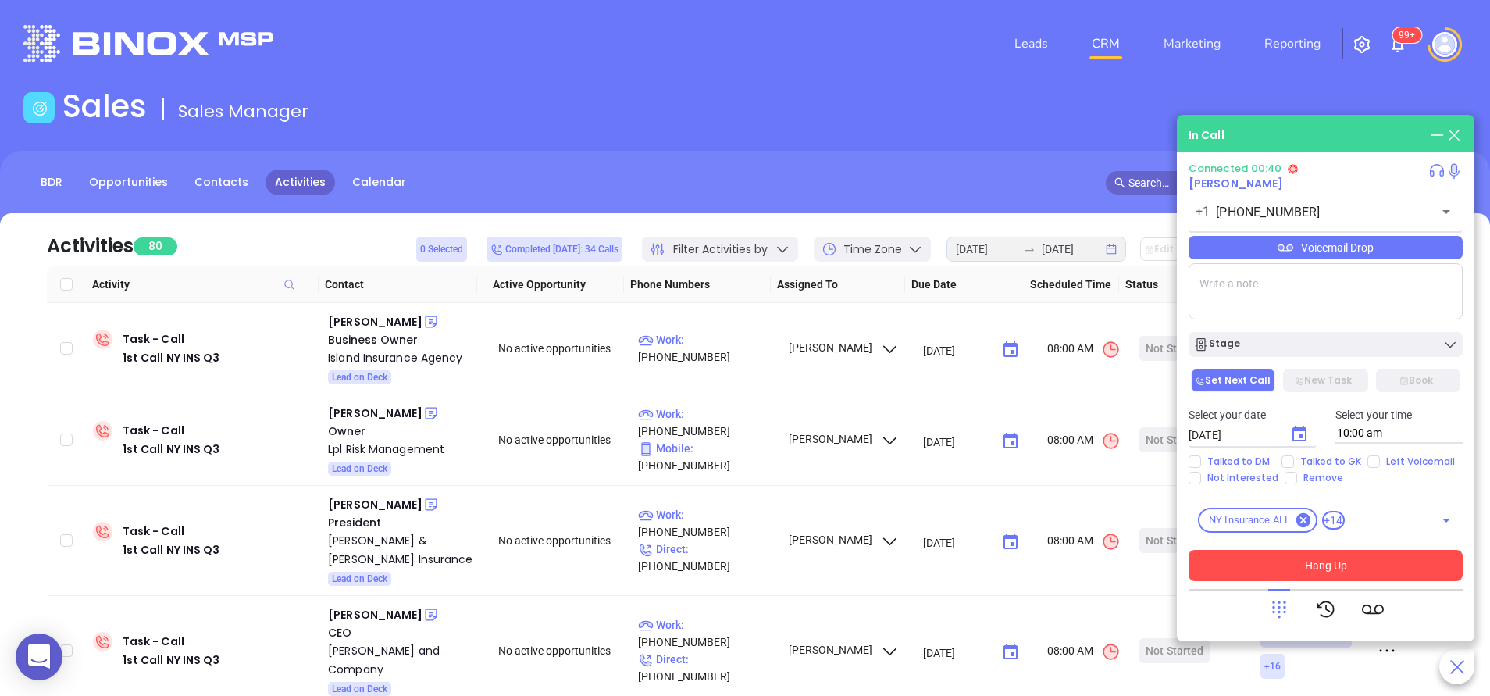
click at [1324, 573] on button "Hang Up" at bounding box center [1326, 565] width 274 height 31
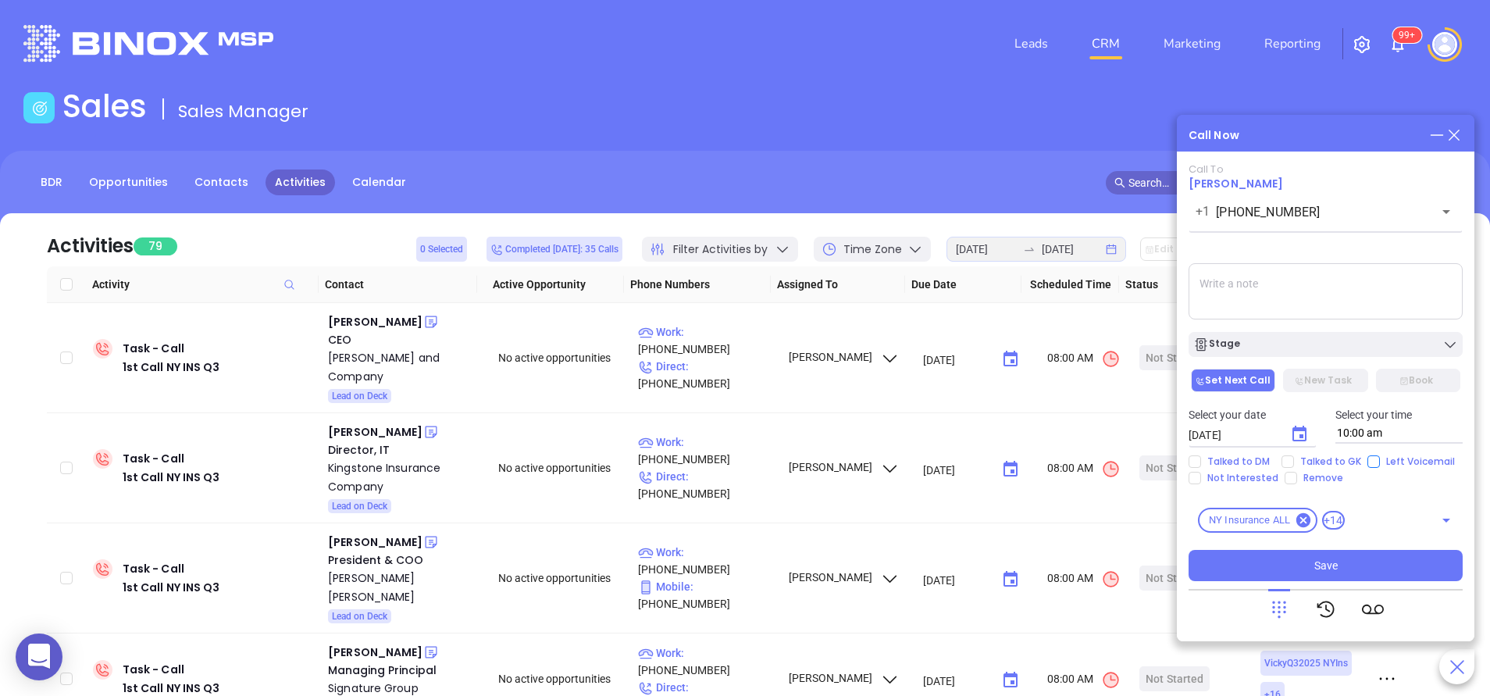
click at [1371, 462] on input "Left Voicemail" at bounding box center [1374, 461] width 12 height 12
checkbox input "true"
click at [1357, 334] on button "Stage" at bounding box center [1326, 344] width 274 height 25
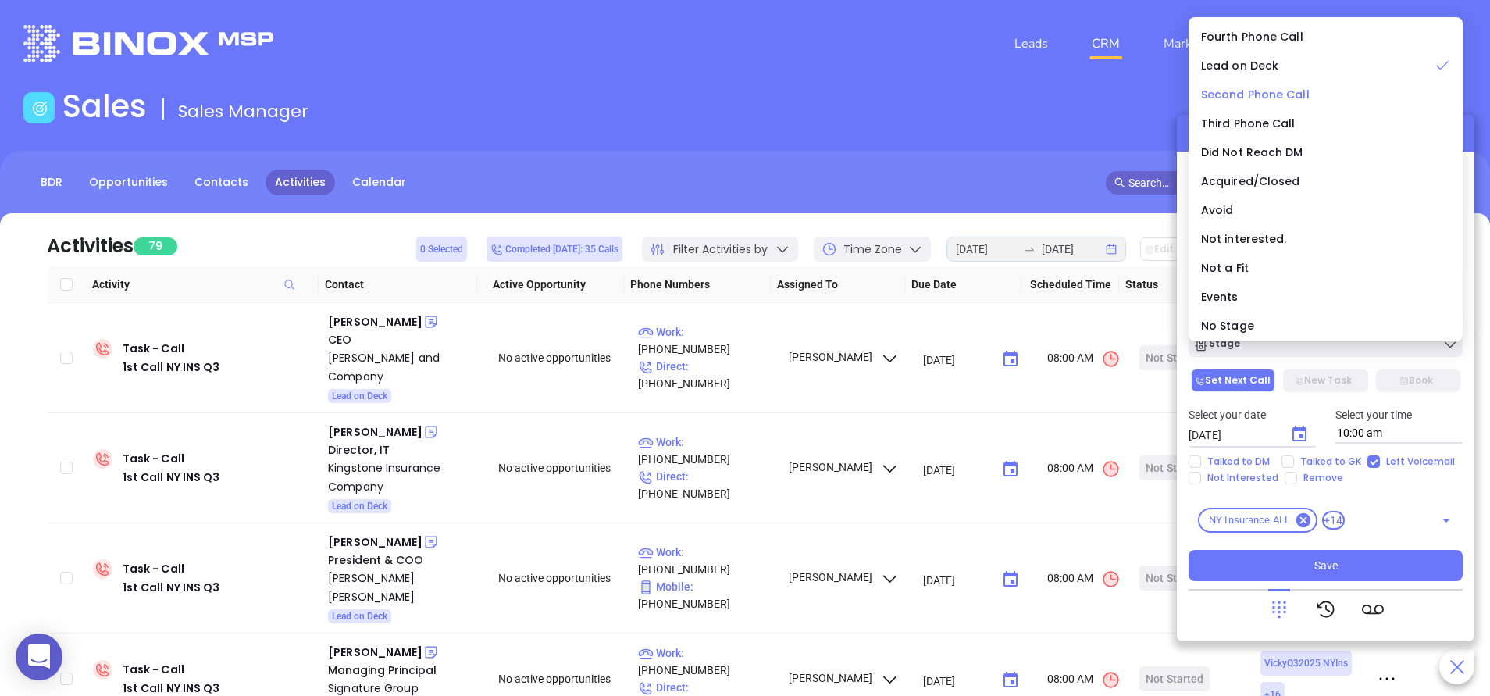
click at [1282, 99] on span "Second Phone Call" at bounding box center [1255, 95] width 109 height 16
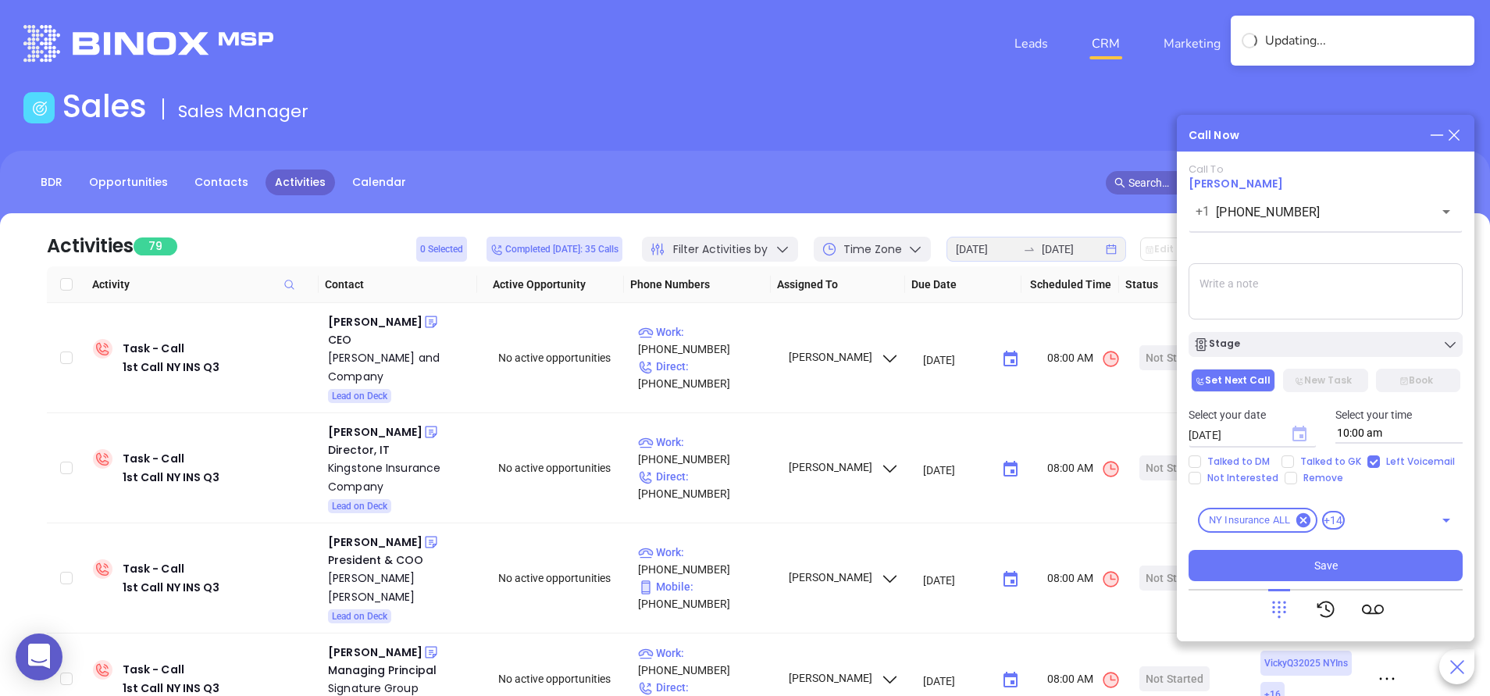
click at [1304, 430] on icon "Choose date, selected date is Sep 13, 2025" at bounding box center [1300, 434] width 14 height 16
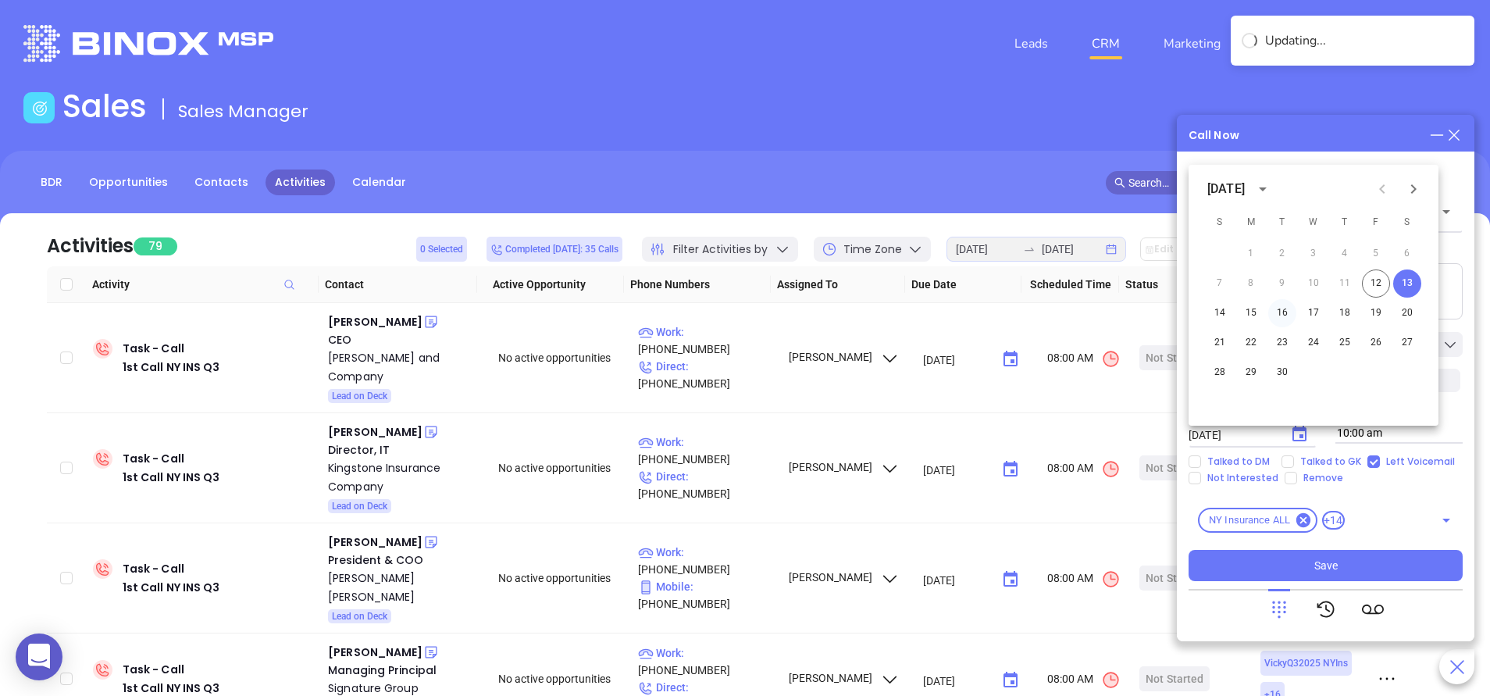
click at [1286, 312] on button "16" at bounding box center [1283, 313] width 28 height 28
type input "09/16/2025"
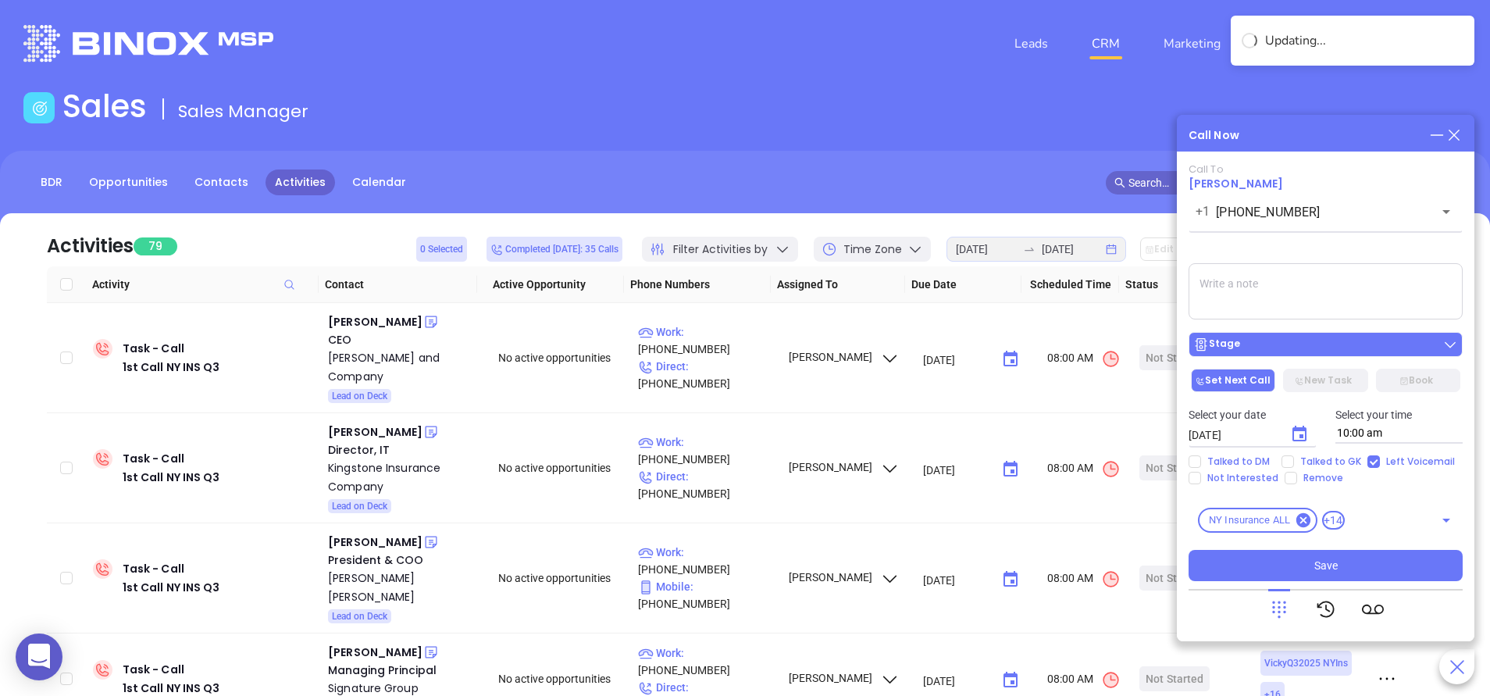
click at [1302, 348] on div "Stage" at bounding box center [1326, 345] width 265 height 16
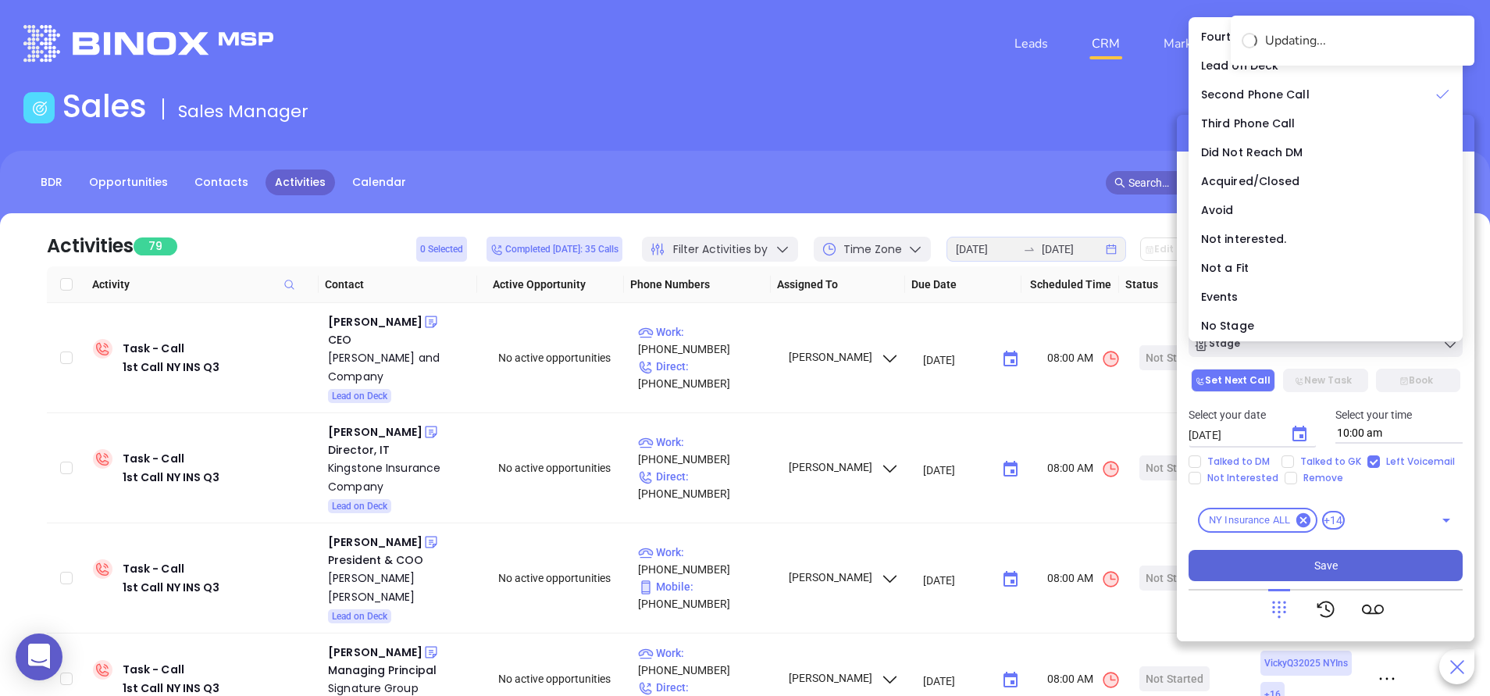
click at [1368, 564] on button "Save" at bounding box center [1326, 565] width 274 height 31
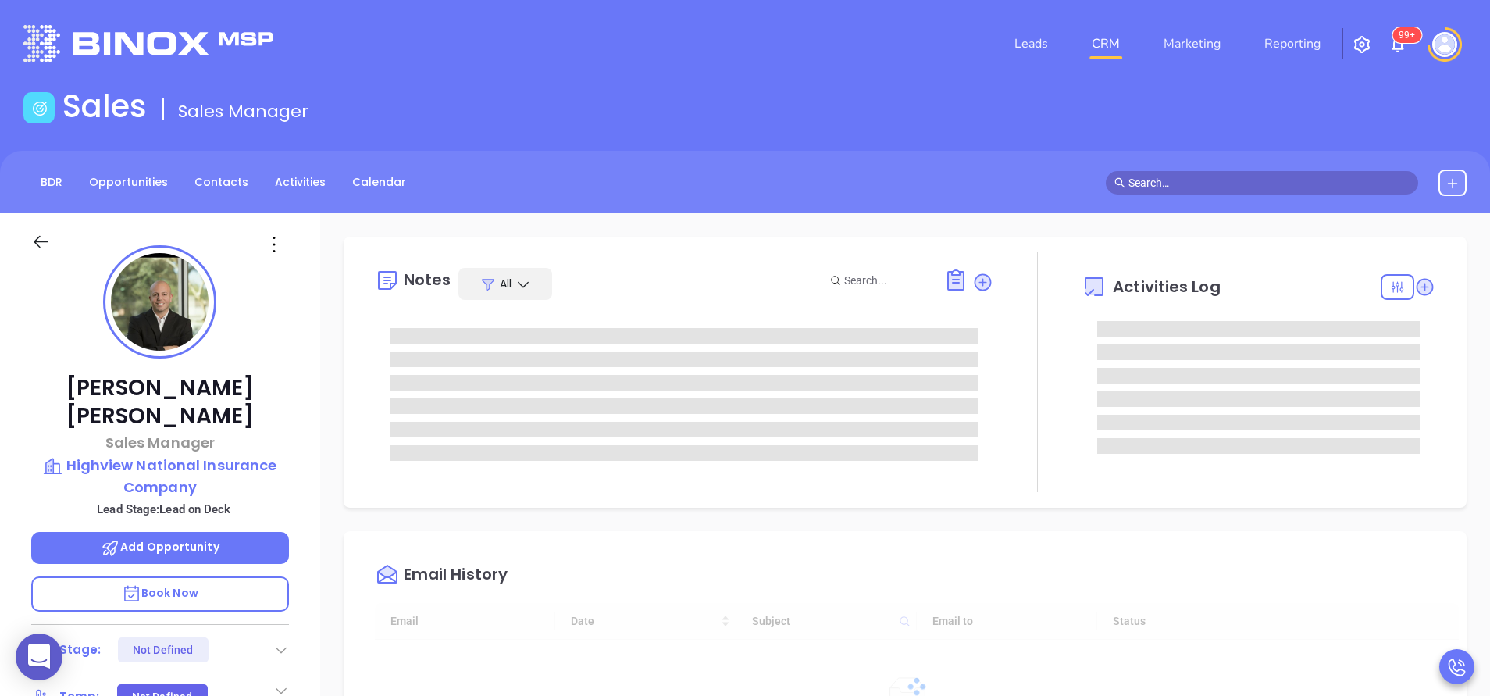
type input "[DATE]"
type input "[PERSON_NAME]"
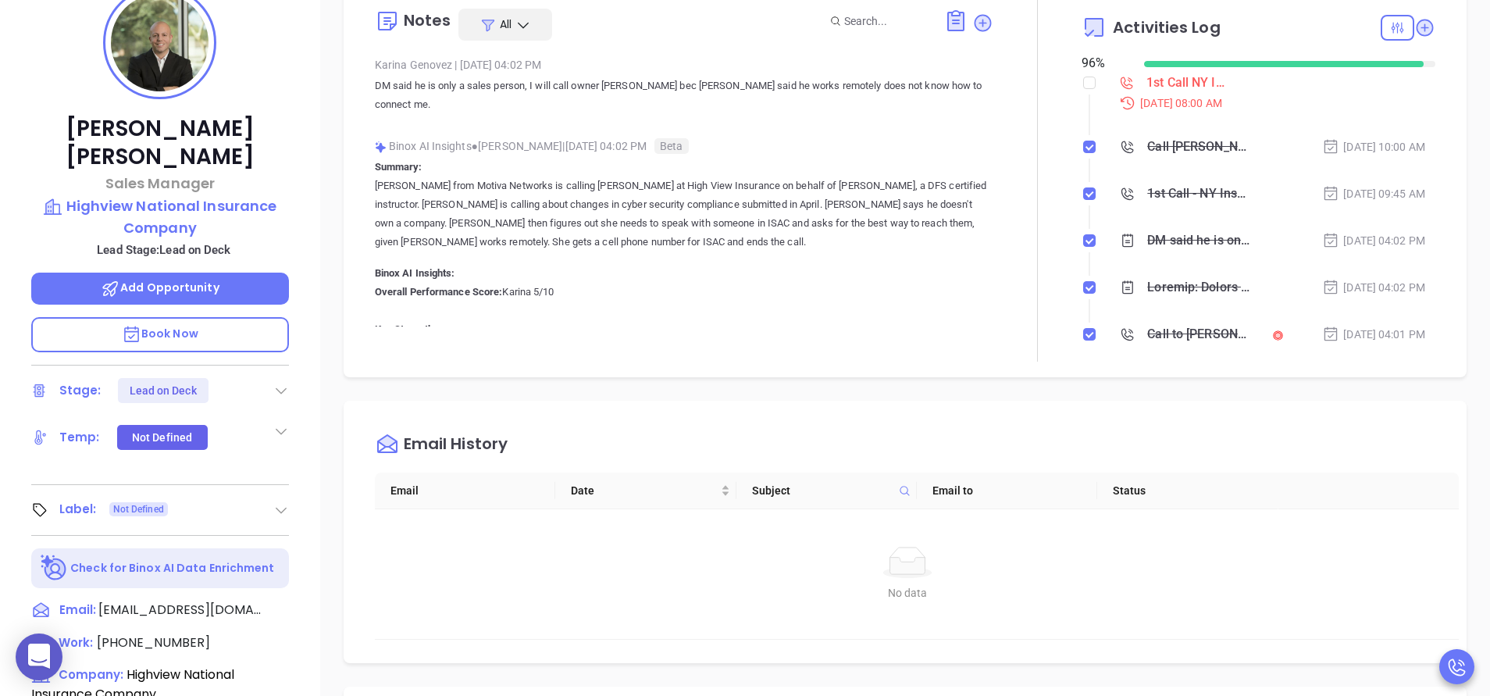
scroll to position [0, 0]
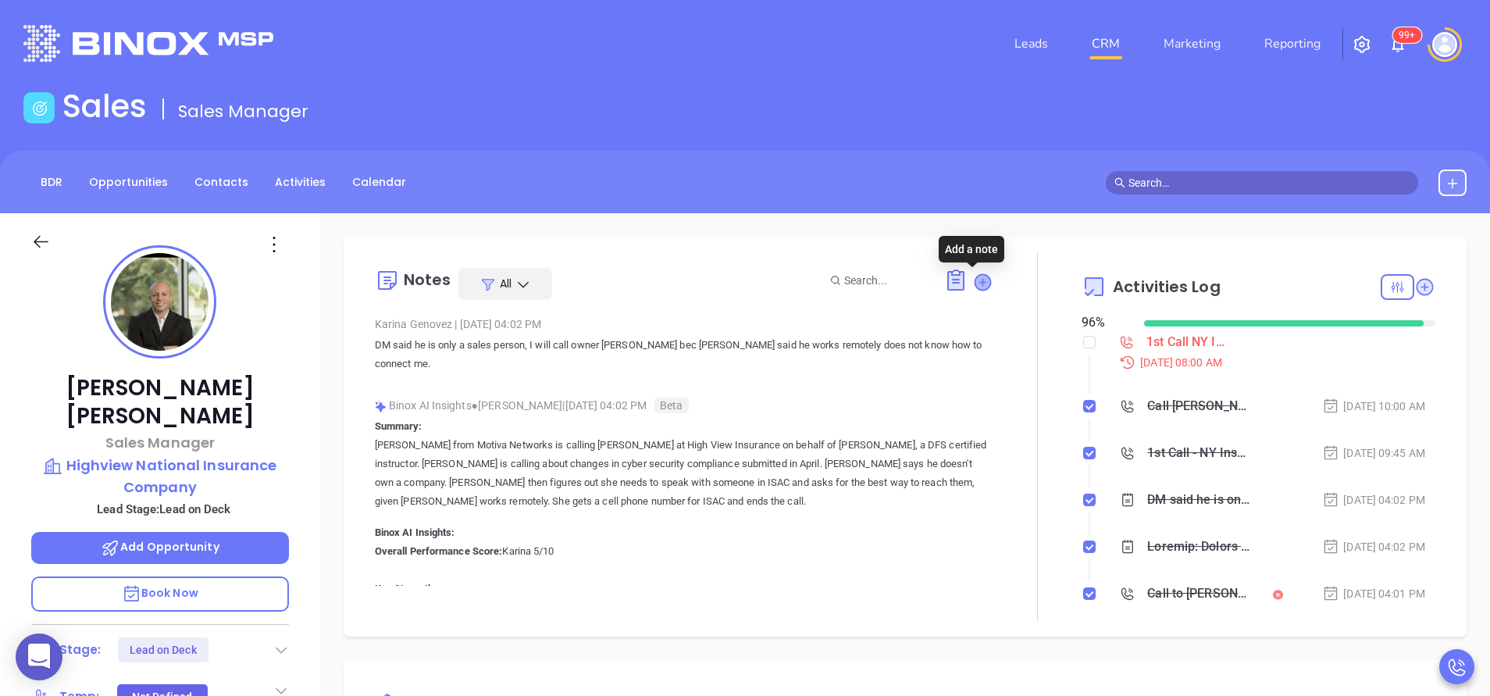
click at [978, 283] on icon at bounding box center [983, 282] width 16 height 16
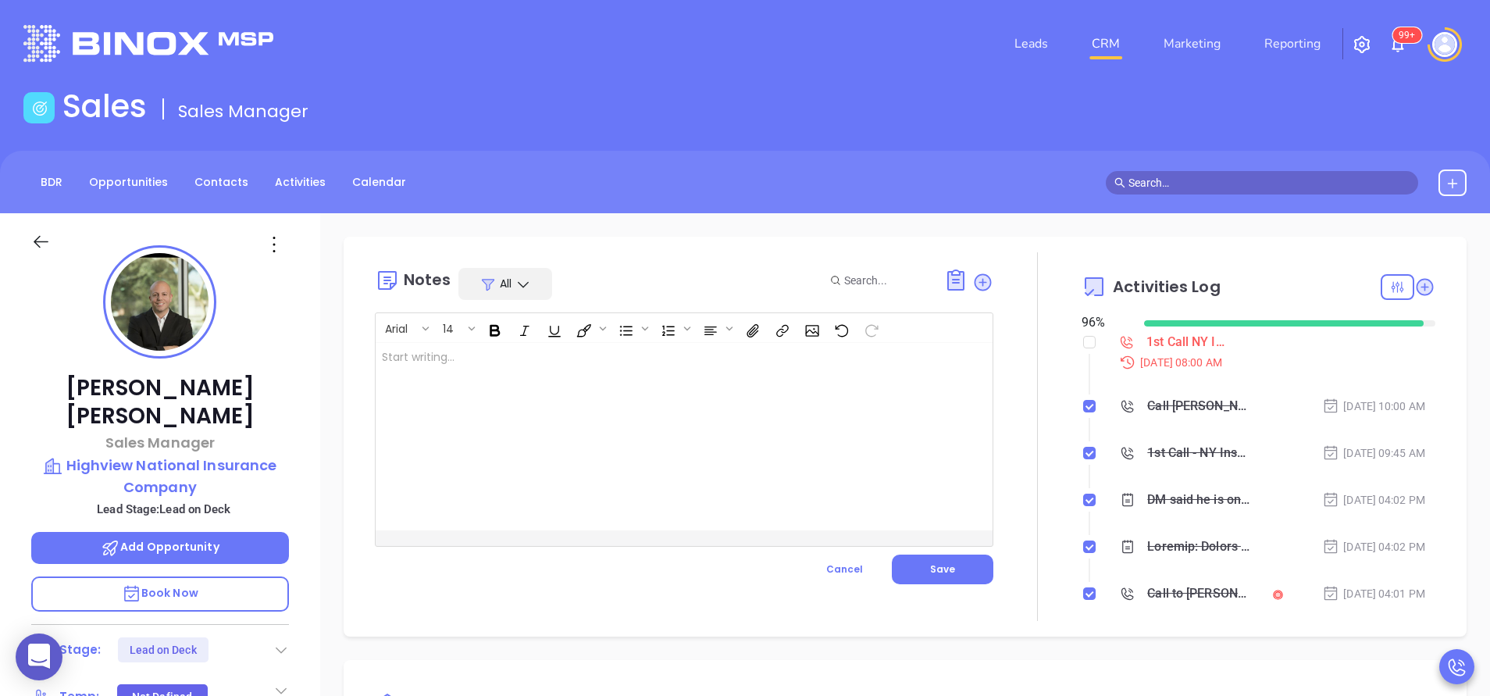
click at [690, 431] on div at bounding box center [663, 436] width 574 height 187
click at [944, 573] on span "Save" at bounding box center [942, 568] width 25 height 13
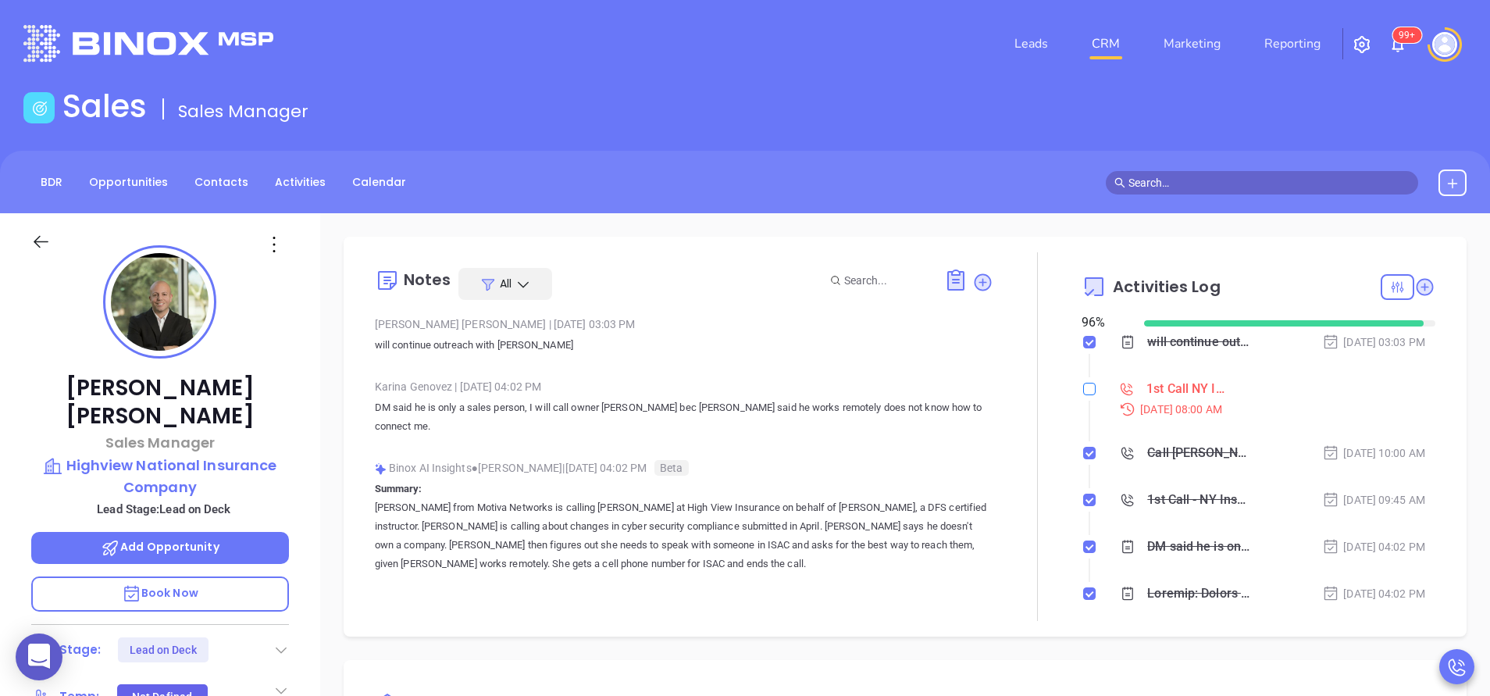
click at [1083, 385] on input "checkbox" at bounding box center [1089, 389] width 12 height 12
checkbox input "true"
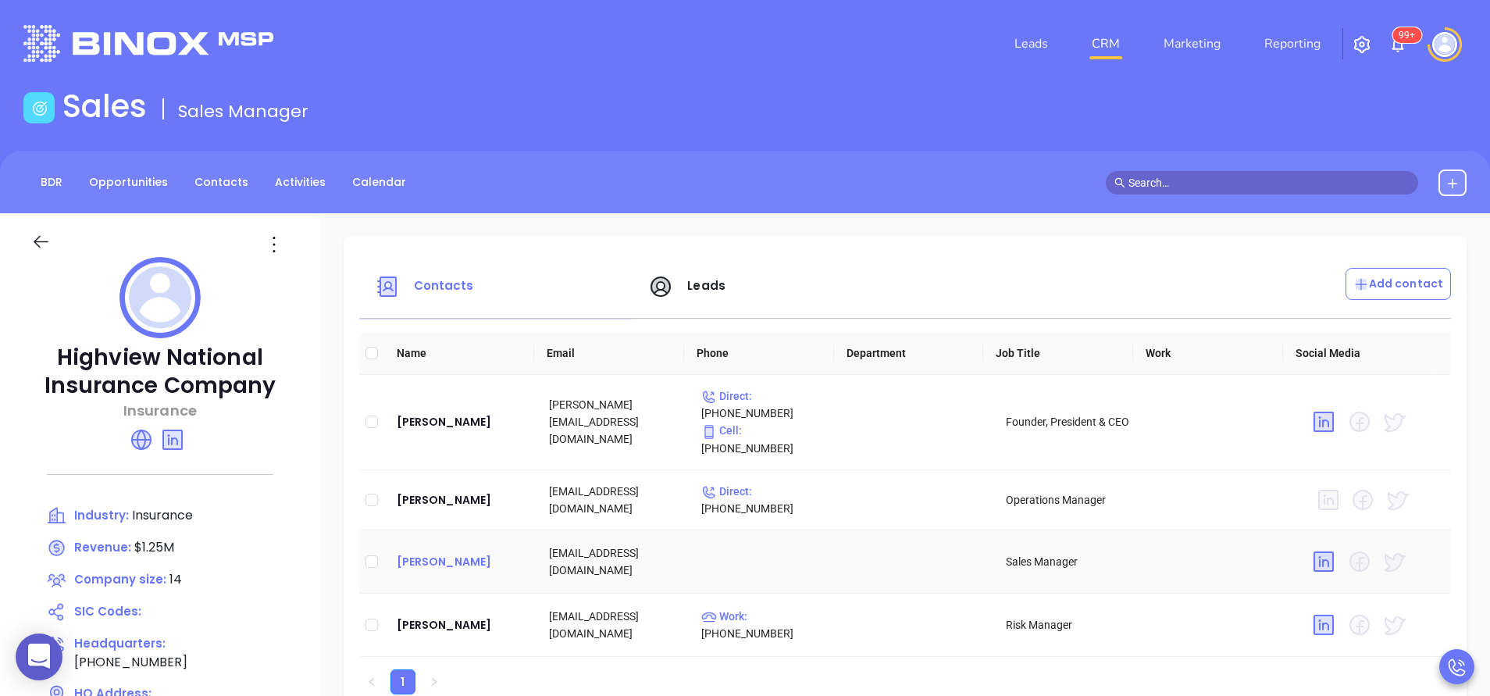
click at [457, 552] on div "[PERSON_NAME]" at bounding box center [460, 561] width 127 height 19
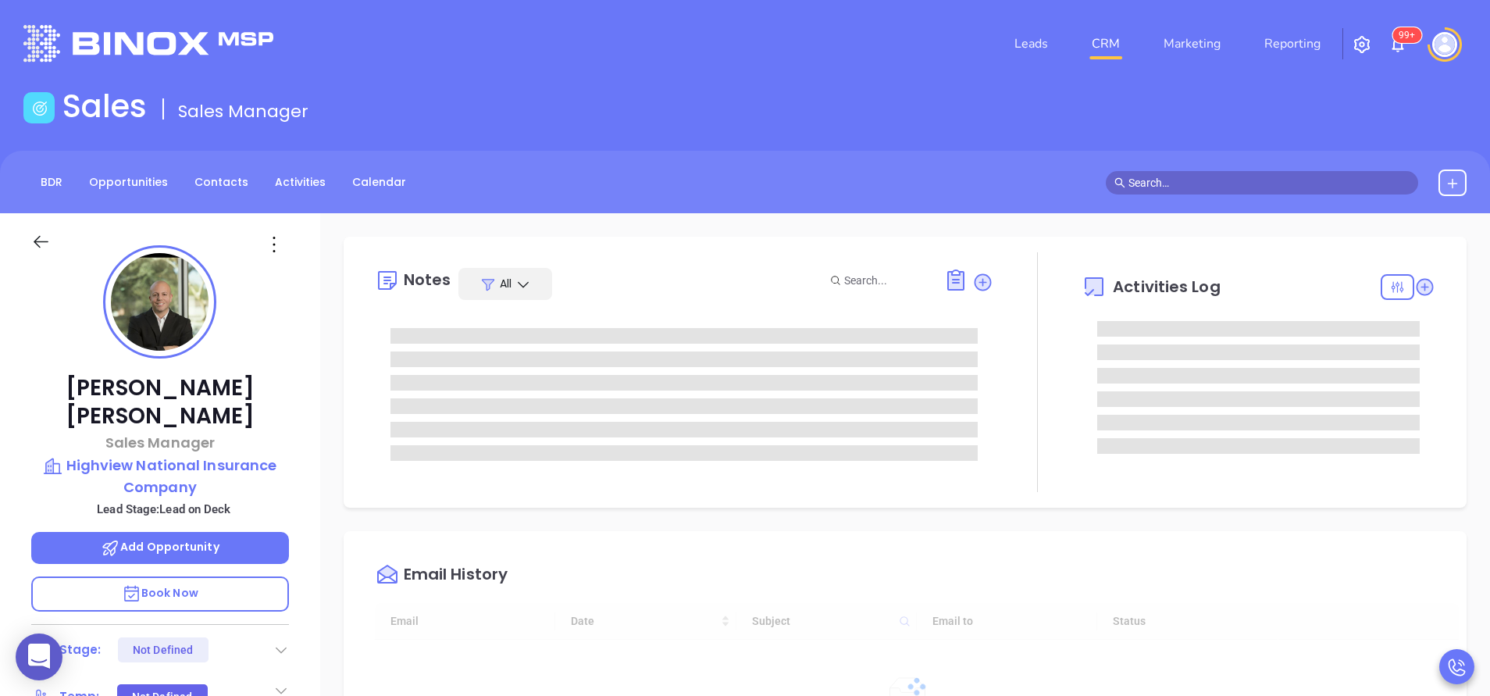
type input "[DATE]"
type input "[PERSON_NAME]"
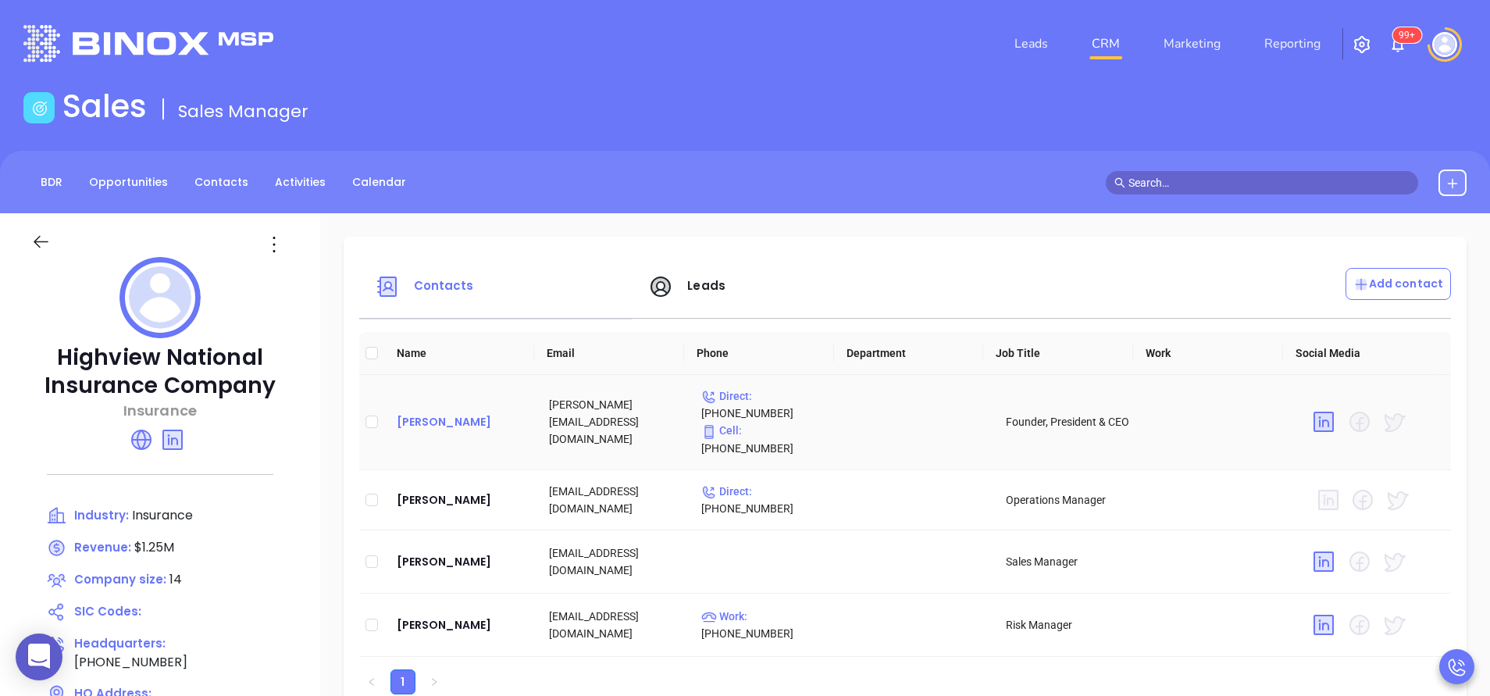
click at [446, 413] on div "[PERSON_NAME]" at bounding box center [460, 421] width 127 height 19
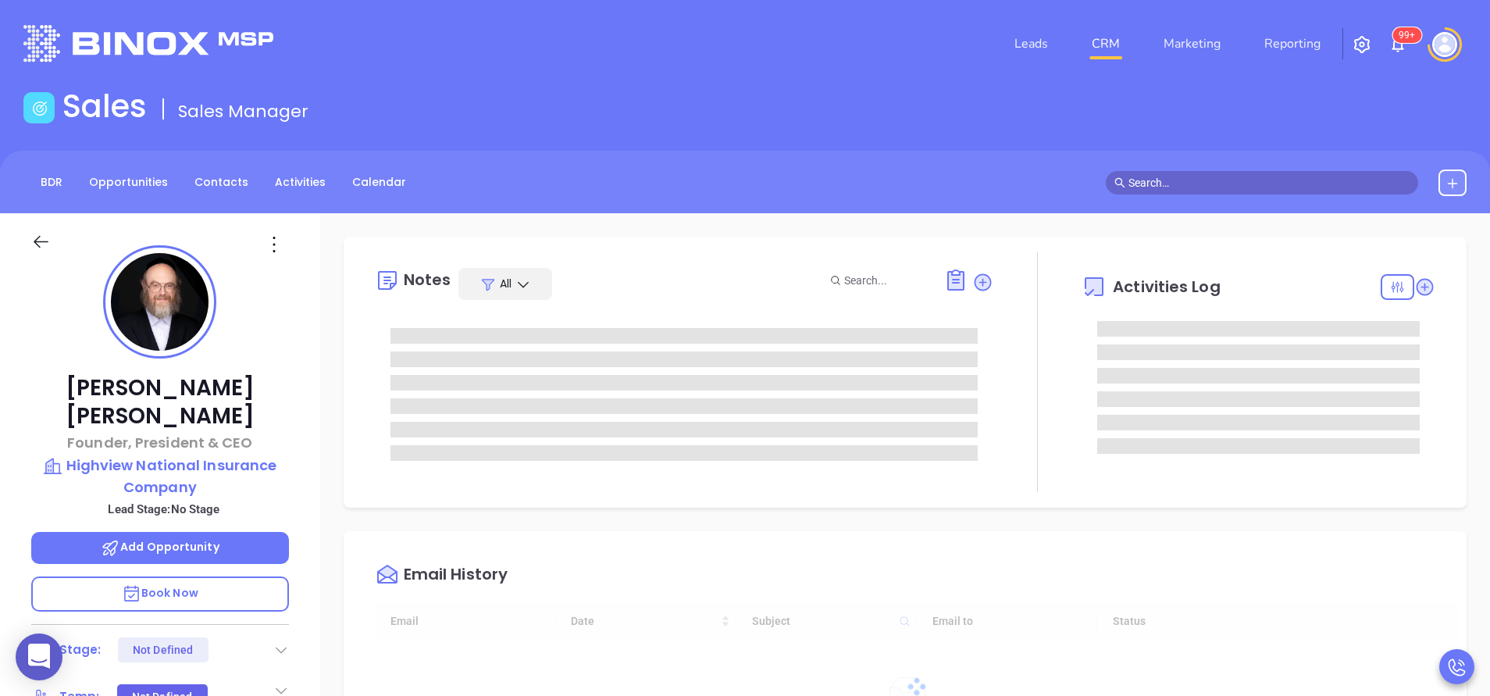
scroll to position [454, 0]
type input "[PERSON_NAME]"
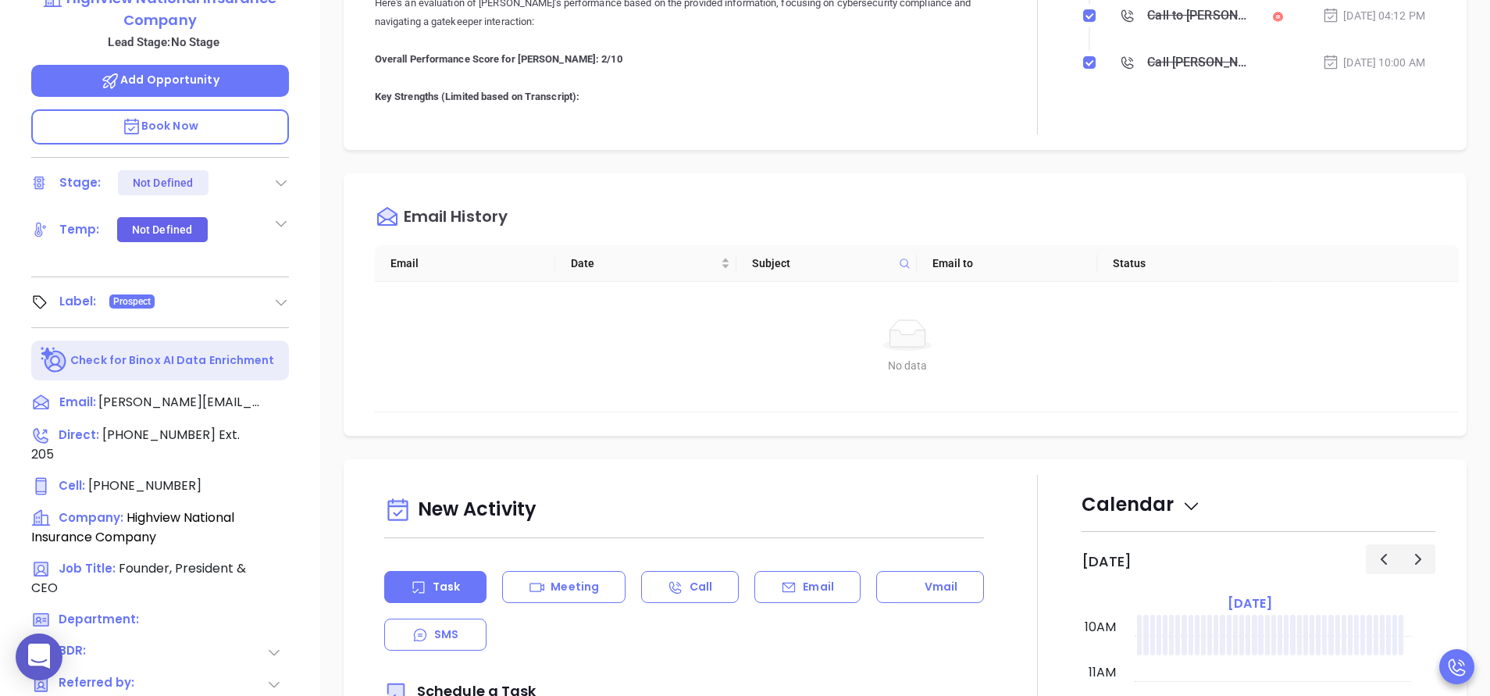
scroll to position [234, 0]
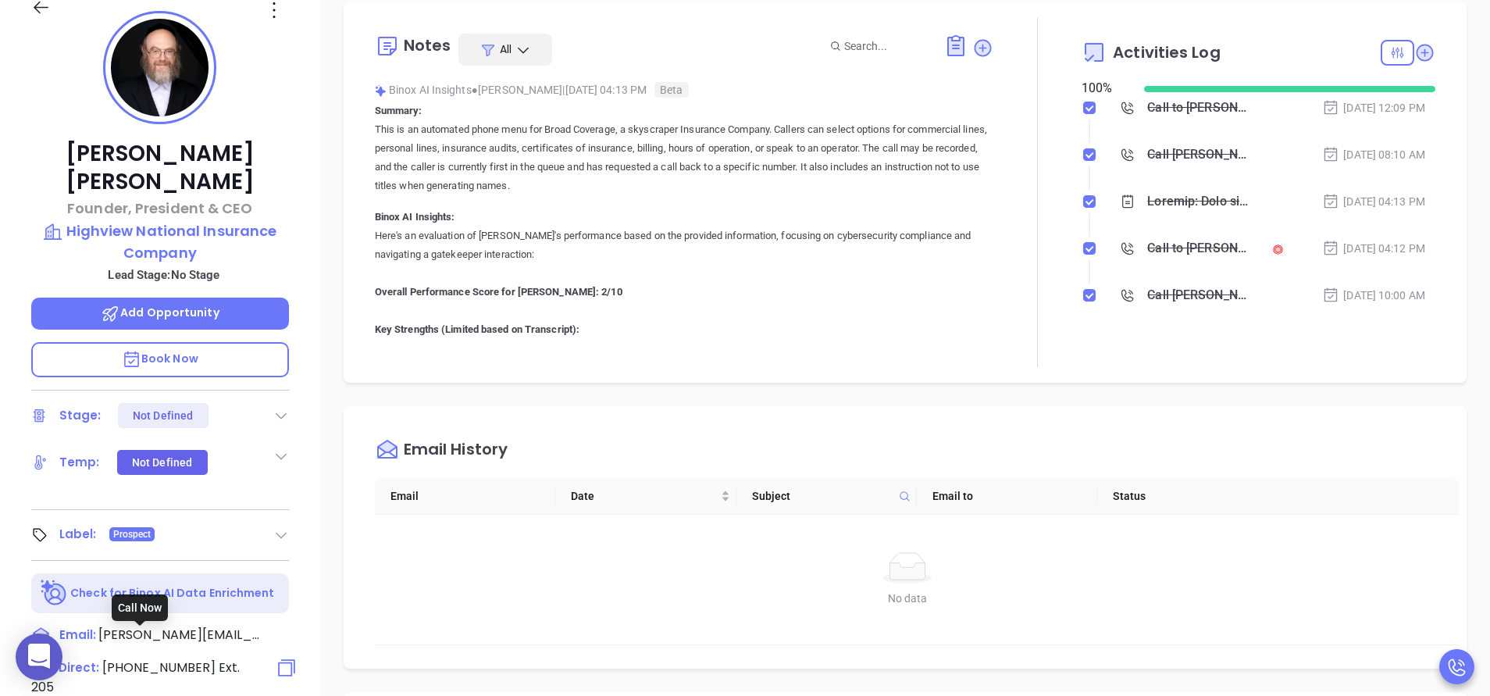
click at [141, 658] on span "[PHONE_NUMBER]" at bounding box center [158, 667] width 113 height 18
type input "[PHONE_NUMBER]"
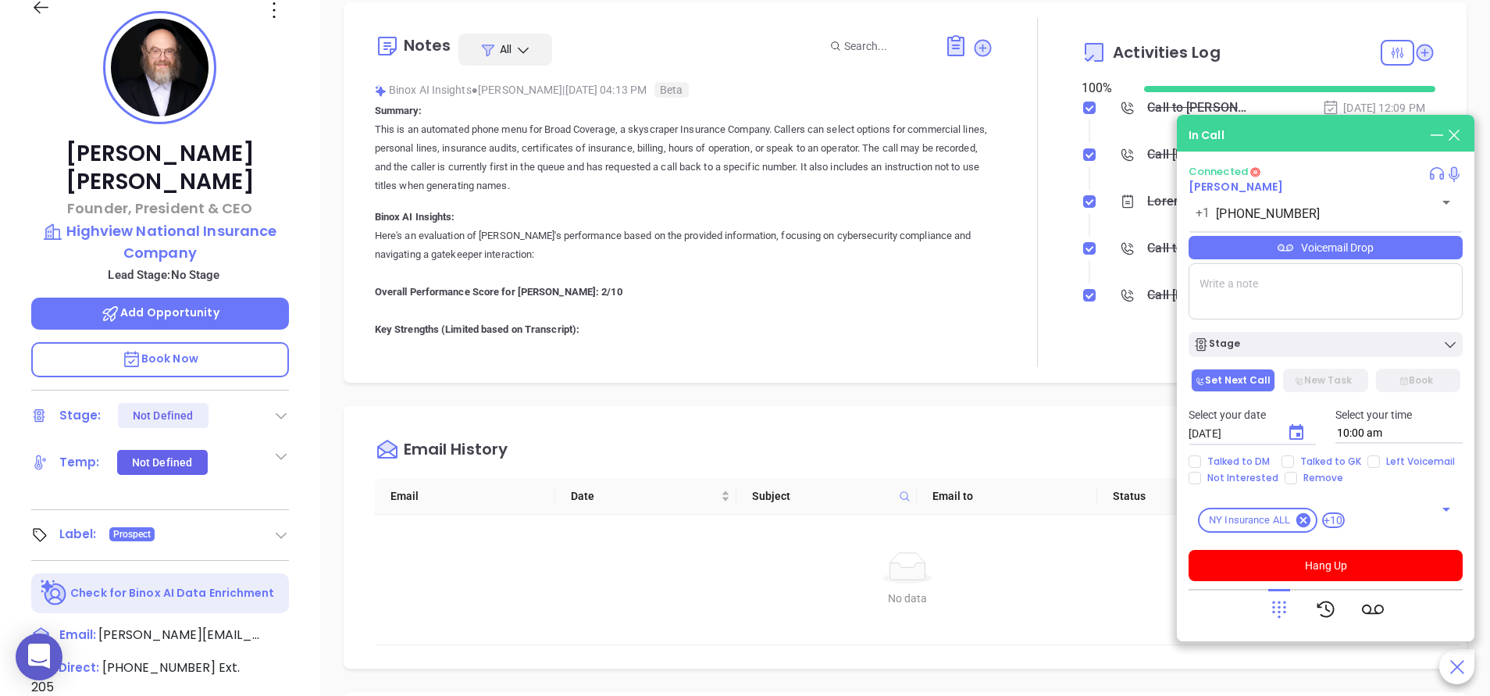
click at [1283, 609] on icon at bounding box center [1280, 609] width 22 height 22
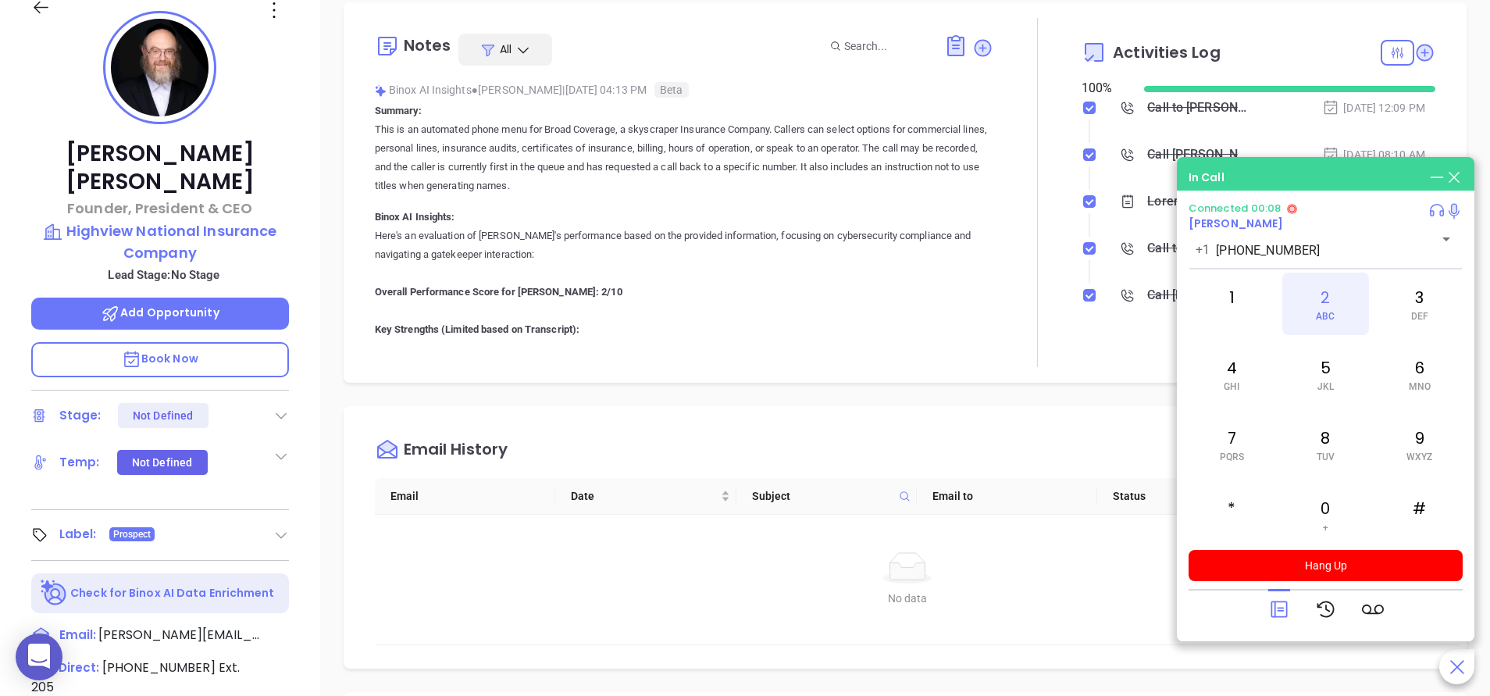
click at [1321, 305] on div "2 ABC" at bounding box center [1326, 304] width 86 height 62
drag, startPoint x: 1326, startPoint y: 512, endPoint x: 1333, endPoint y: 497, distance: 16.8
click at [1328, 510] on div "0 +" at bounding box center [1326, 515] width 86 height 62
click at [1326, 382] on span "JKL" at bounding box center [1326, 386] width 16 height 11
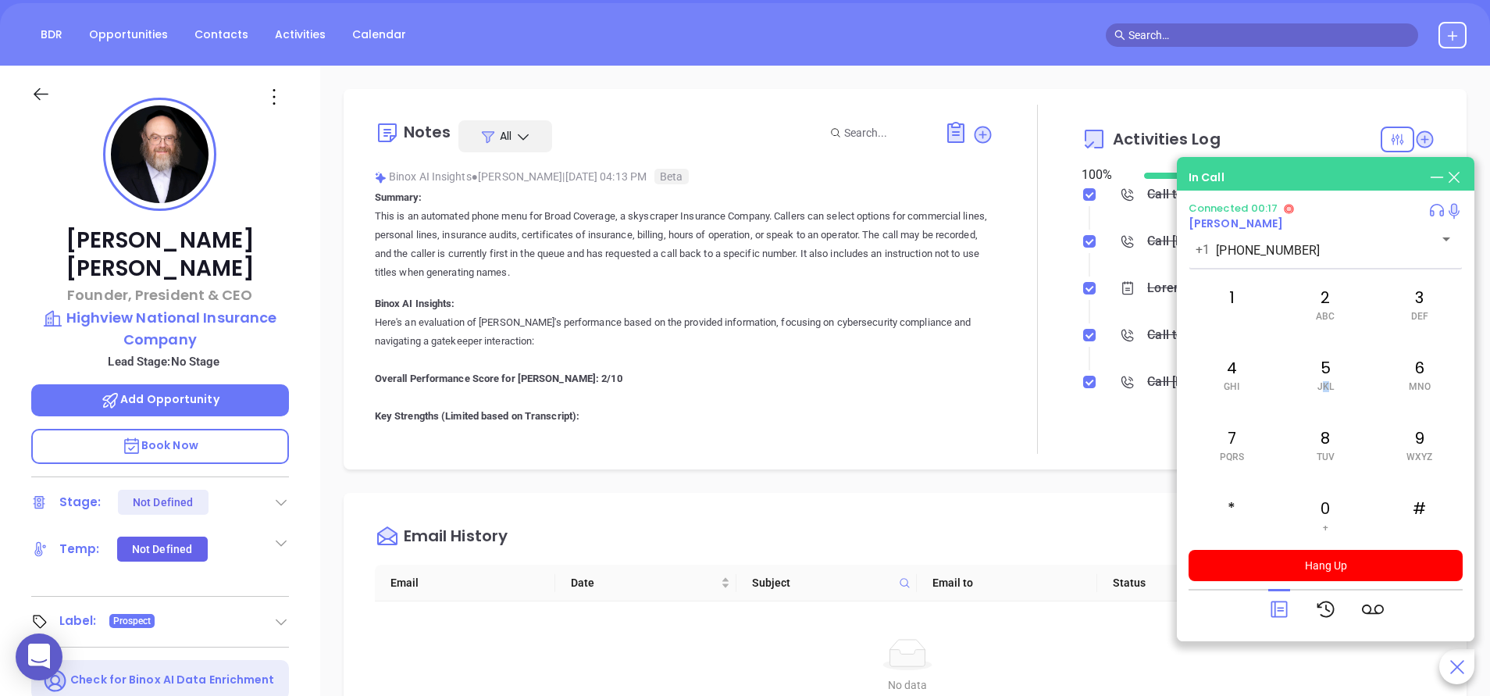
scroll to position [146, 0]
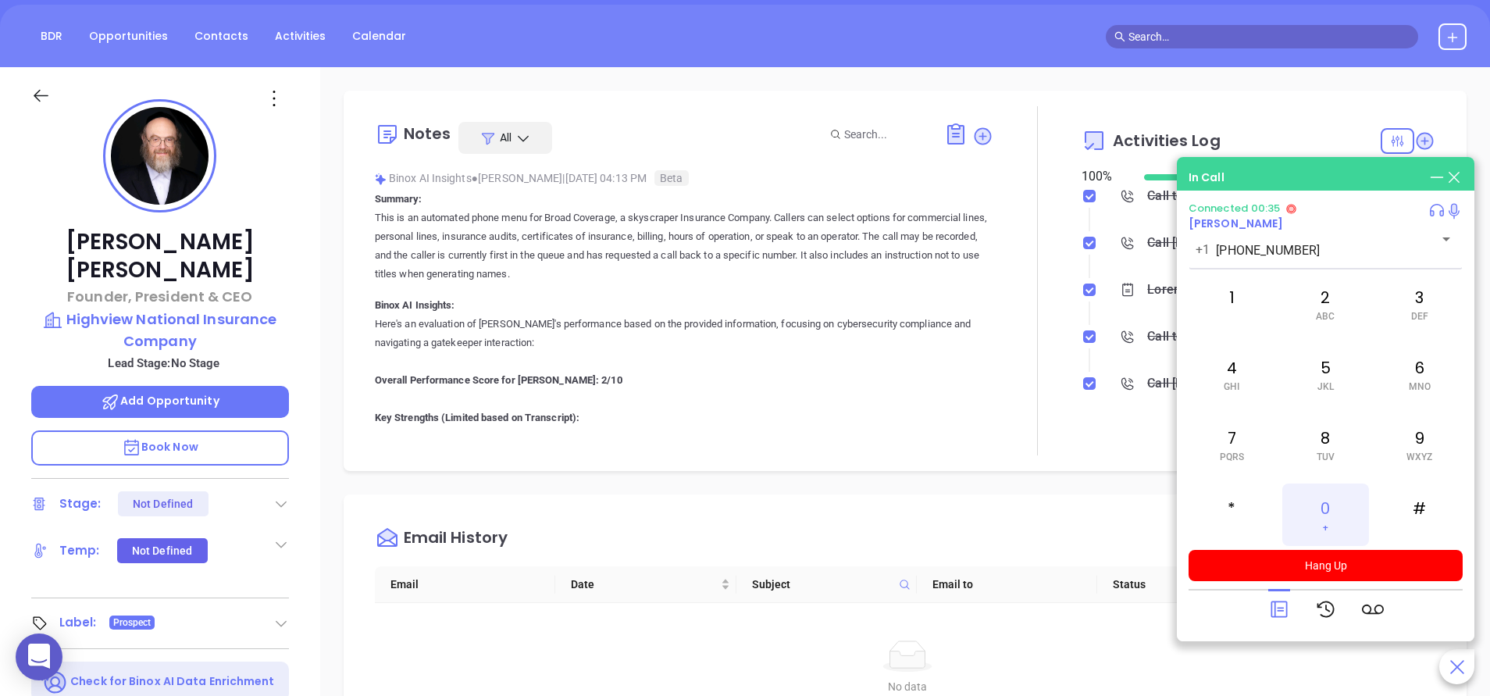
click at [1329, 518] on div "0 +" at bounding box center [1326, 515] width 86 height 62
click at [1279, 600] on icon at bounding box center [1280, 609] width 22 height 22
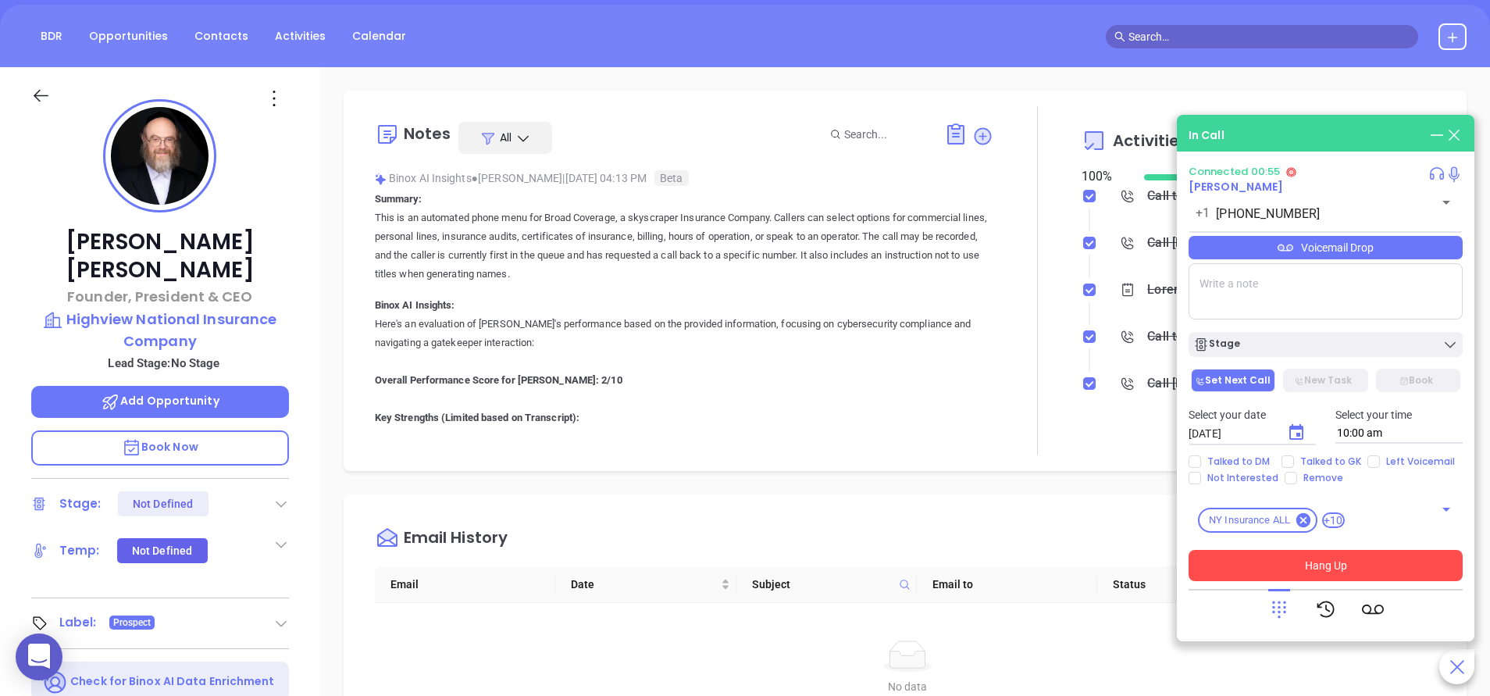
click at [1308, 558] on button "Hang Up" at bounding box center [1326, 565] width 274 height 31
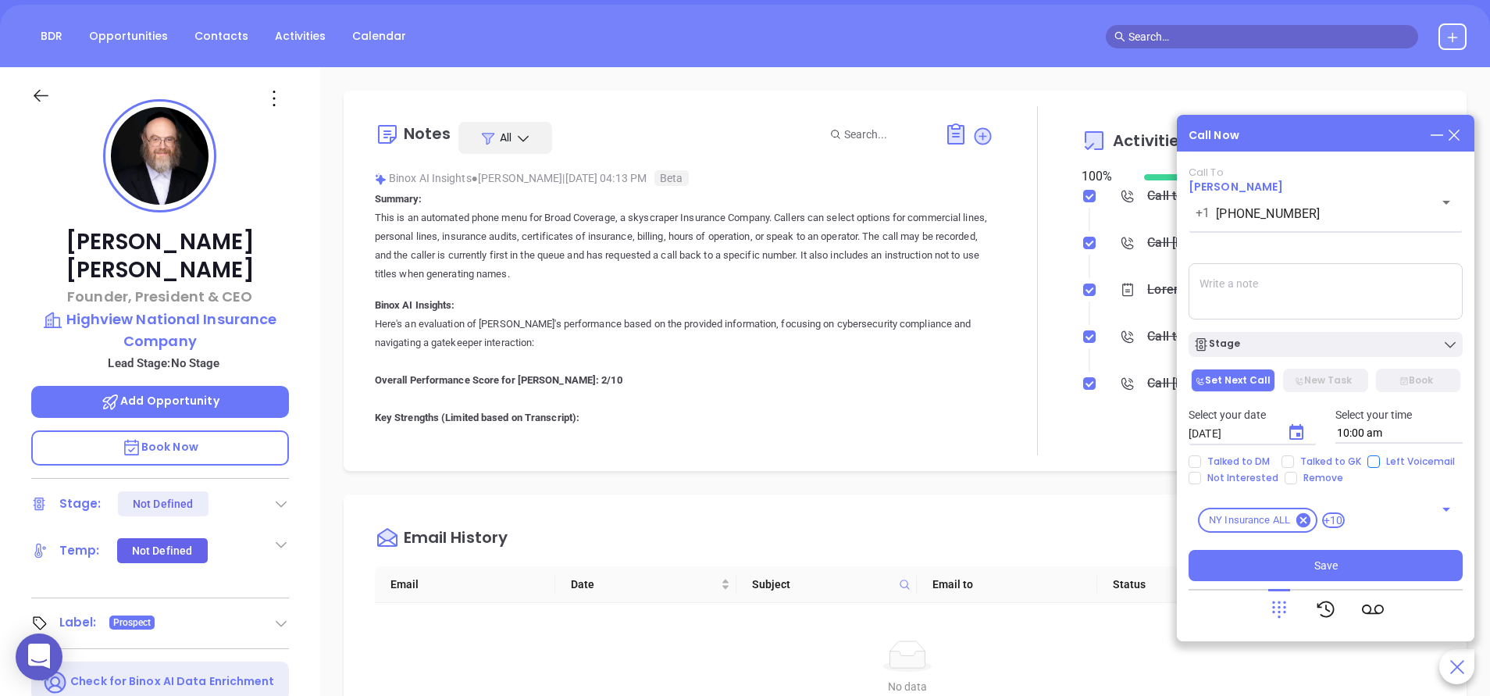
click at [1376, 462] on input "Left Voicemail" at bounding box center [1374, 461] width 12 height 12
checkbox input "true"
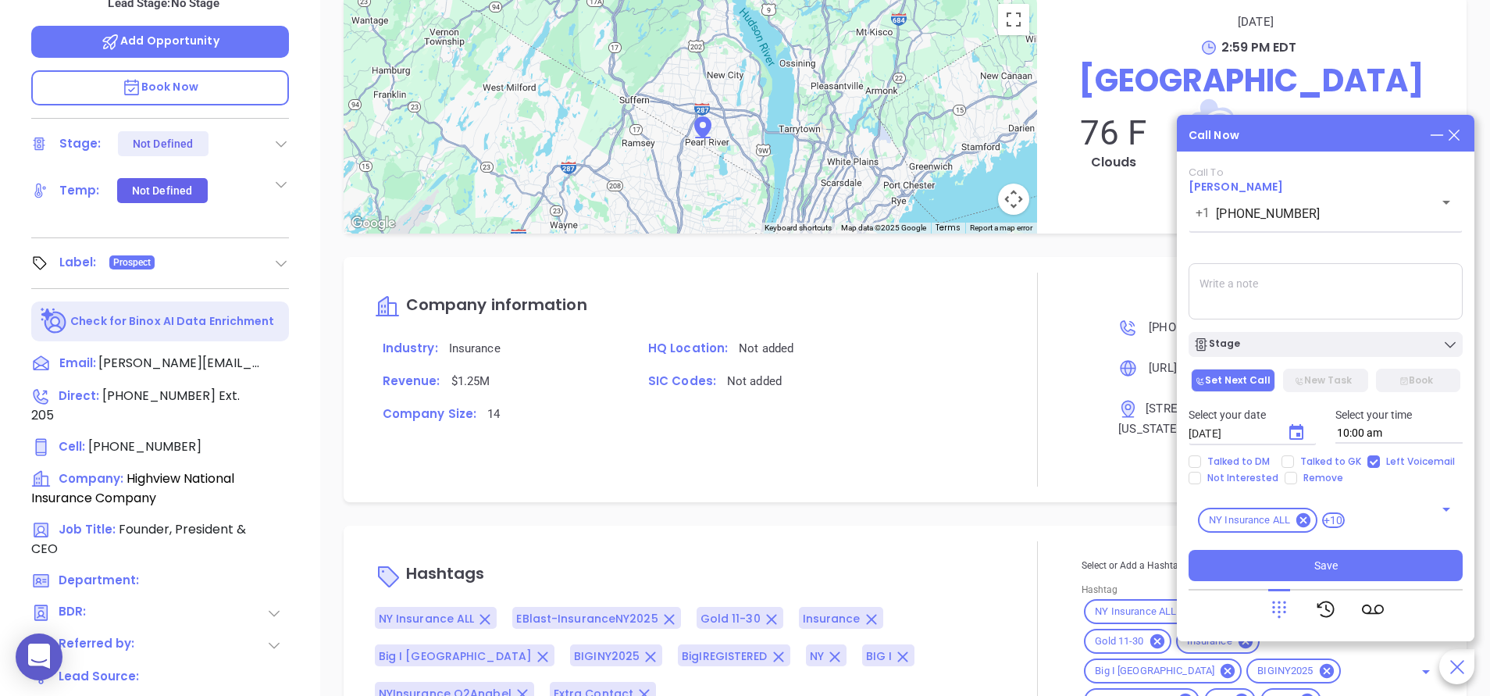
scroll to position [615, 0]
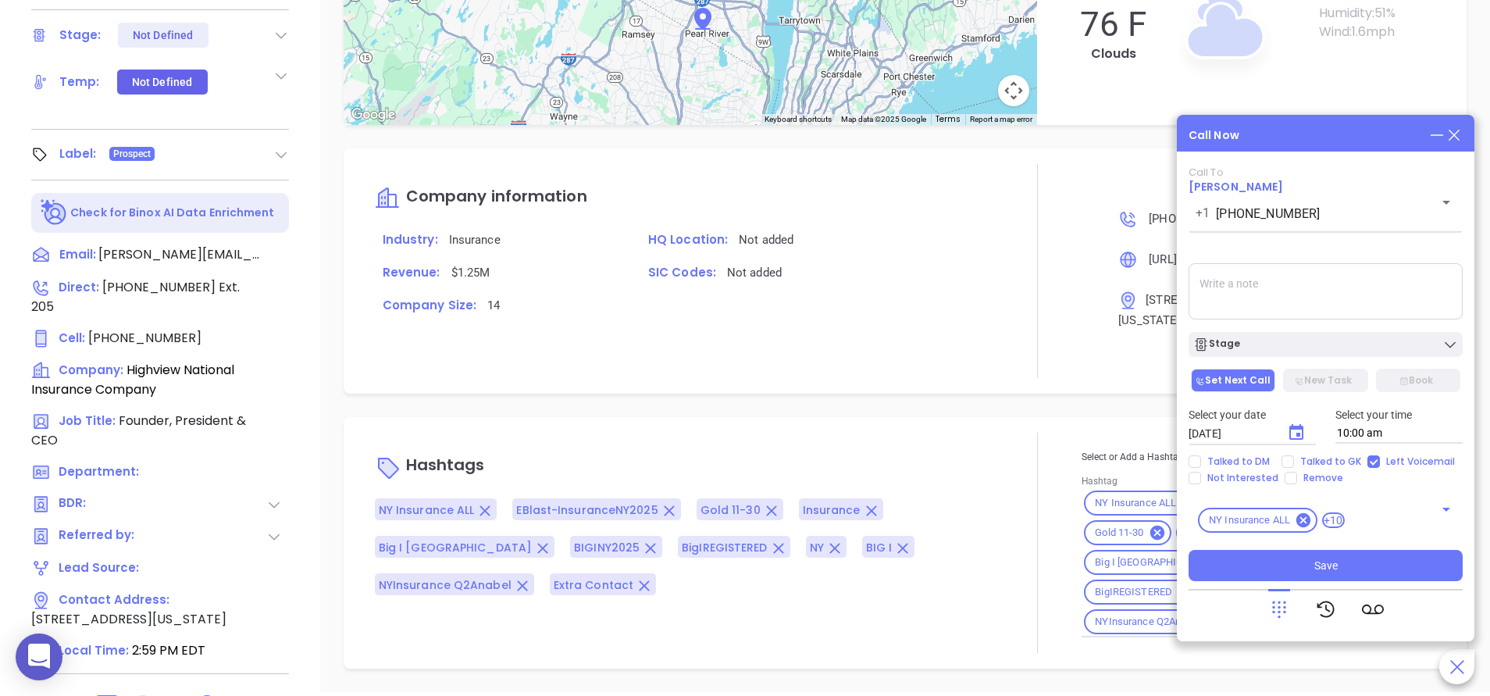
drag, startPoint x: 1358, startPoint y: 120, endPoint x: 1339, endPoint y: 120, distance: 18.8
click at [1339, 120] on div "Call Now Call To Isaac Muller +1 (845) 363-0500 ​ Voicemail Drop Stage Set Next…" at bounding box center [1326, 378] width 298 height 526
click at [1340, 123] on div "Call Now Call To Isaac Muller +1 (845) 363-0500 ​ Voicemail Drop Stage Set Next…" at bounding box center [1326, 378] width 298 height 526
click at [1302, 437] on icon "Choose date, selected date is Sep 13, 2025" at bounding box center [1297, 432] width 14 height 16
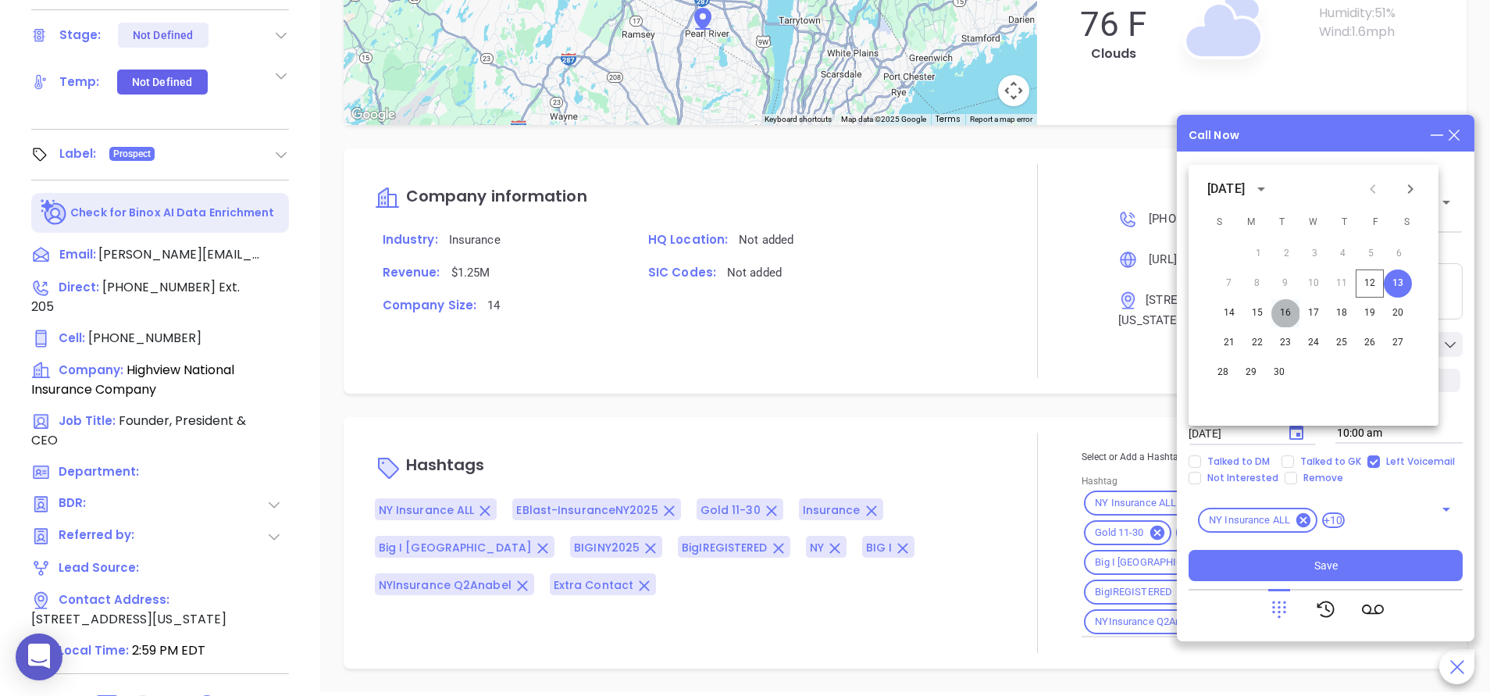
click at [1288, 312] on button "16" at bounding box center [1286, 313] width 28 height 28
type input "09/16/2025"
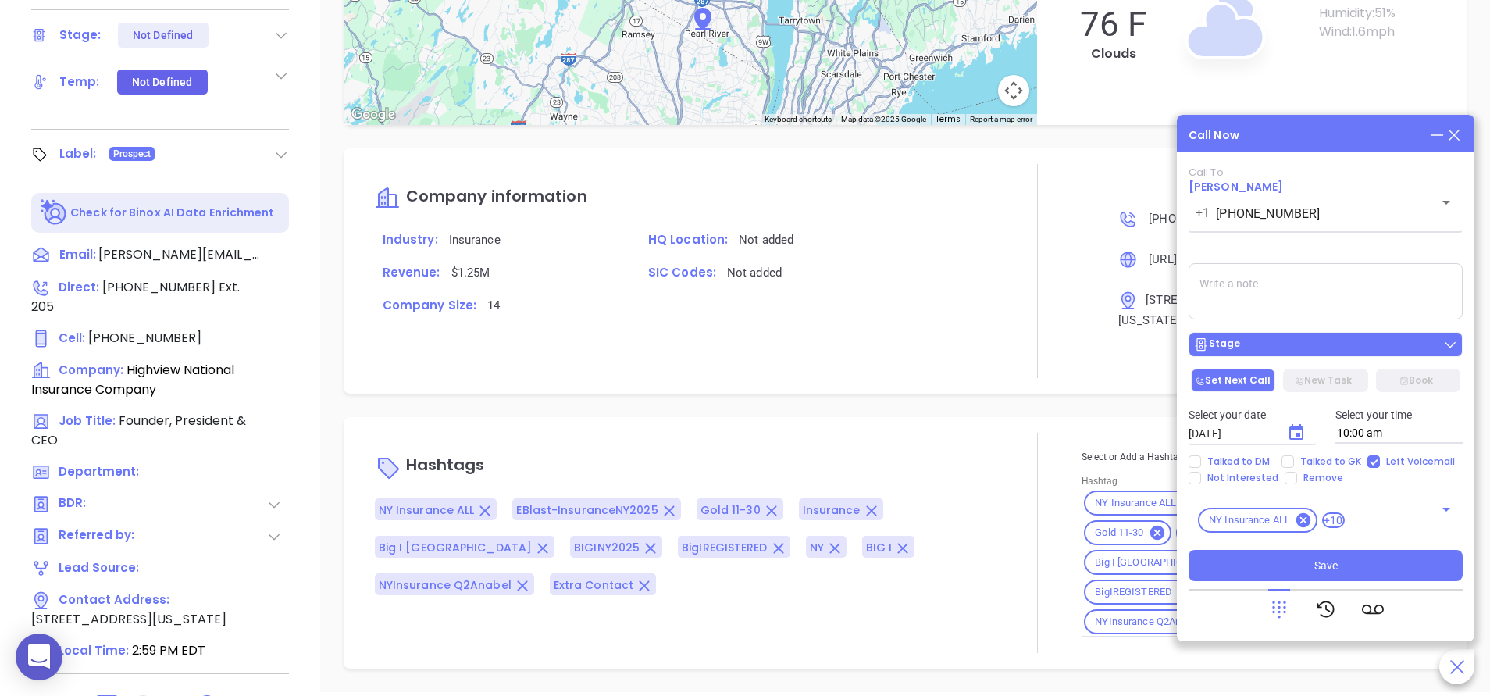
click at [1280, 353] on button "Stage" at bounding box center [1326, 344] width 274 height 25
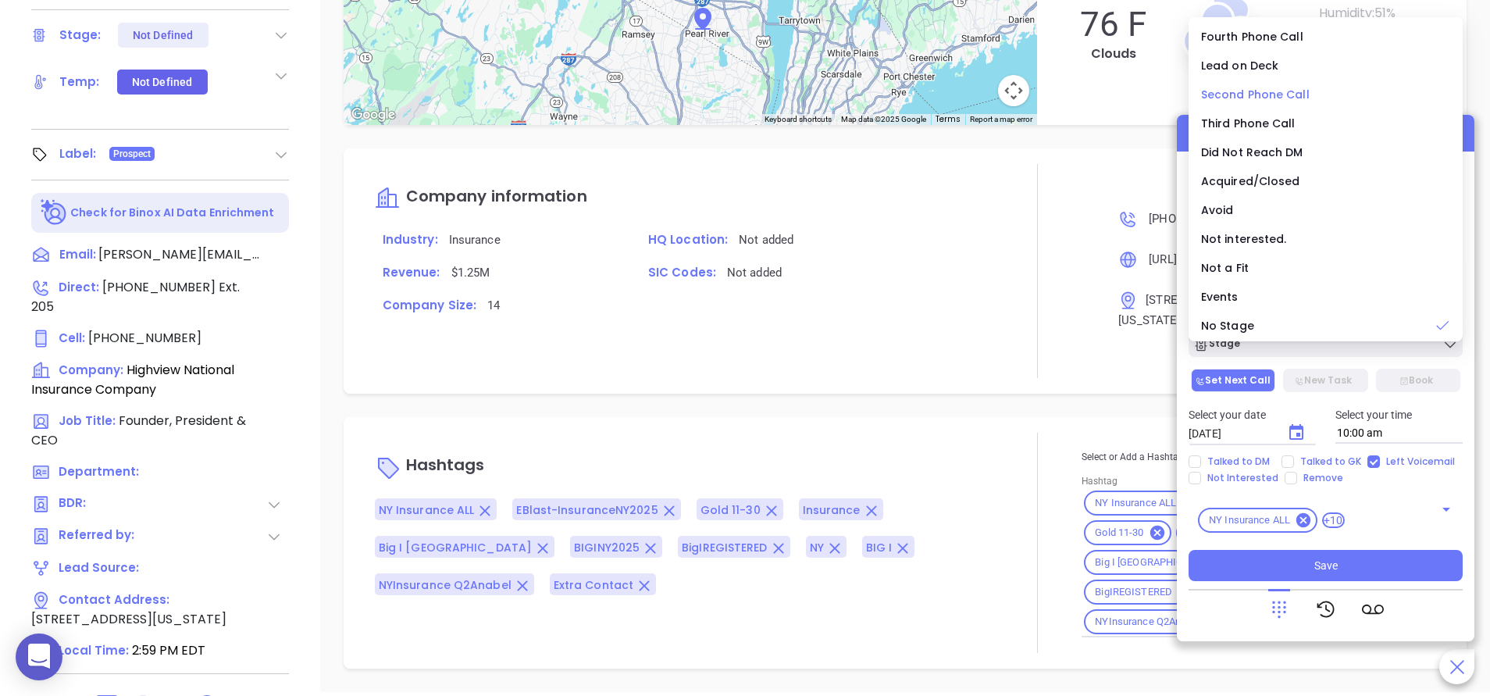
click at [1244, 93] on span "Second Phone Call" at bounding box center [1255, 95] width 109 height 16
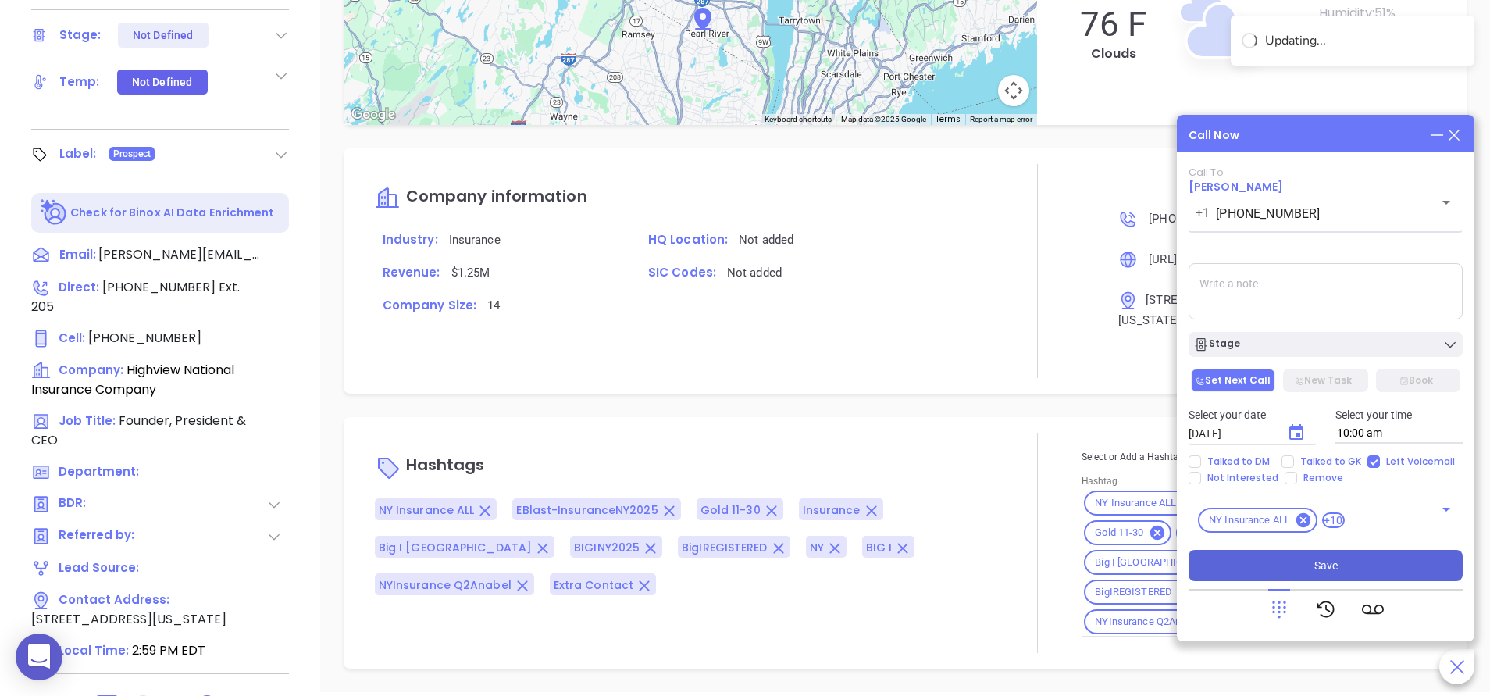
click at [1347, 559] on button "Save" at bounding box center [1326, 565] width 274 height 31
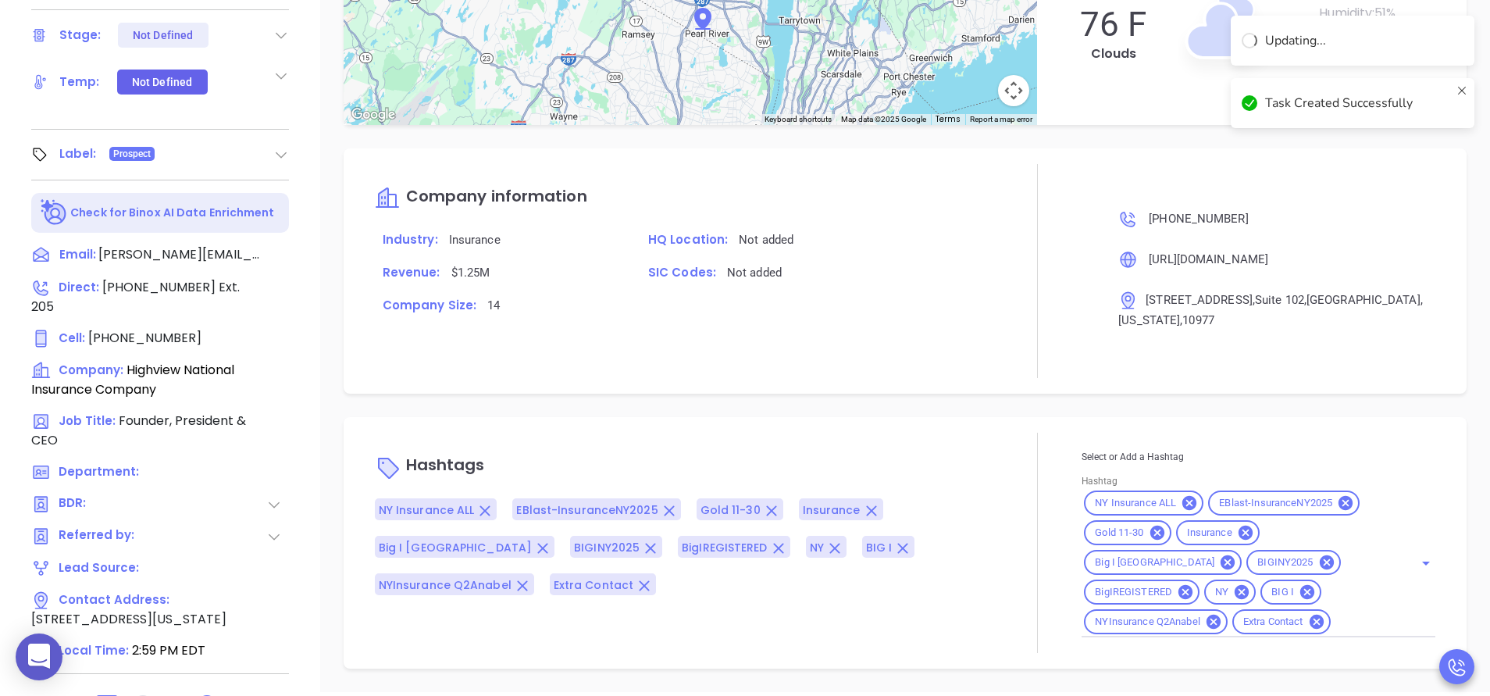
scroll to position [1233, 0]
click at [268, 497] on icon at bounding box center [274, 505] width 16 height 16
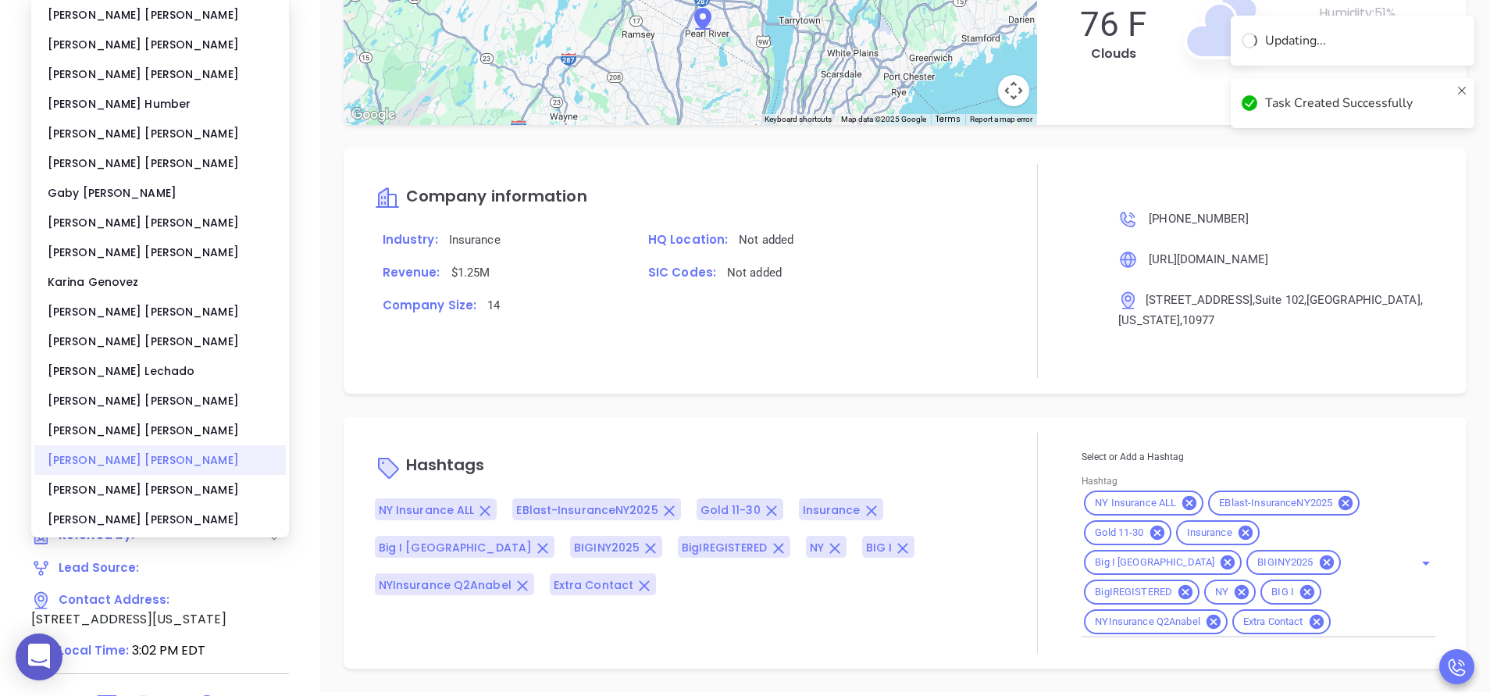
click at [156, 464] on div "Vicky Mendoza" at bounding box center [160, 460] width 252 height 30
click at [332, 440] on div "Notes All Activities Log Email History Email Date Subject Email to Status No da…" at bounding box center [905, 145] width 1170 height 1094
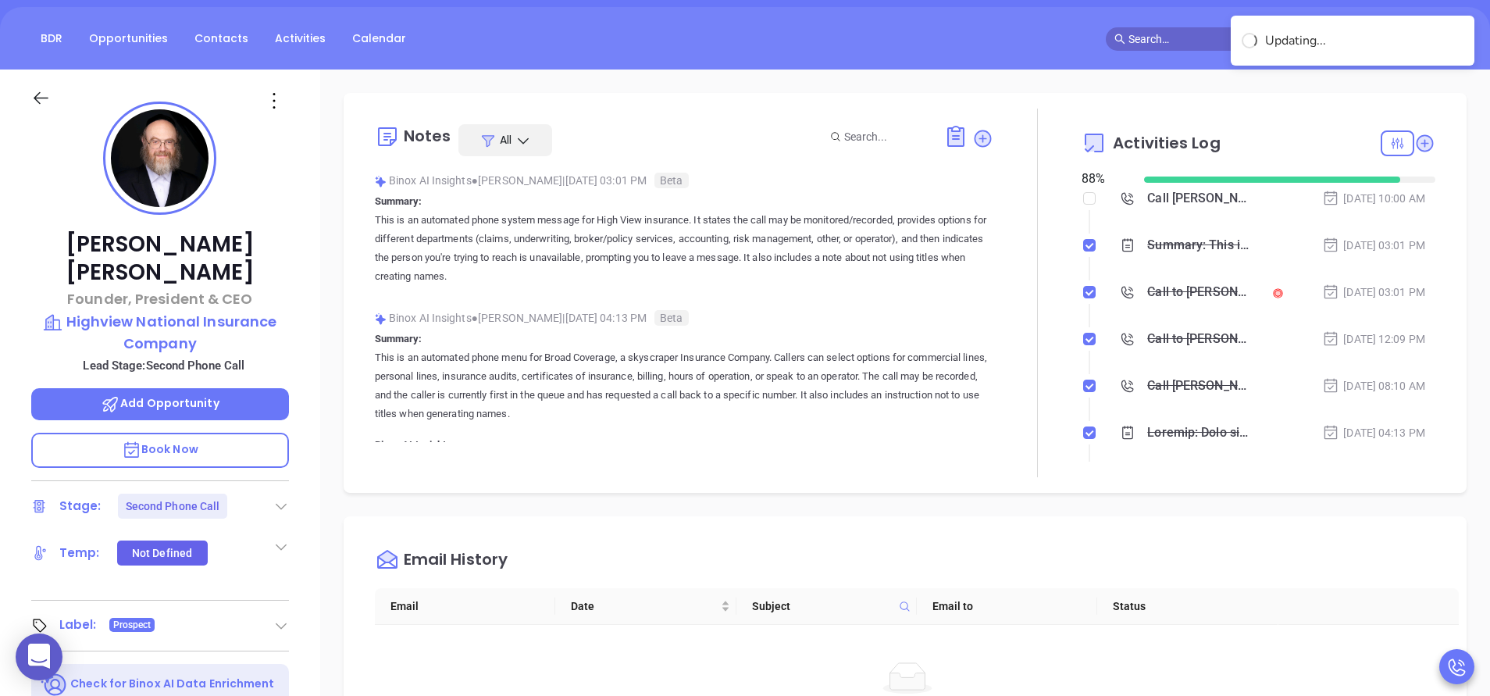
scroll to position [0, 0]
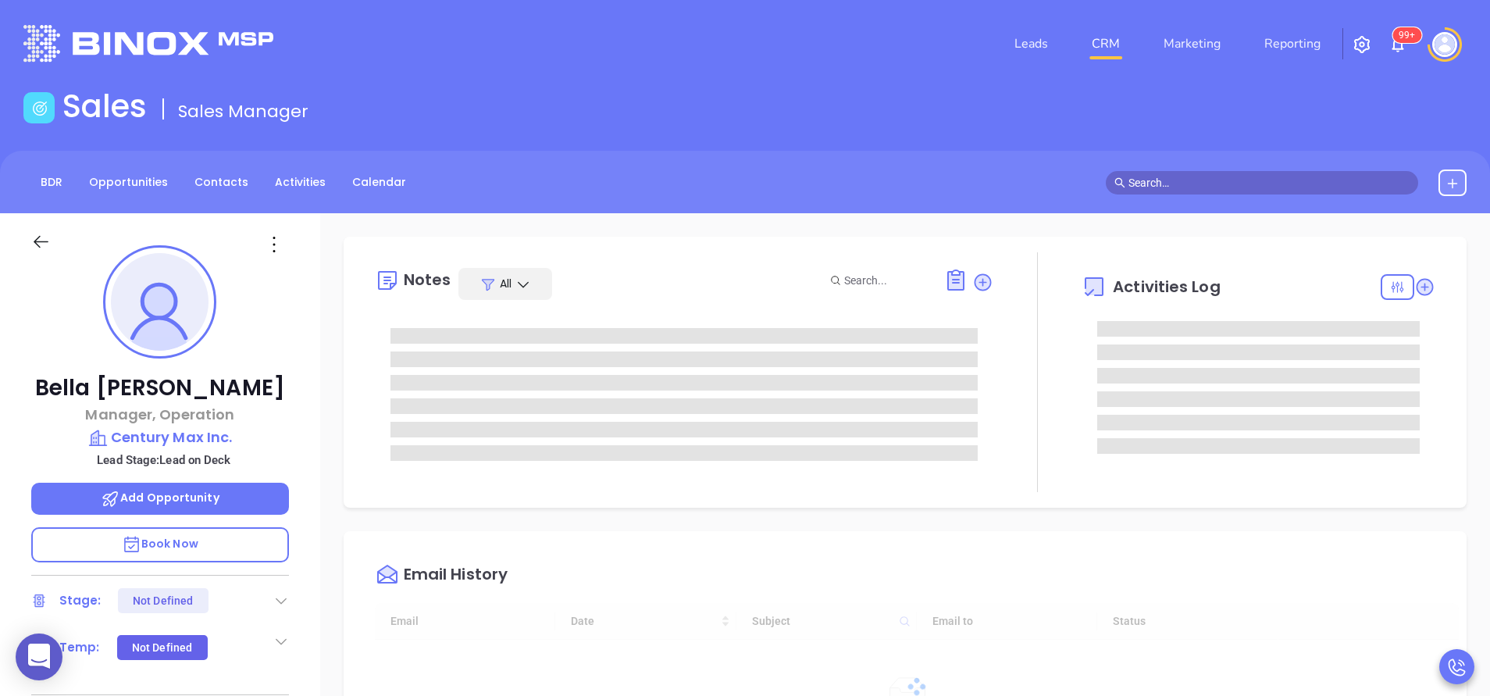
type input "[DATE]"
type input "[PERSON_NAME]"
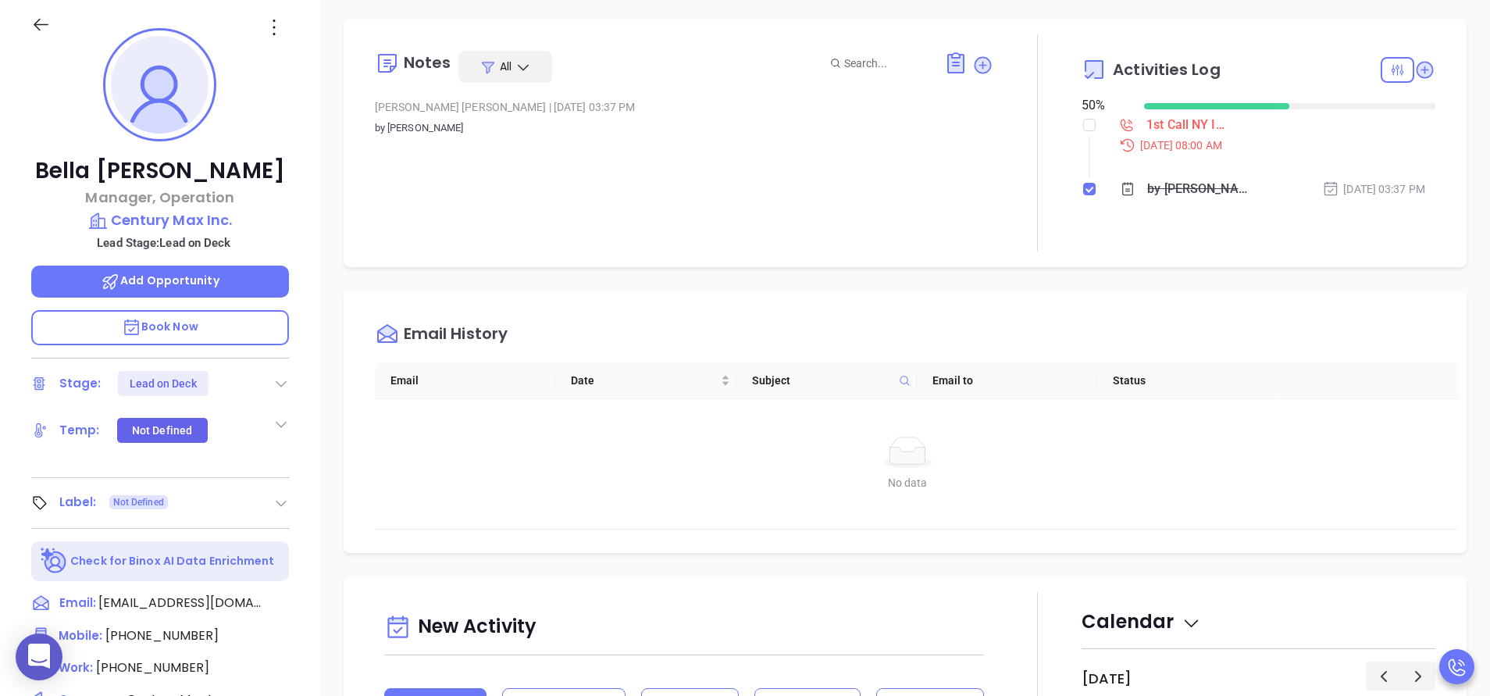
scroll to position [117, 0]
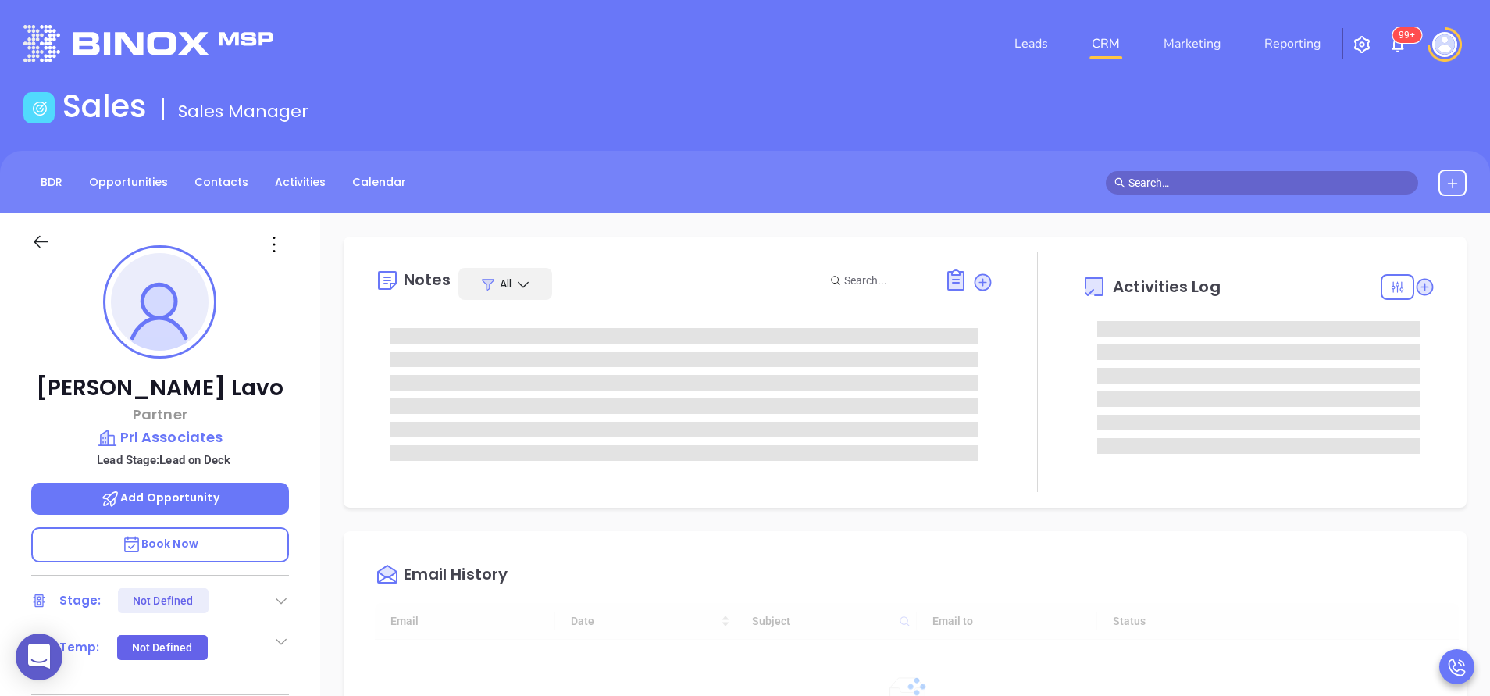
type input "[DATE]"
type input "[PERSON_NAME]"
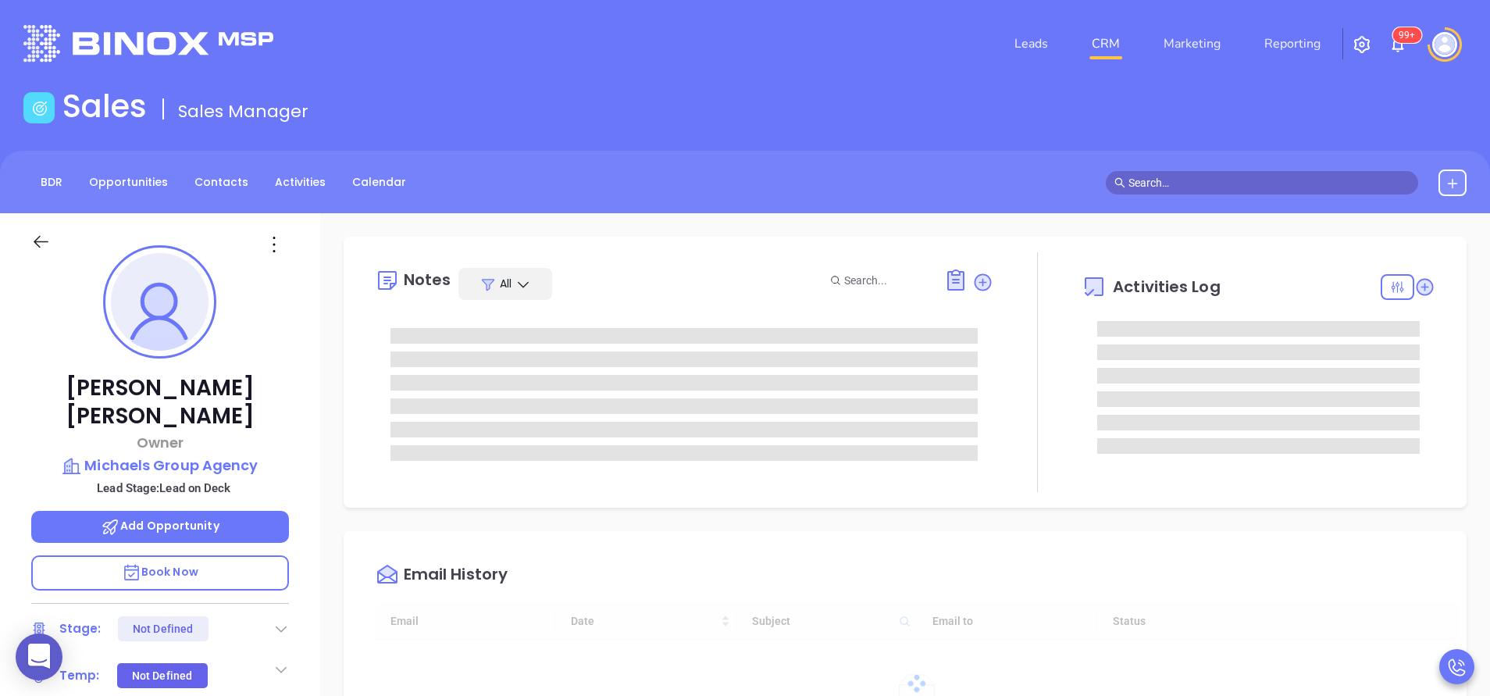
type input "[DATE]"
type input "[PERSON_NAME]"
type input "[DATE]"
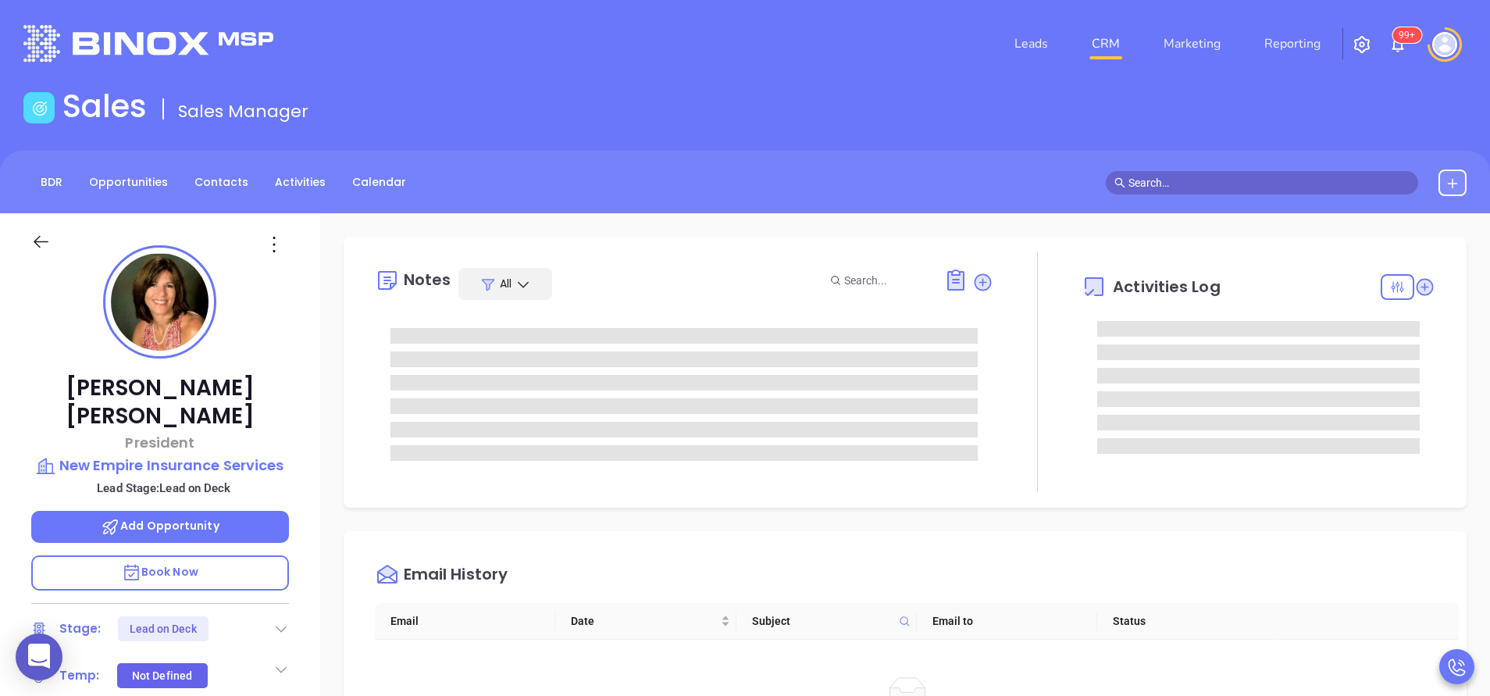
type input "[PERSON_NAME]"
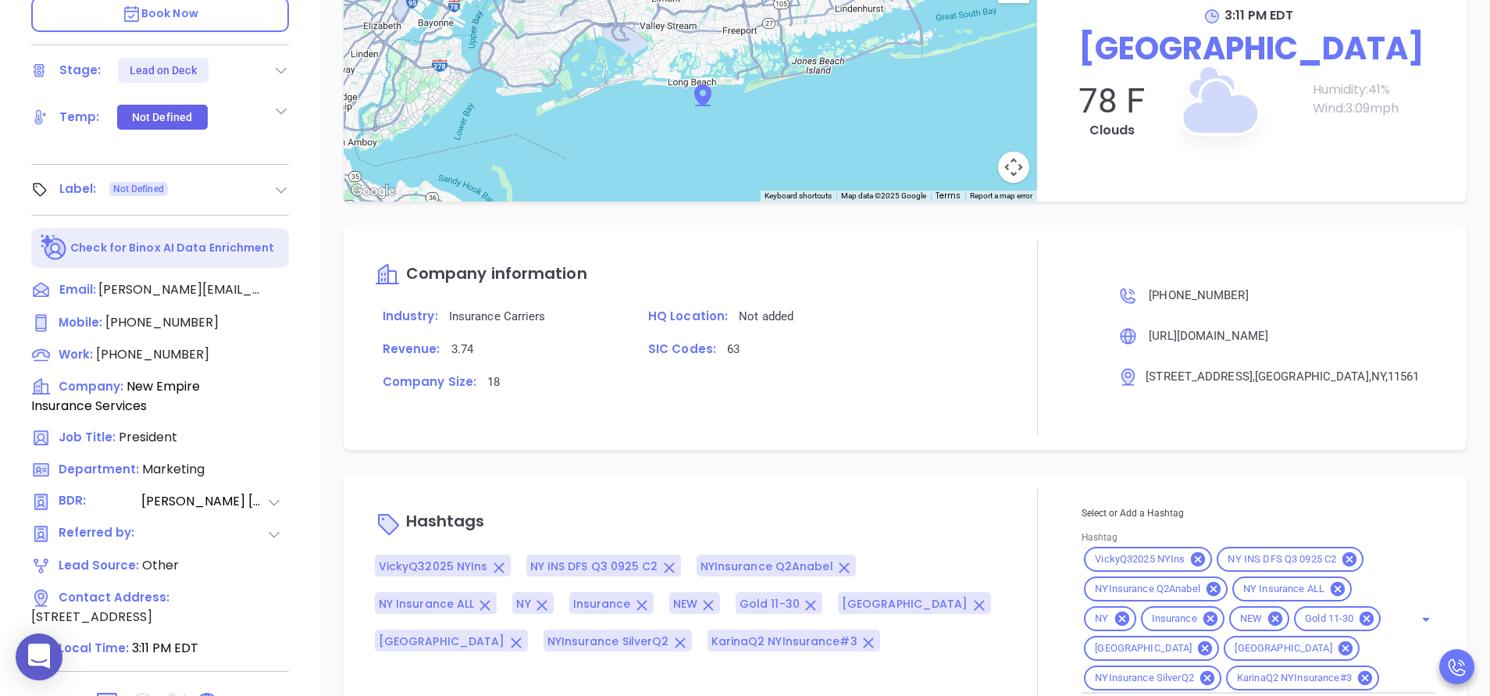
scroll to position [586, 0]
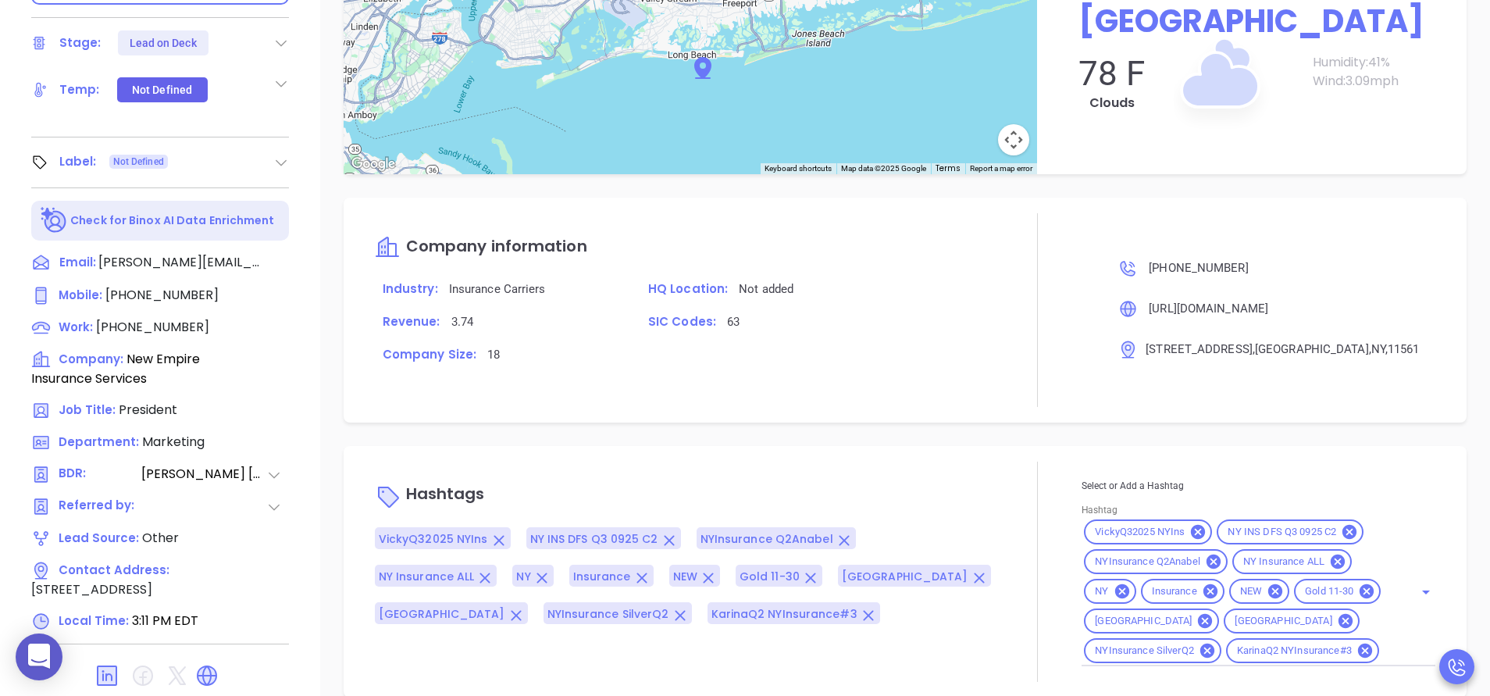
click at [1408, 630] on div "VickyQ32025 NYIns NY INS DFS Q3 0925 C2 NYInsurance Q2Anabel NY Insurance ALL N…" at bounding box center [1259, 591] width 354 height 149
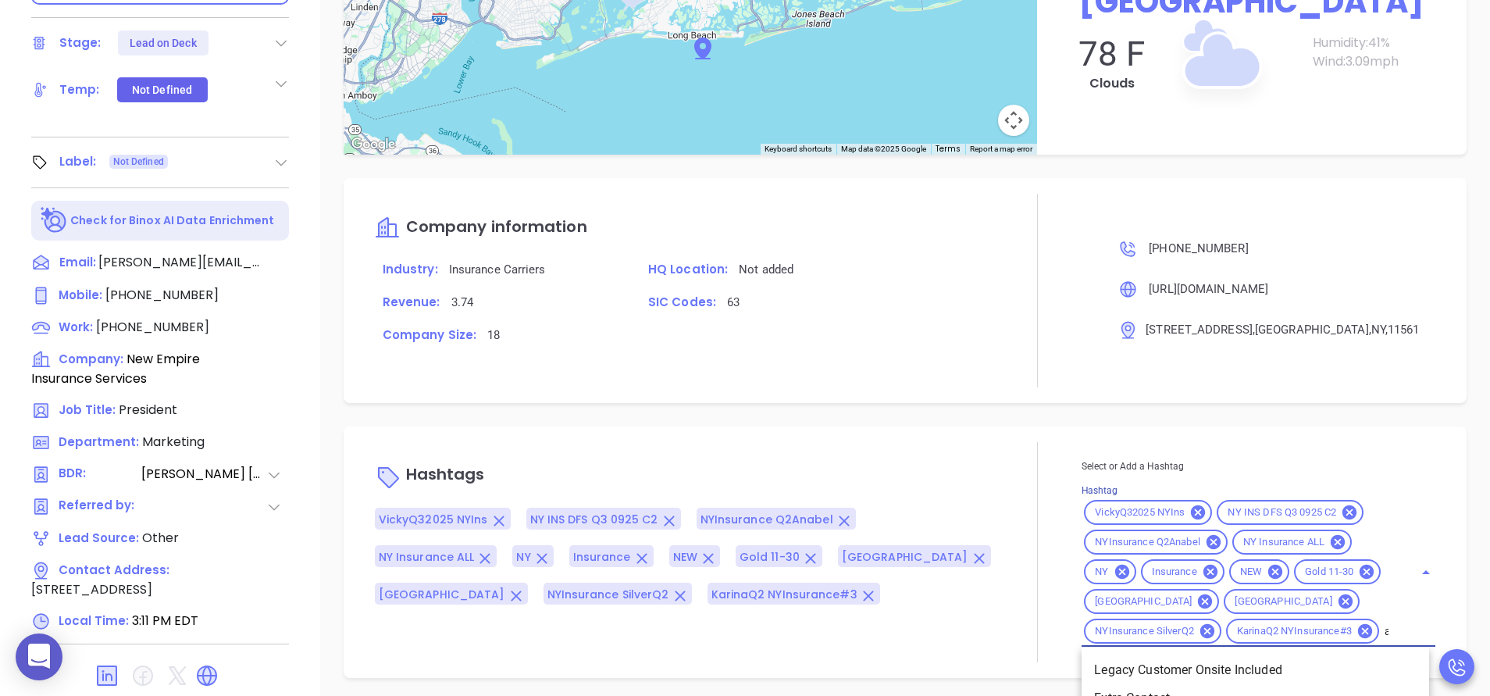
type input "acq"
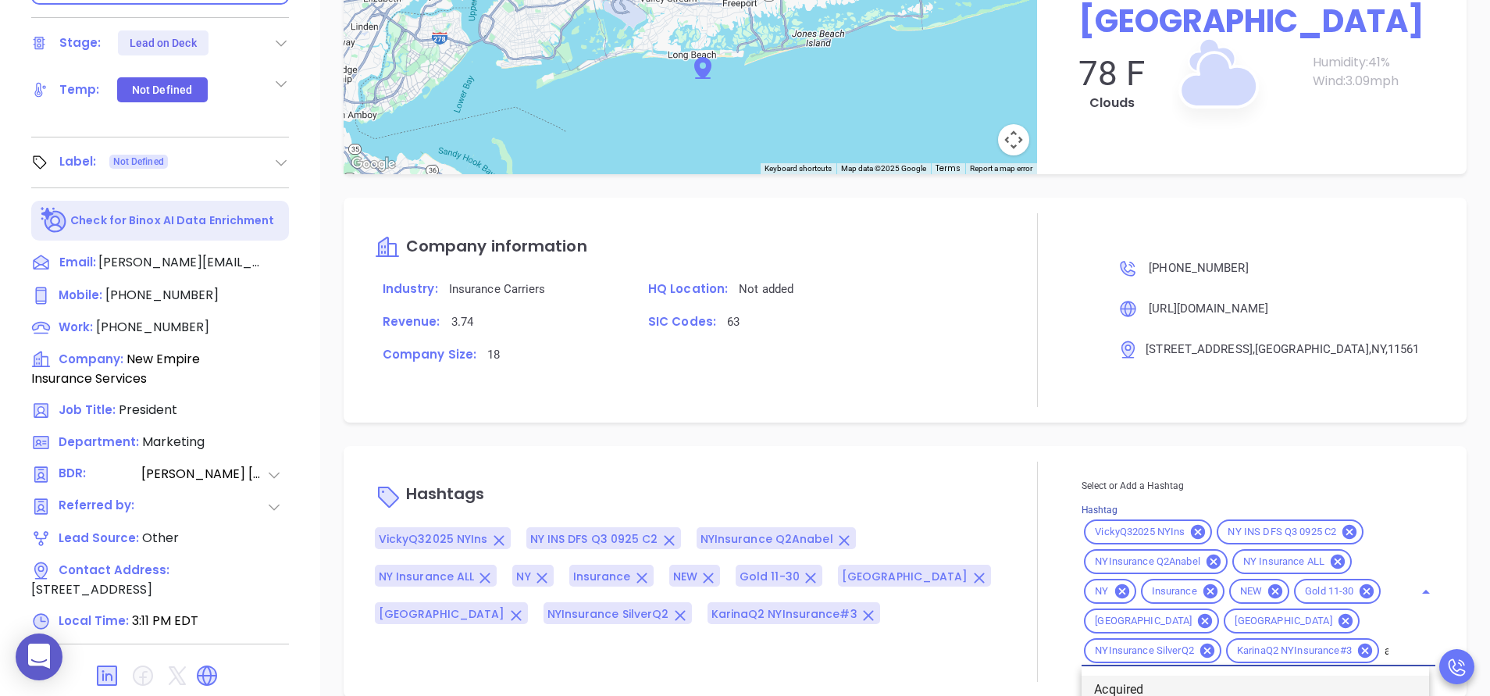
drag, startPoint x: 1158, startPoint y: 690, endPoint x: 1158, endPoint y: 680, distance: 9.4
click at [1158, 691] on li "Acquired" at bounding box center [1256, 690] width 348 height 28
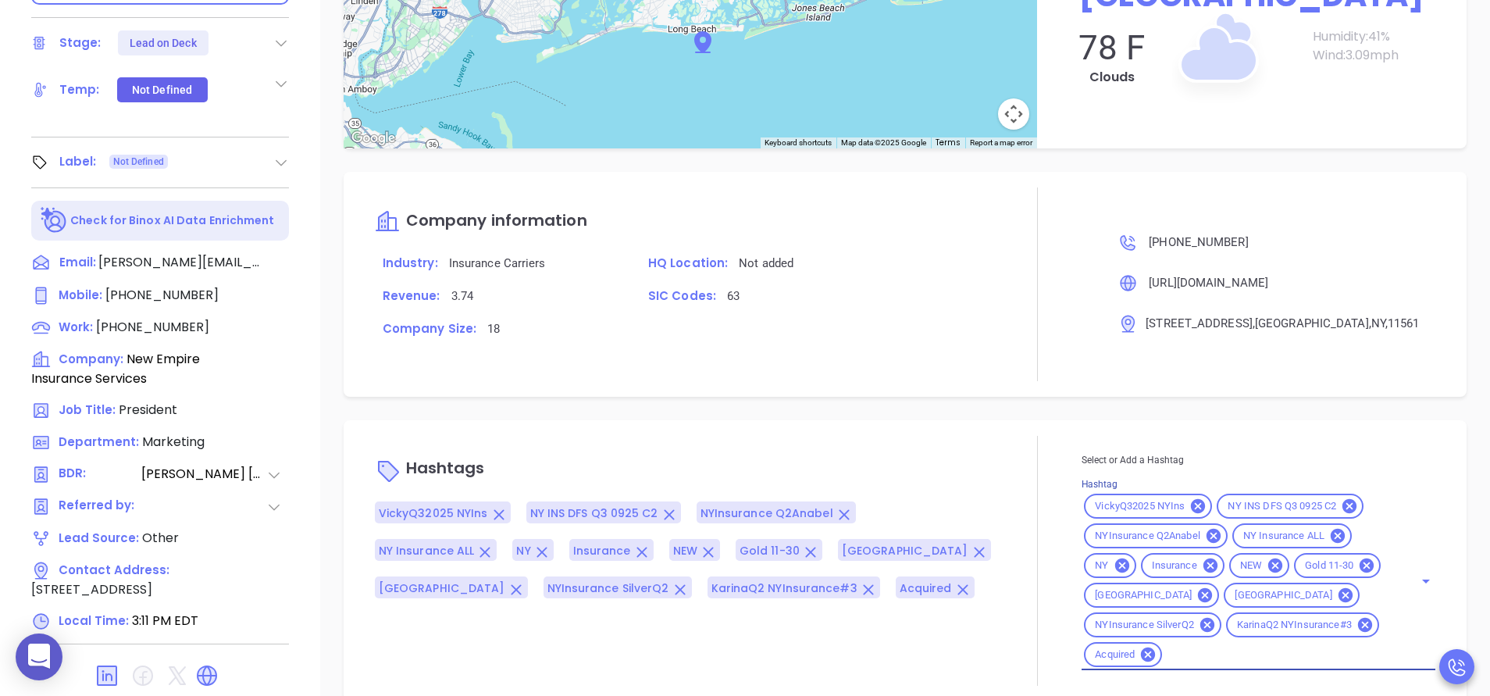
scroll to position [1376, 0]
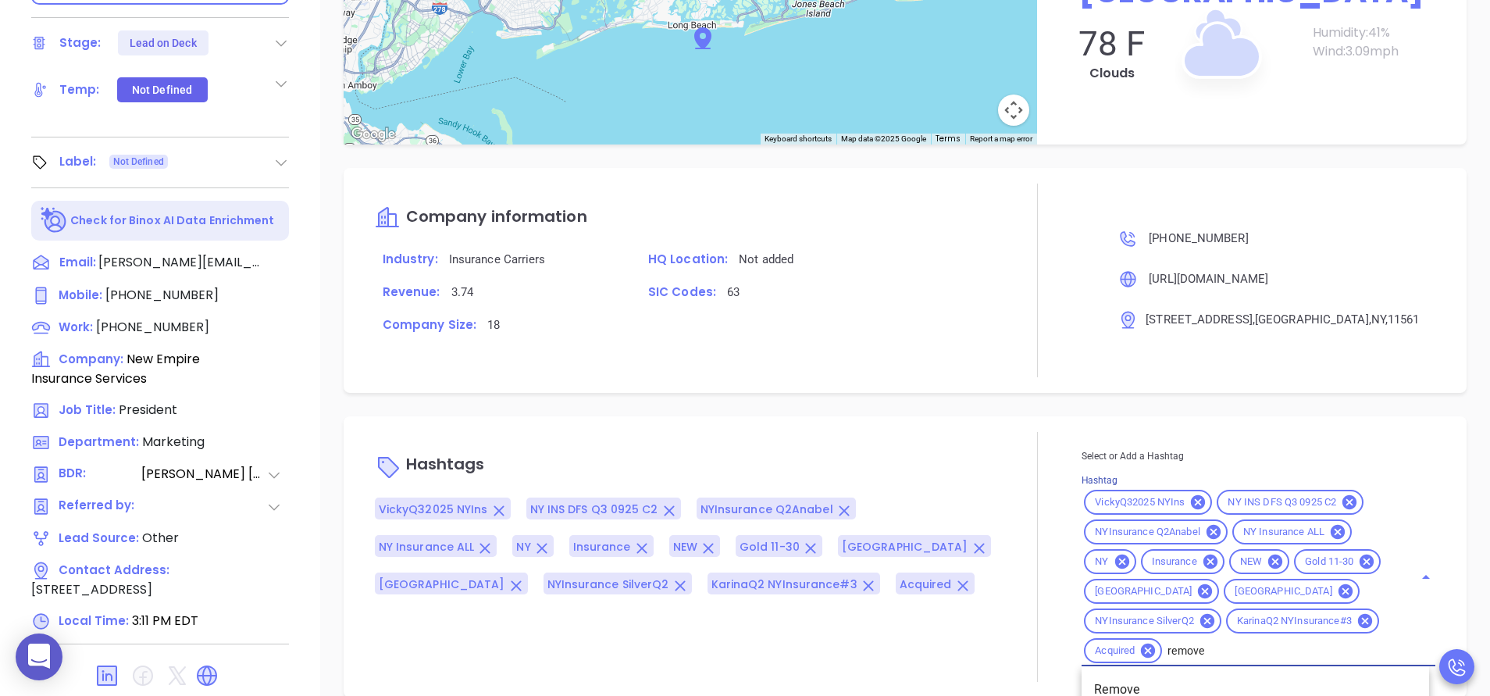
type input "remove f"
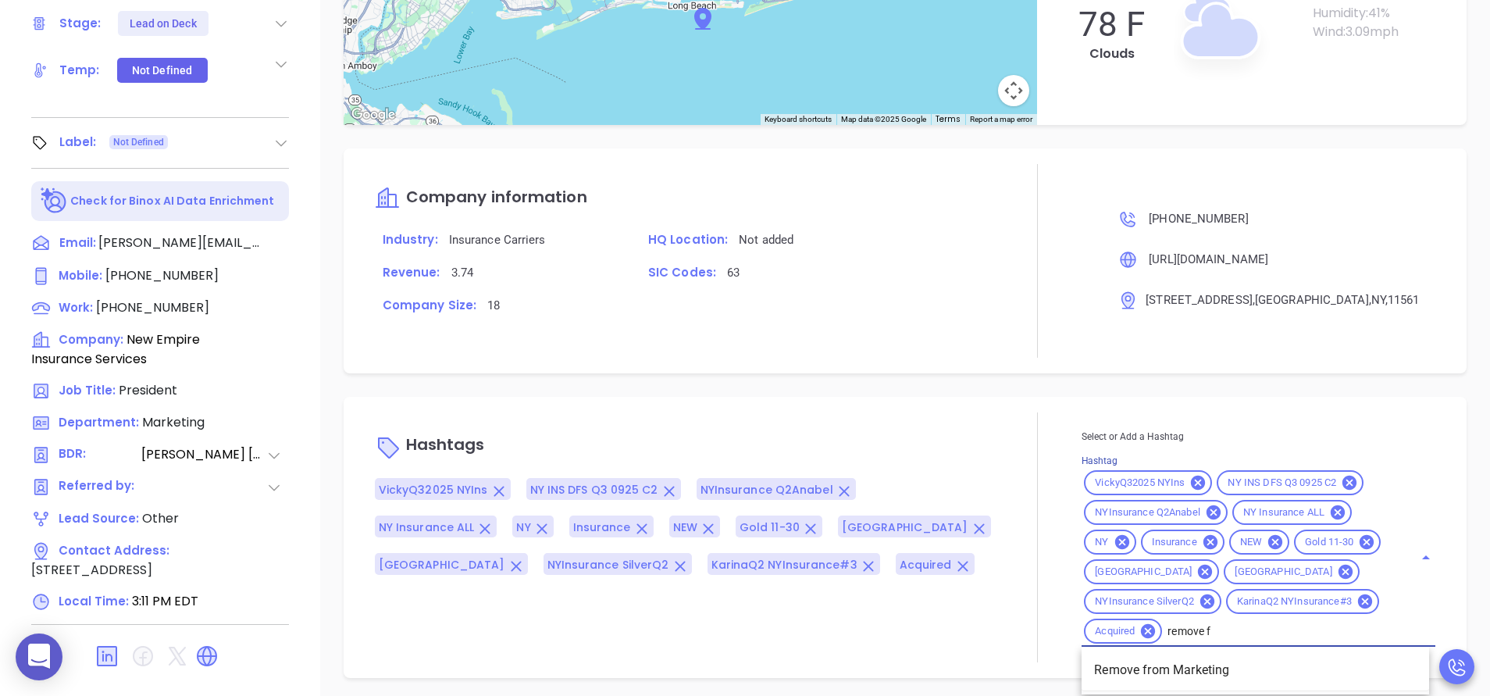
scroll to position [611, 0]
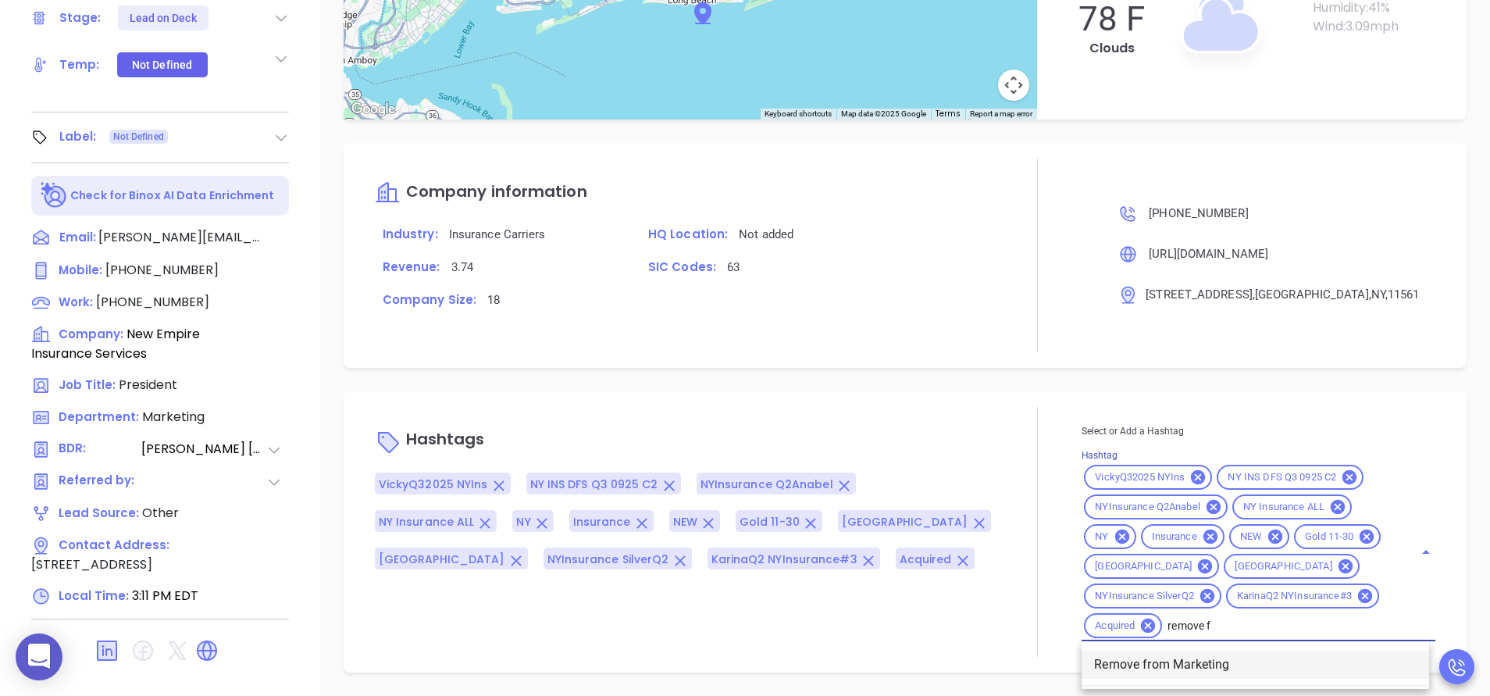
click at [1205, 655] on li "Remove from Marketing" at bounding box center [1256, 665] width 348 height 28
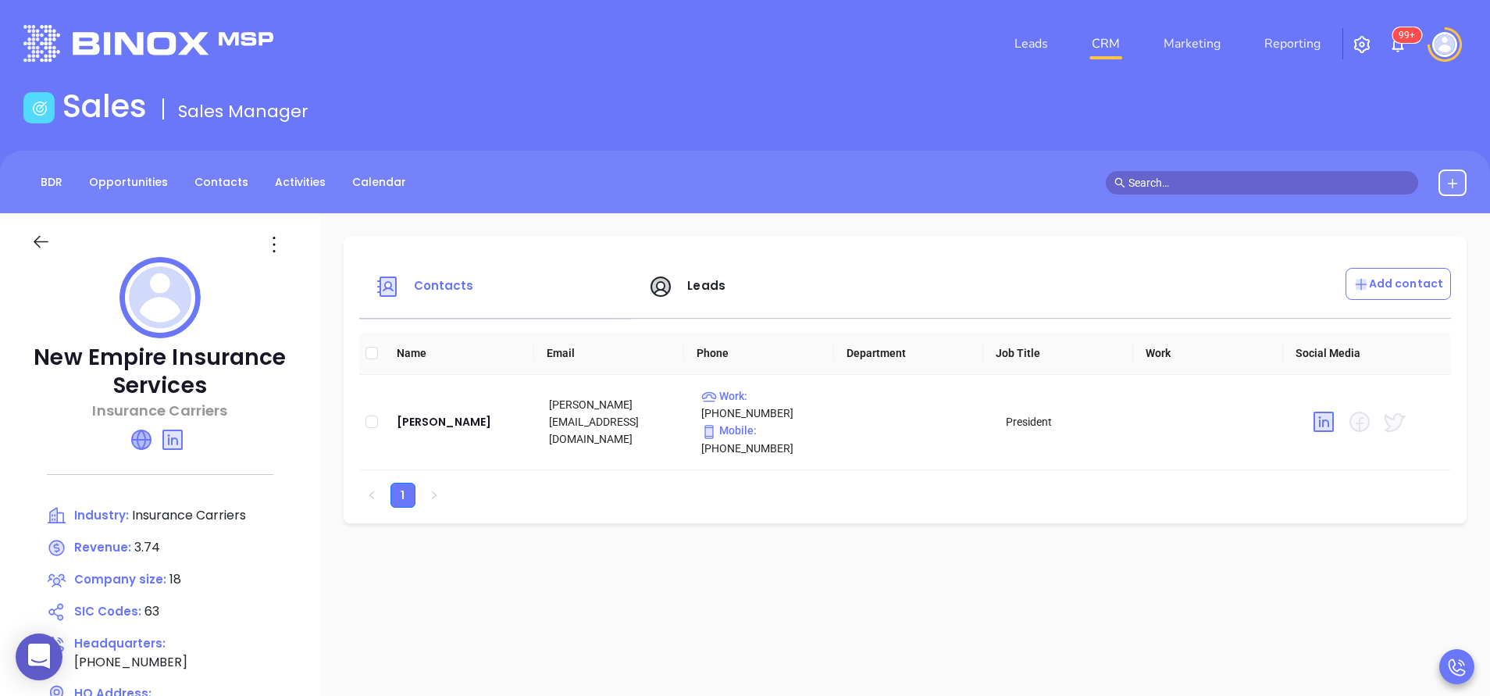
click at [144, 438] on icon at bounding box center [141, 439] width 19 height 19
click at [1200, 182] on input "text" at bounding box center [1269, 182] width 281 height 17
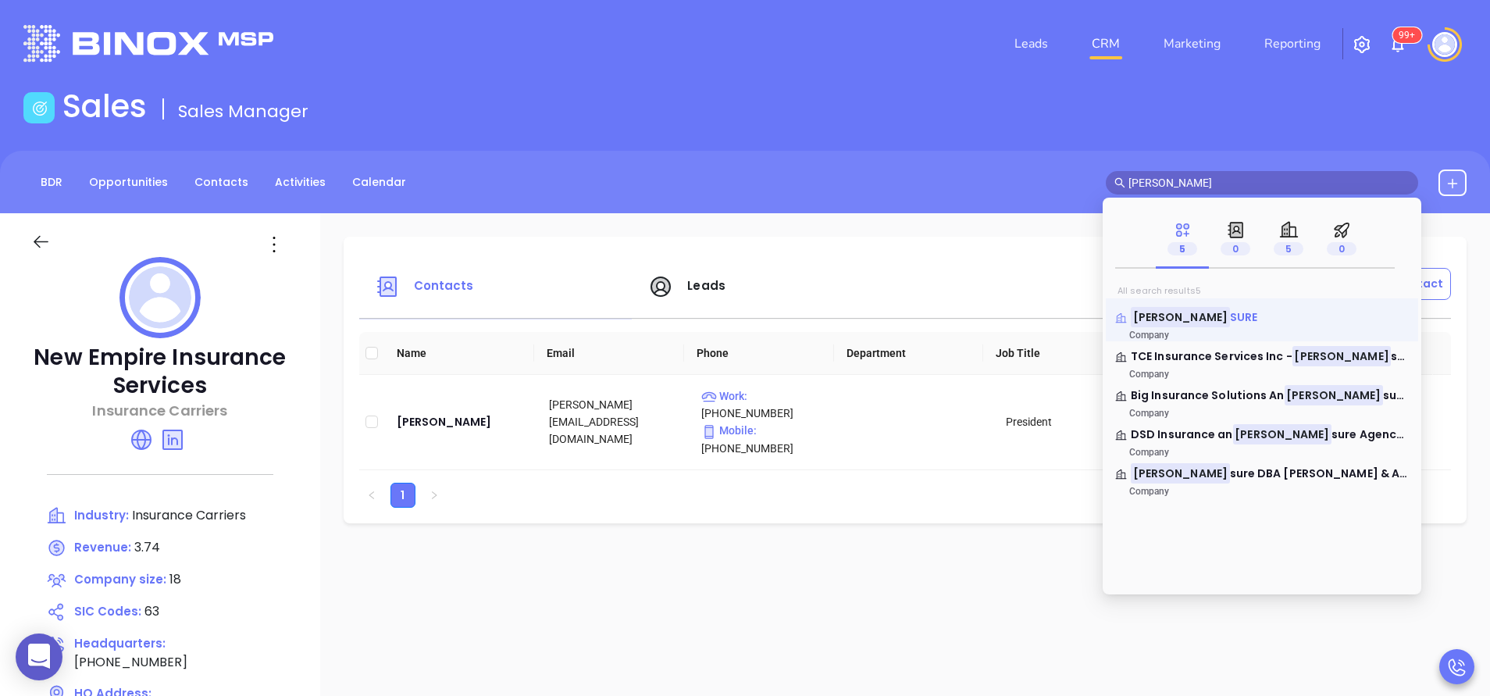
type input "[PERSON_NAME]"
click at [1230, 315] on span "SURE" at bounding box center [1243, 317] width 27 height 16
click at [1230, 321] on span "SURE" at bounding box center [1243, 317] width 27 height 16
click at [1155, 312] on mark "[PERSON_NAME]" at bounding box center [1180, 317] width 99 height 20
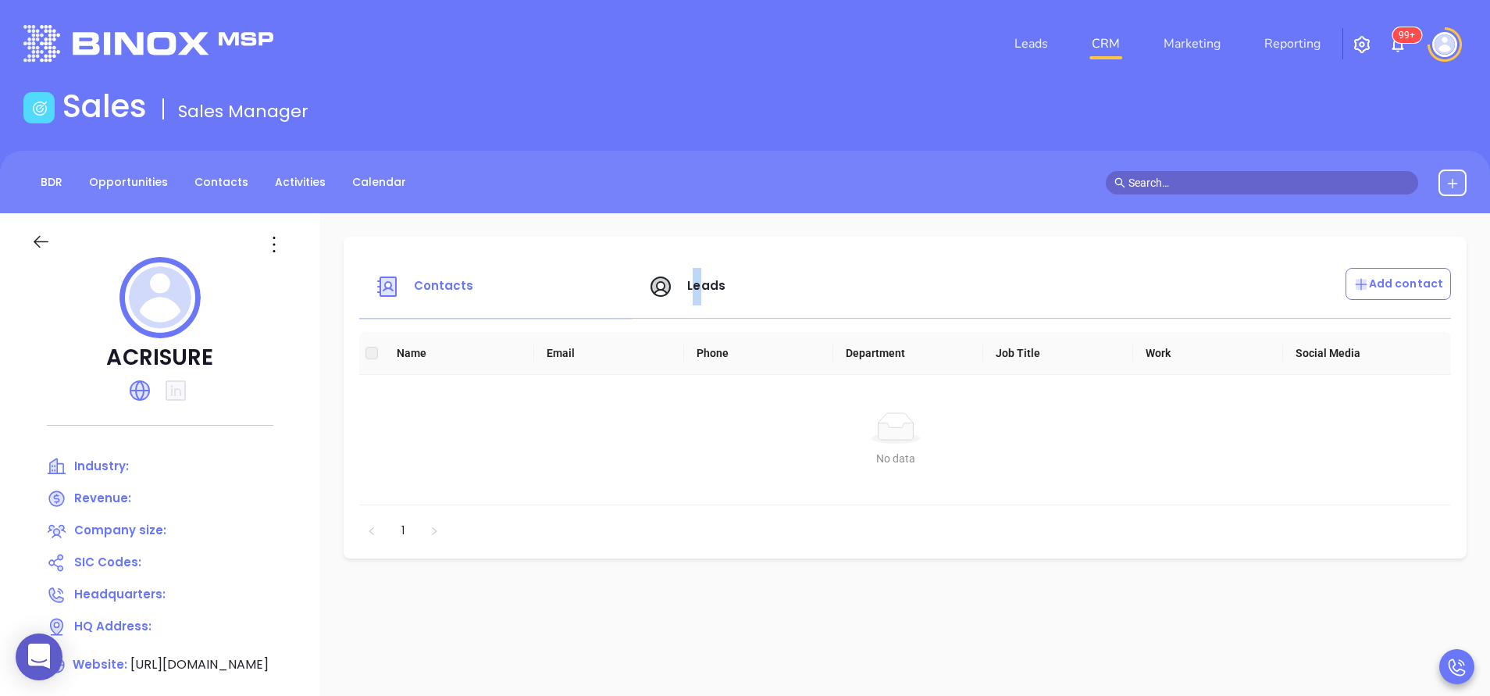
click at [695, 281] on span "Leads" at bounding box center [706, 285] width 38 height 16
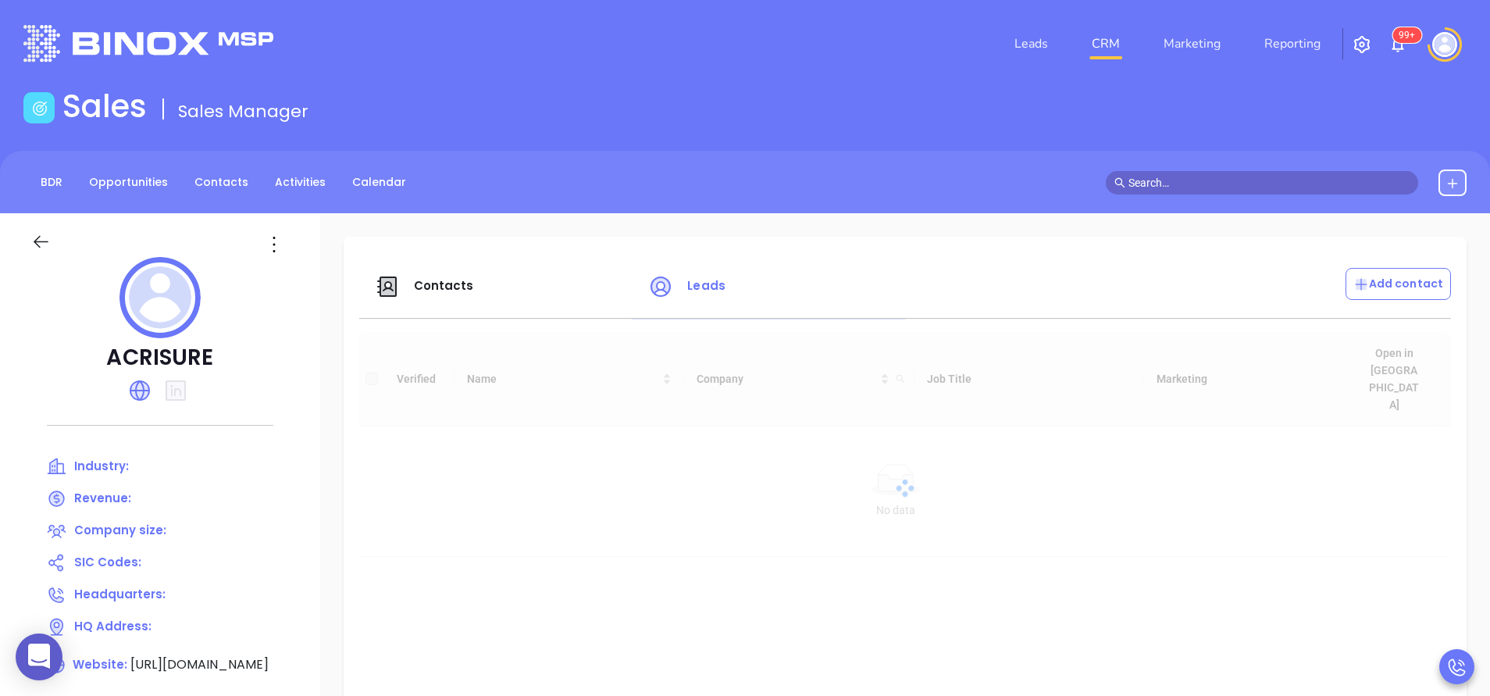
click at [441, 287] on span "Contacts" at bounding box center [444, 285] width 60 height 16
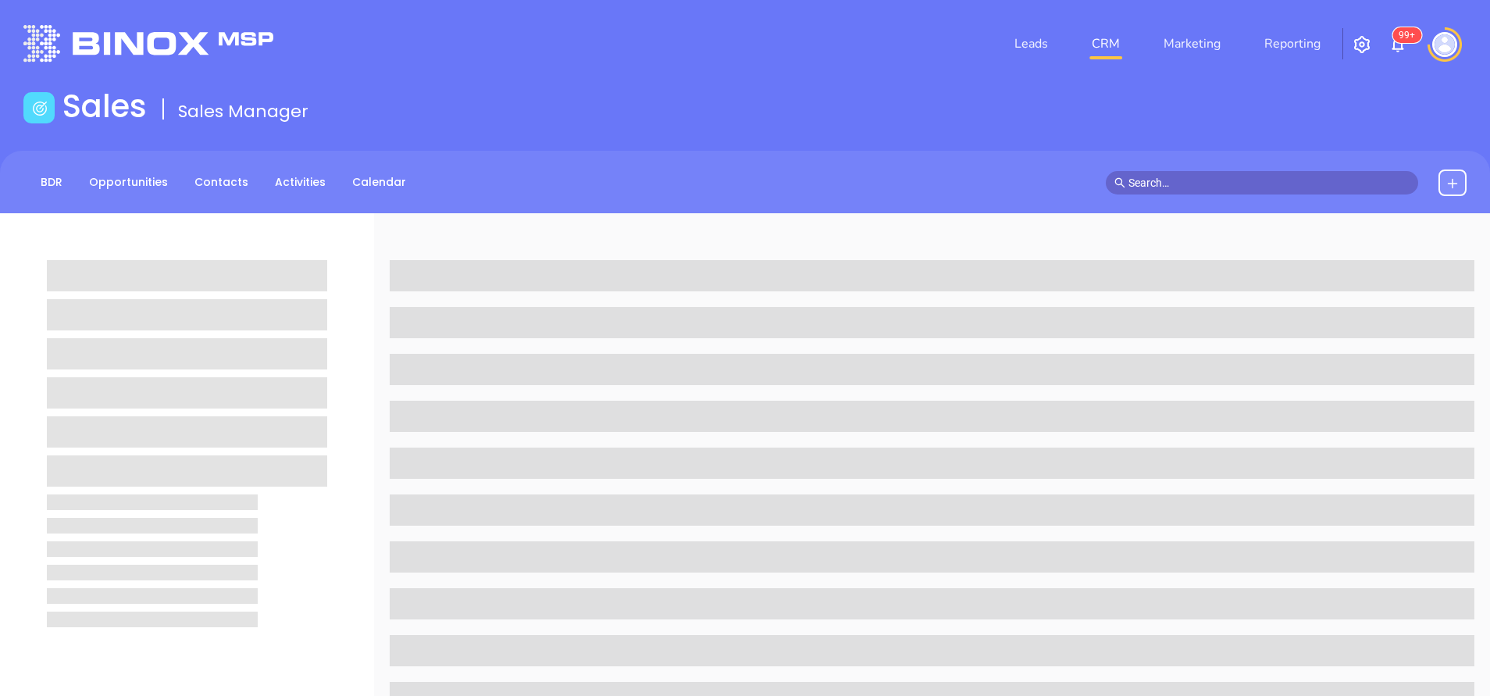
scroll to position [611, 0]
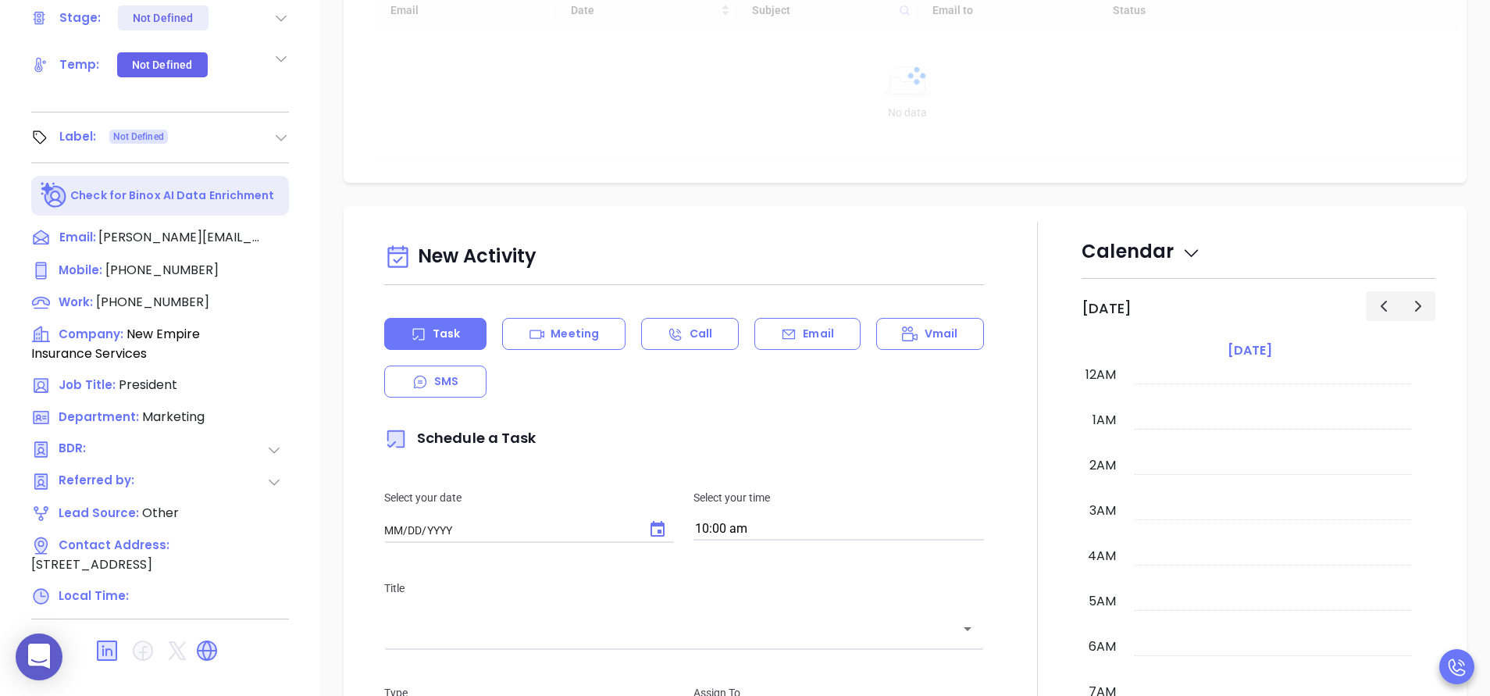
type input "[DATE]"
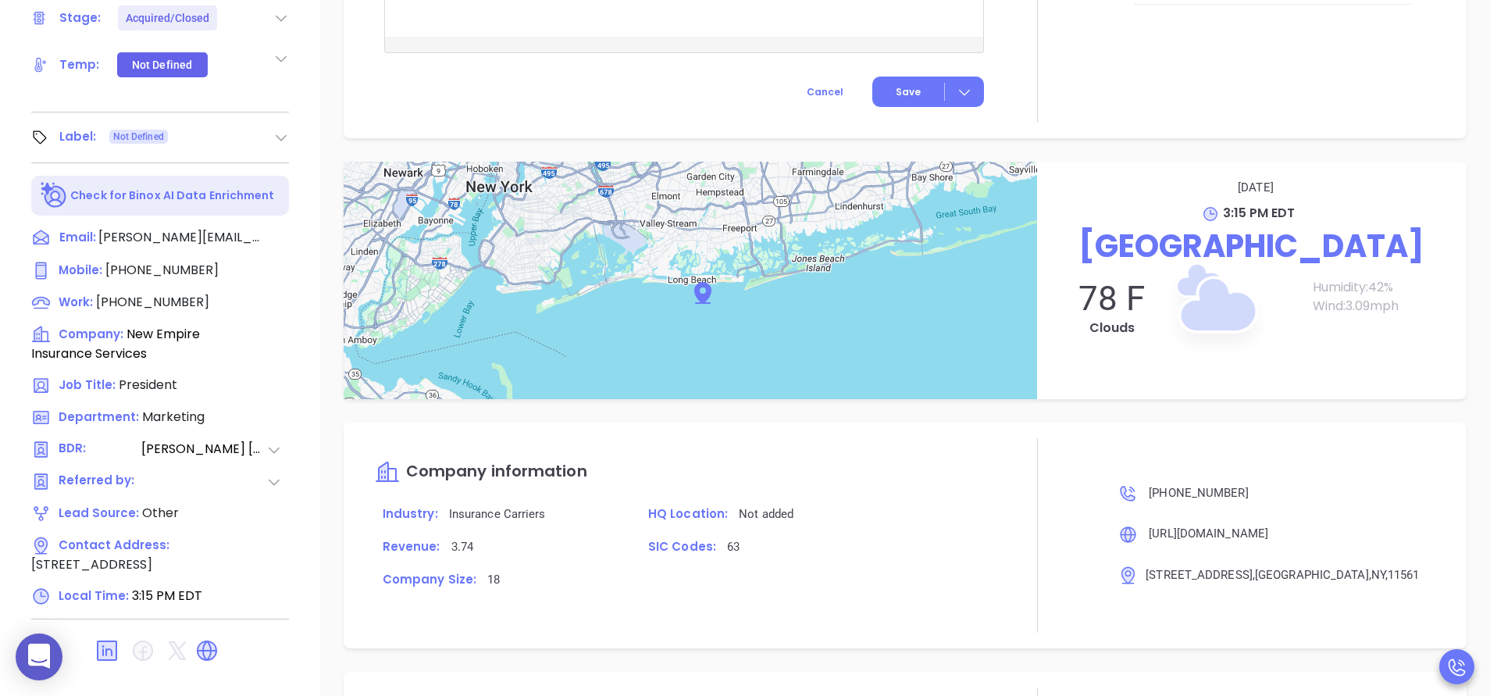
scroll to position [1248, 0]
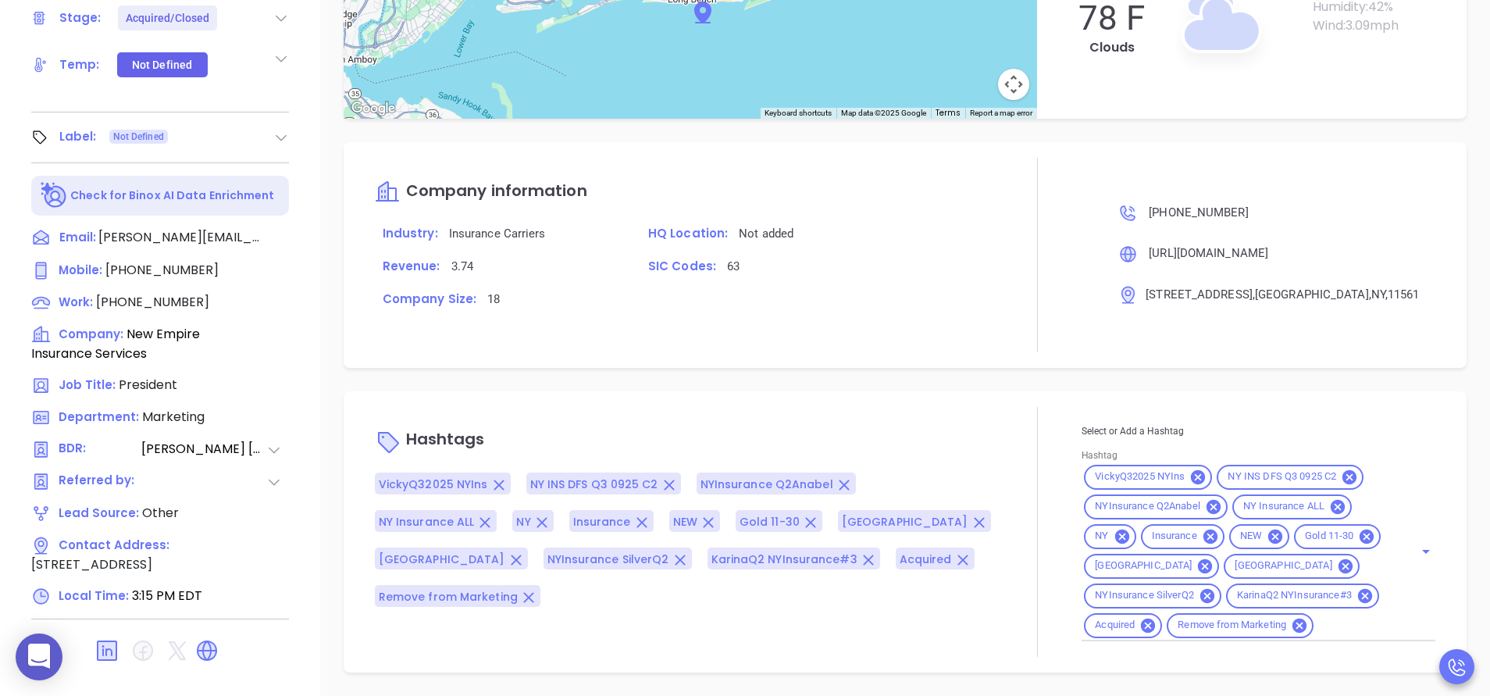
type input "[PERSON_NAME]"
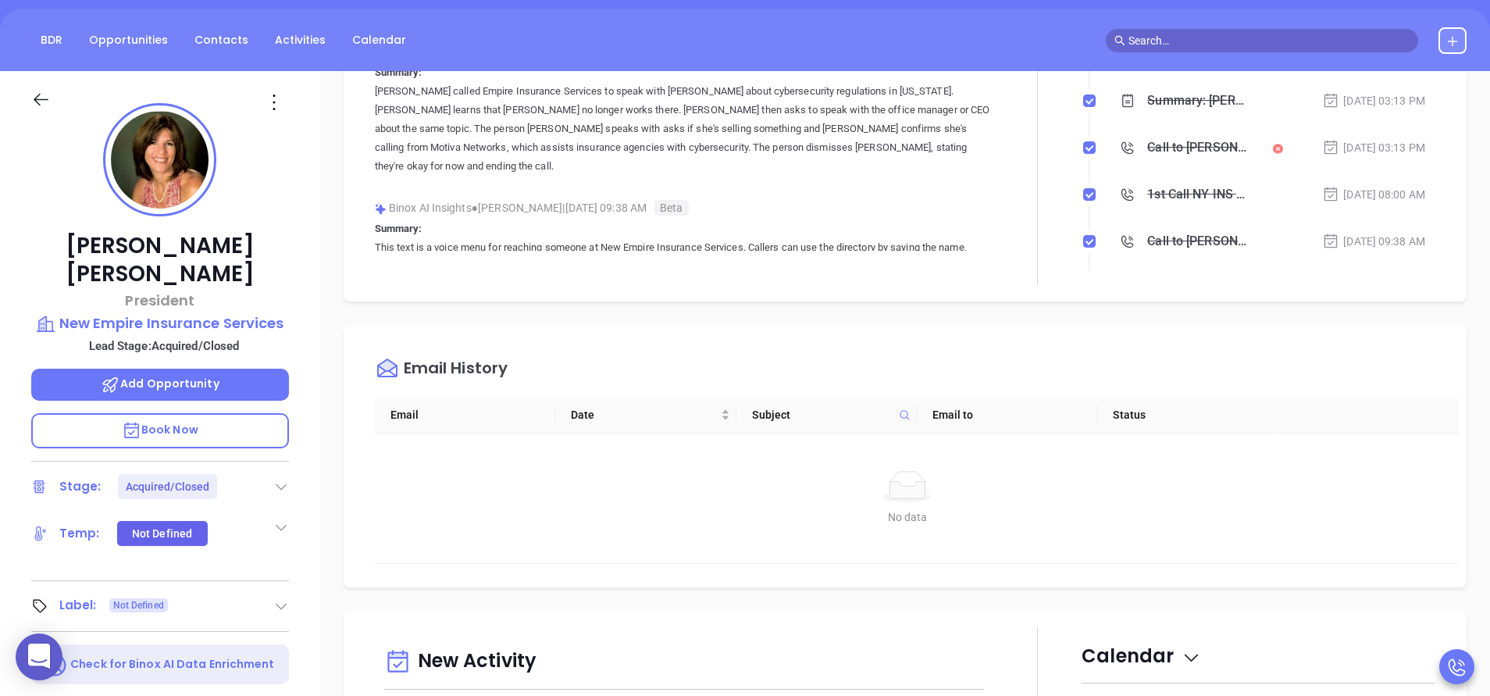
scroll to position [0, 0]
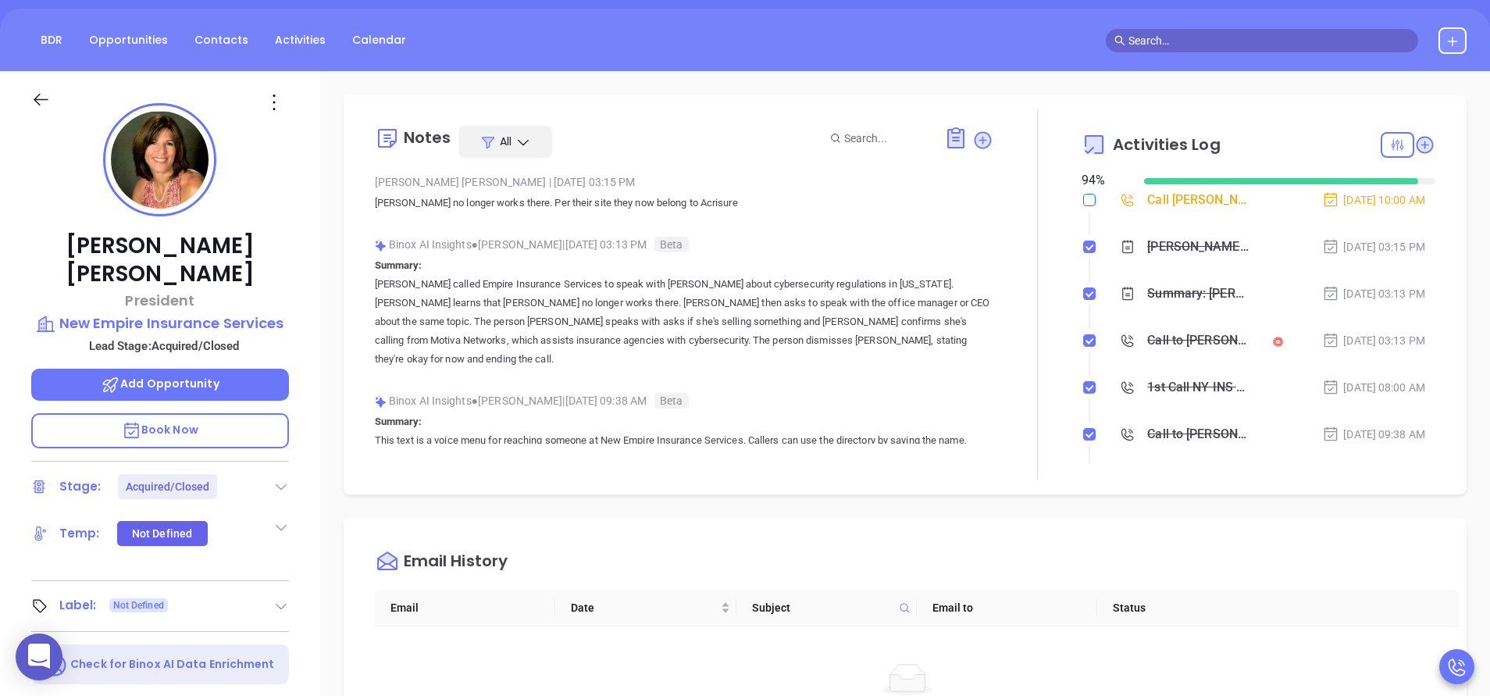
click at [1083, 202] on input "checkbox" at bounding box center [1089, 200] width 12 height 12
checkbox input "true"
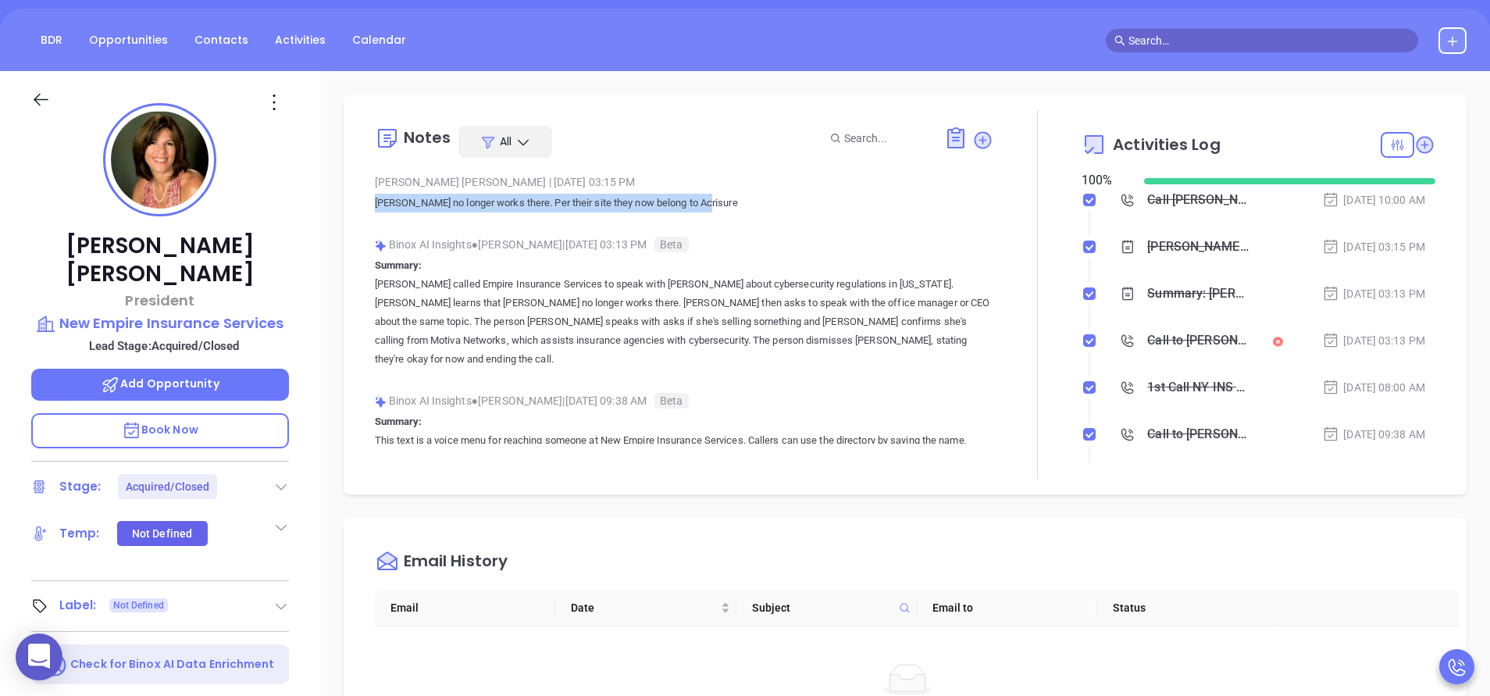
drag, startPoint x: 744, startPoint y: 207, endPoint x: 356, endPoint y: 206, distance: 388.2
click at [356, 206] on div "Notes All Vicky Mendoza | Sep 12, 2025 03:15 PM Deborah no longer works there. …" at bounding box center [905, 295] width 1123 height 400
drag, startPoint x: 356, startPoint y: 206, endPoint x: 468, endPoint y: 195, distance: 112.3
copy p "Deborah no longer works there. Per their site they now belong to Acrisure"
click at [682, 310] on p "Vicky called Empire Insurance Services to speak with Deborah about cybersecurit…" at bounding box center [684, 322] width 619 height 94
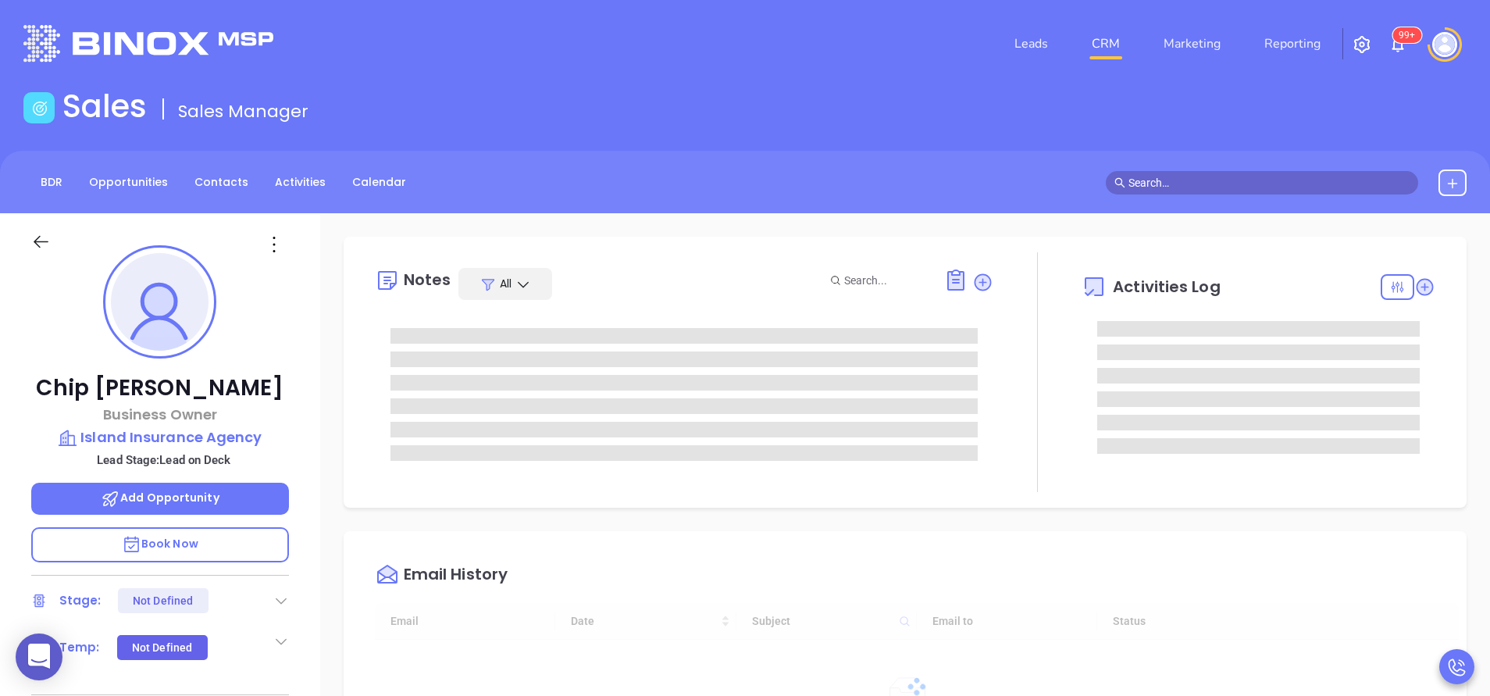
type input "[DATE]"
type input "[PERSON_NAME]"
